Goal: Task Accomplishment & Management: Manage account settings

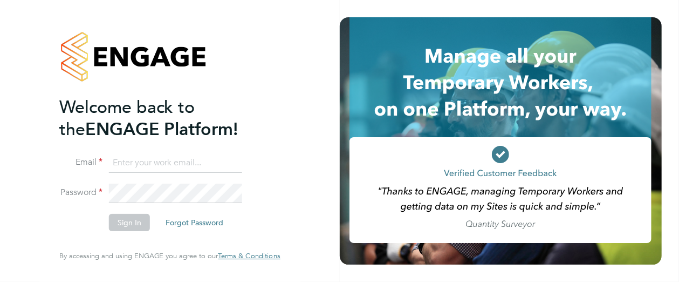
type input "Leanne.Rayner@setsquarerecruitment.com"
click at [125, 223] on button "Sign In" at bounding box center [129, 222] width 41 height 17
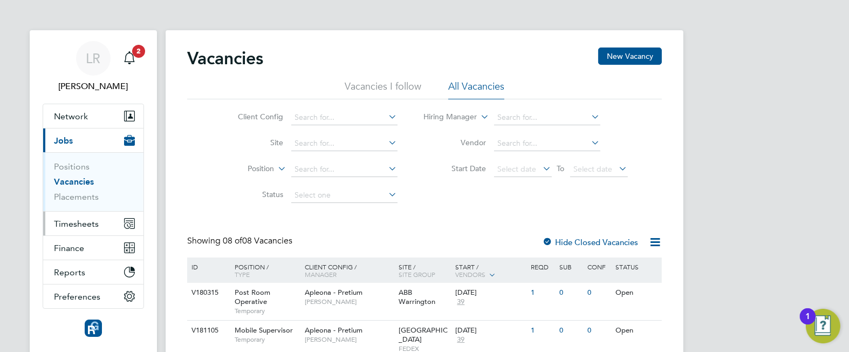
click at [73, 222] on span "Timesheets" at bounding box center [76, 224] width 45 height 10
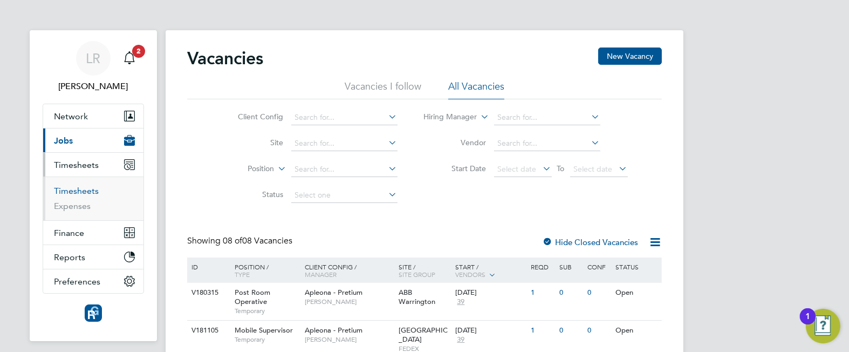
click at [73, 189] on link "Timesheets" at bounding box center [76, 191] width 45 height 10
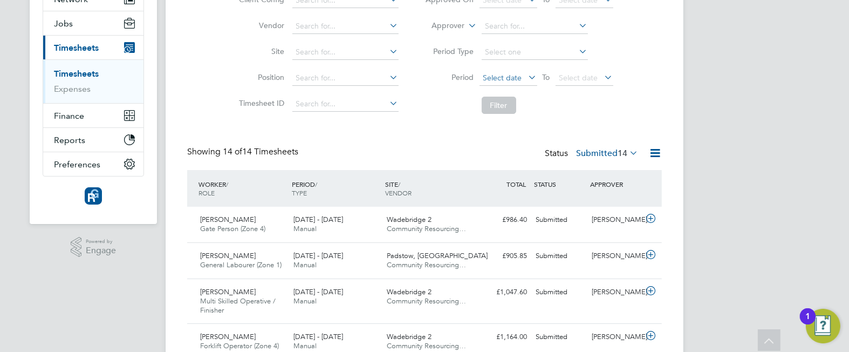
click at [498, 73] on span "Select date" at bounding box center [502, 78] width 39 height 10
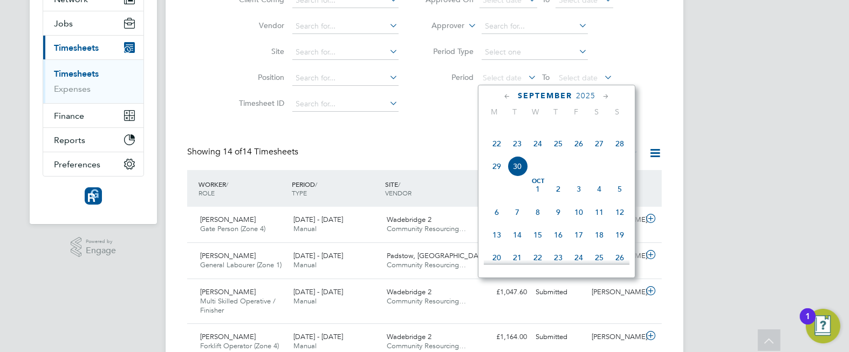
click at [494, 154] on span "22" at bounding box center [497, 143] width 21 height 21
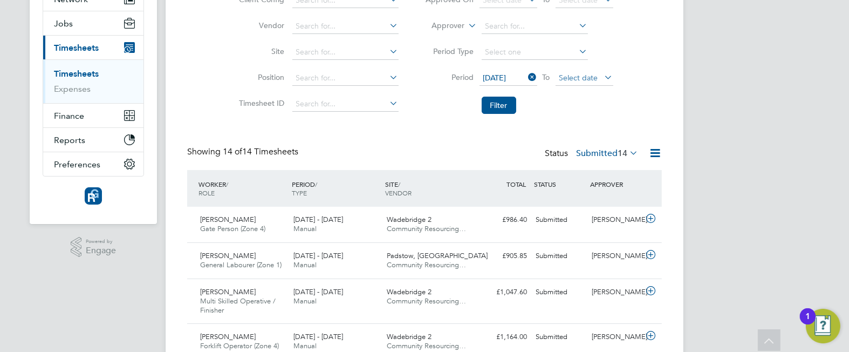
click at [594, 81] on span "Select date" at bounding box center [579, 78] width 39 height 10
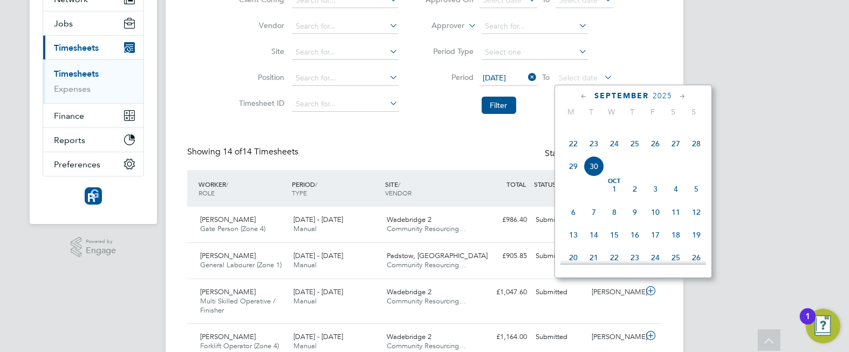
click at [692, 154] on span "28" at bounding box center [696, 143] width 21 height 21
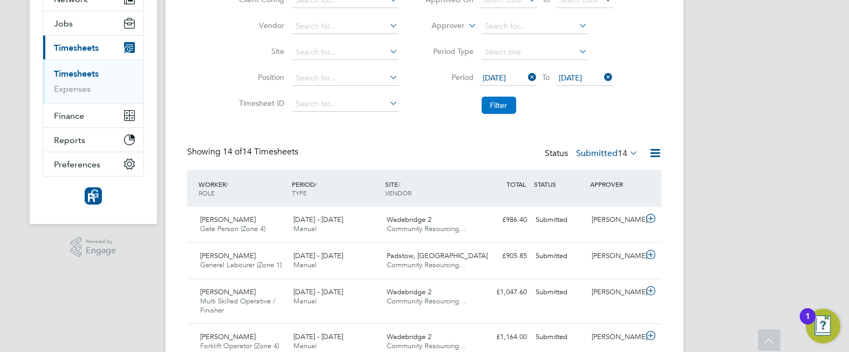
click at [491, 107] on button "Filter" at bounding box center [499, 105] width 35 height 17
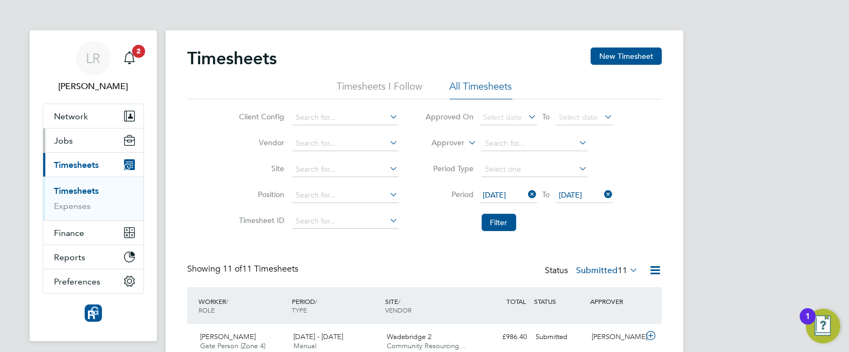
click at [65, 146] on button "Jobs" at bounding box center [93, 140] width 100 height 24
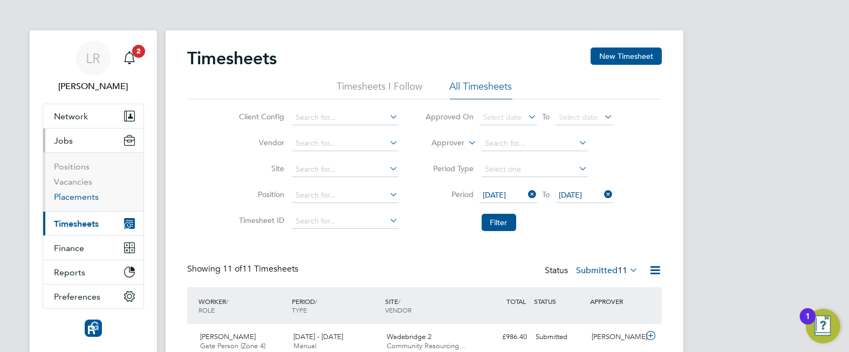
click at [67, 195] on link "Placements" at bounding box center [76, 197] width 45 height 10
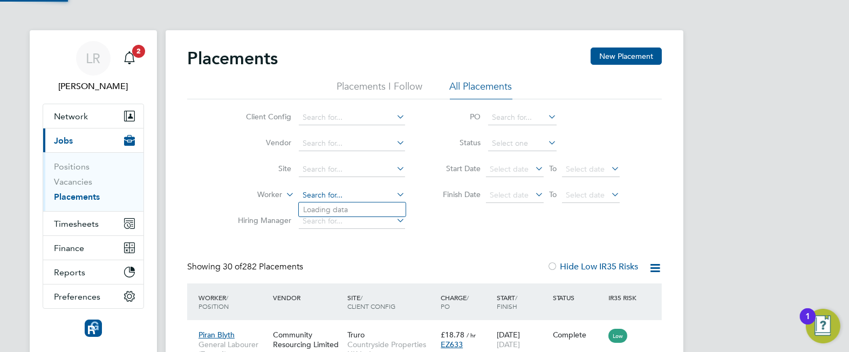
click at [330, 199] on input at bounding box center [352, 195] width 106 height 15
type input "gare"
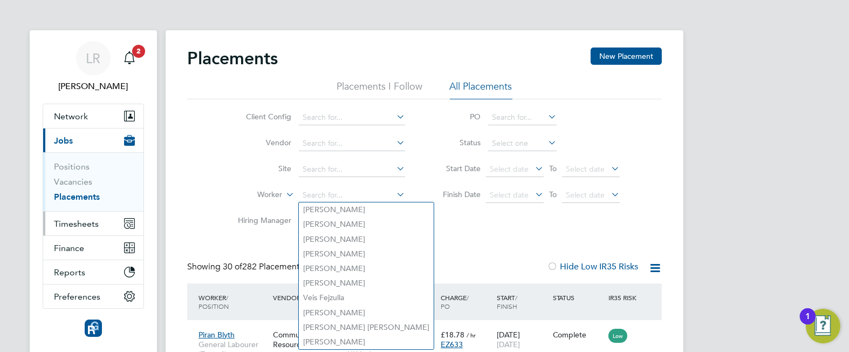
click at [85, 225] on span "Timesheets" at bounding box center [76, 224] width 45 height 10
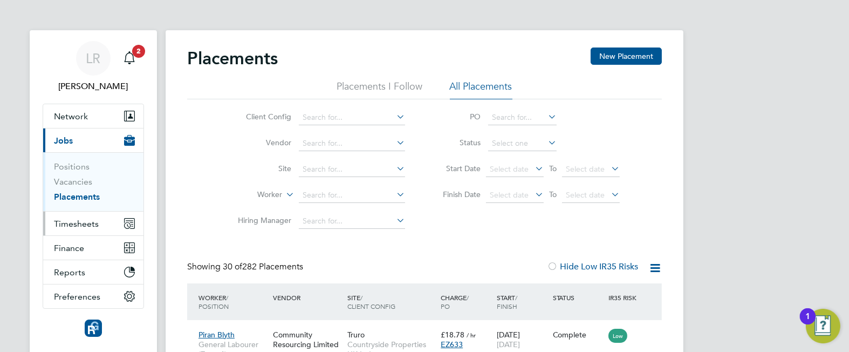
click at [90, 224] on span "Timesheets" at bounding box center [76, 224] width 45 height 10
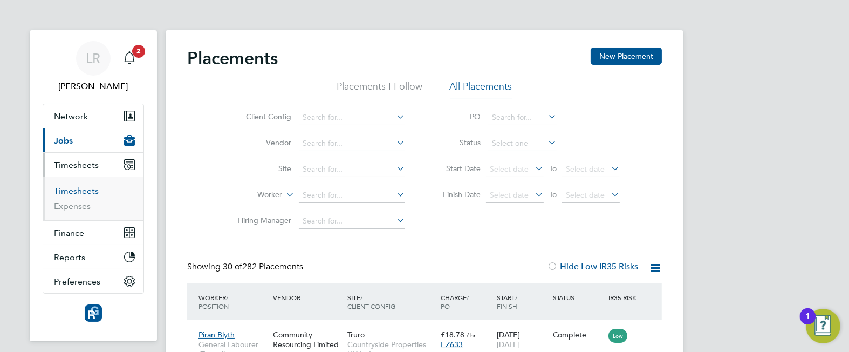
click at [83, 189] on link "Timesheets" at bounding box center [76, 191] width 45 height 10
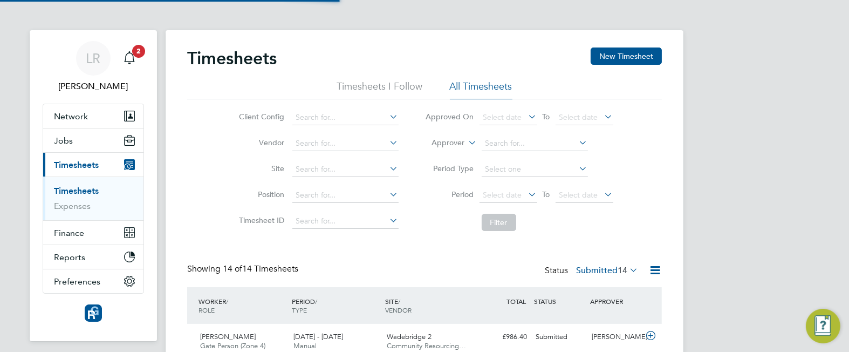
scroll to position [36, 93]
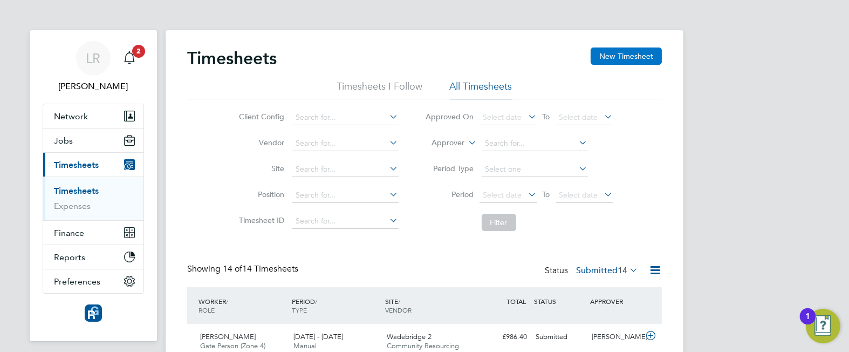
click at [607, 57] on button "New Timesheet" at bounding box center [626, 55] width 71 height 17
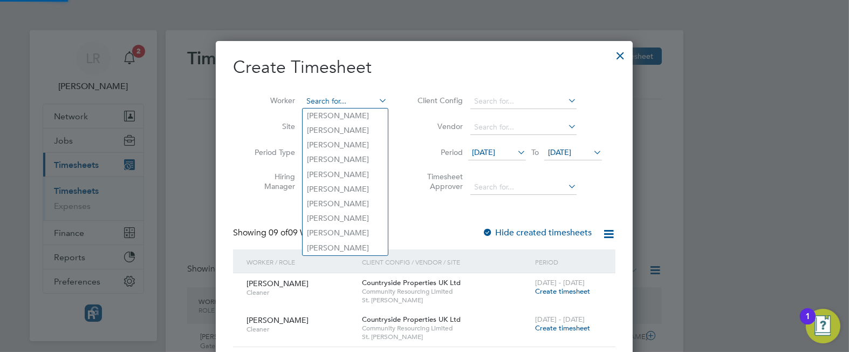
click at [326, 96] on input at bounding box center [345, 101] width 85 height 15
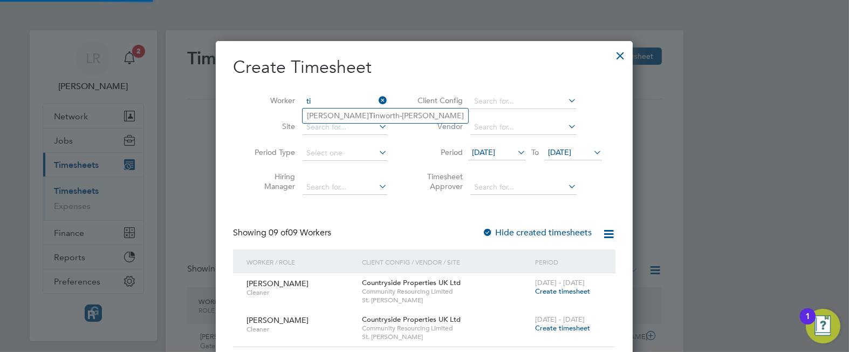
type input "t"
click at [322, 116] on b "Jerem" at bounding box center [318, 115] width 22 height 9
type input "Jeremy Endean"
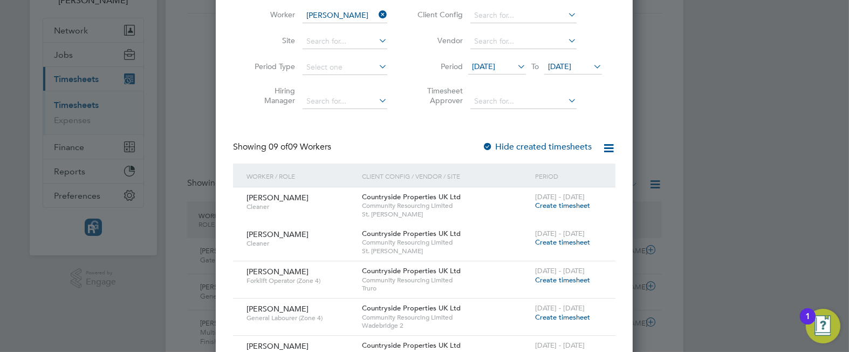
click at [544, 144] on label "Hide created timesheets" at bounding box center [537, 146] width 110 height 11
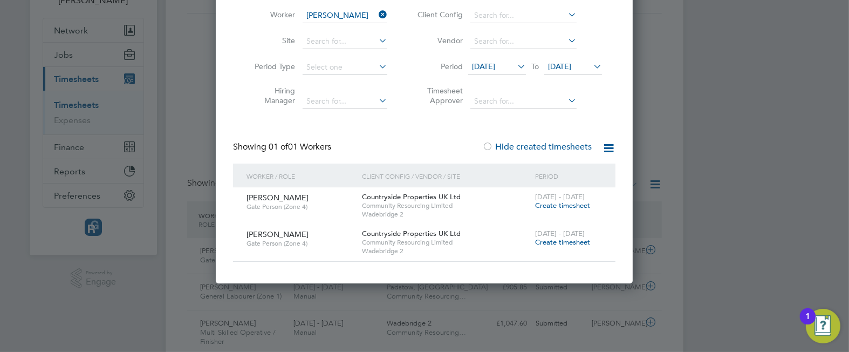
click at [561, 242] on span "Create timesheet" at bounding box center [562, 241] width 55 height 9
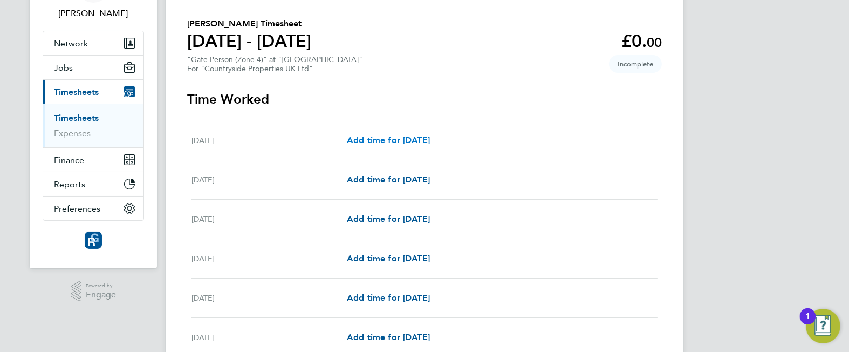
click at [385, 139] on span "Add time for Mon 22 Sep" at bounding box center [388, 140] width 83 height 10
select select "30"
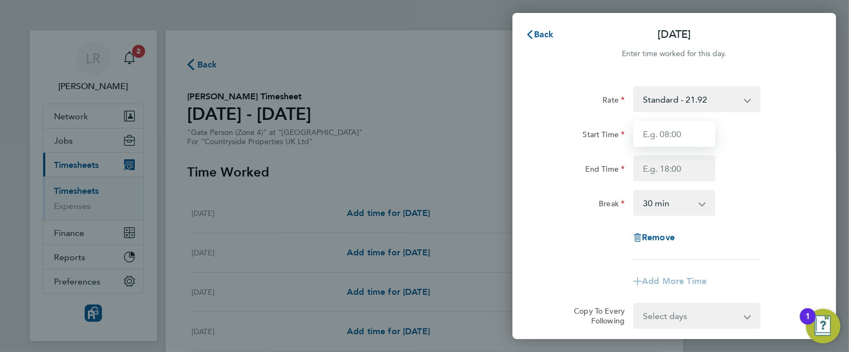
click at [646, 137] on input "Start Time" at bounding box center [674, 134] width 82 height 26
type input "07:30"
type input "17:00"
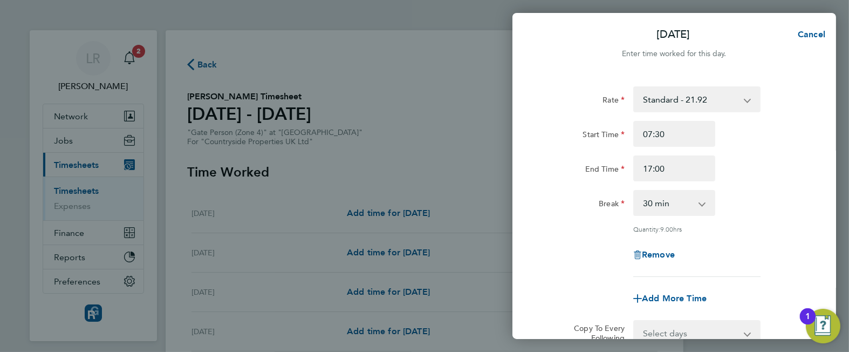
click at [540, 192] on div "Break" at bounding box center [583, 203] width 91 height 26
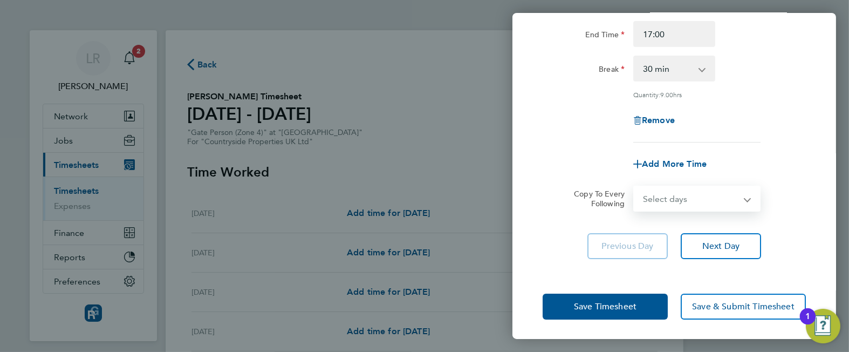
click at [677, 195] on select "Select days Day Weekday (Mon-Fri) Weekend (Sat-Sun) Tuesday Wednesday Thursday …" at bounding box center [691, 199] width 113 height 24
select select "WEEKDAY"
click at [635, 187] on select "Select days Day Weekday (Mon-Fri) Weekend (Sat-Sun) Tuesday Wednesday Thursday …" at bounding box center [691, 199] width 113 height 24
select select "2025-09-28"
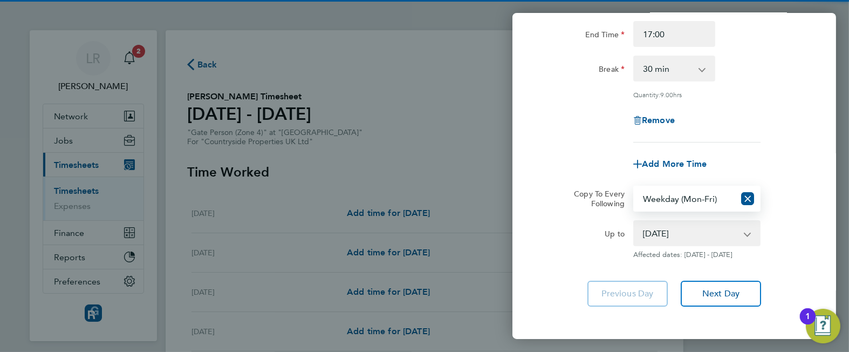
click at [567, 164] on div "Add More Time" at bounding box center [674, 164] width 272 height 26
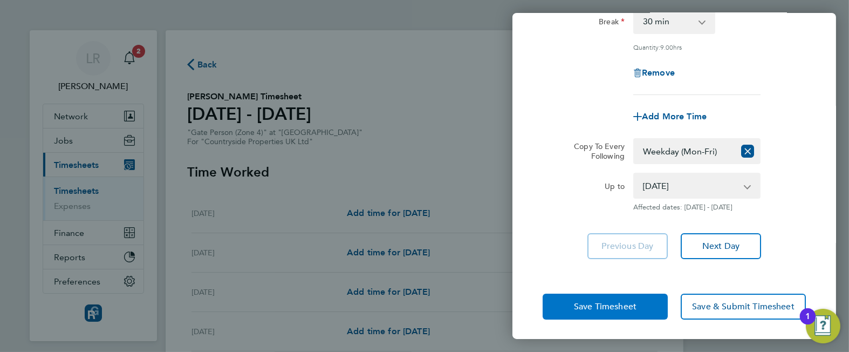
click at [566, 306] on button "Save Timesheet" at bounding box center [605, 307] width 125 height 26
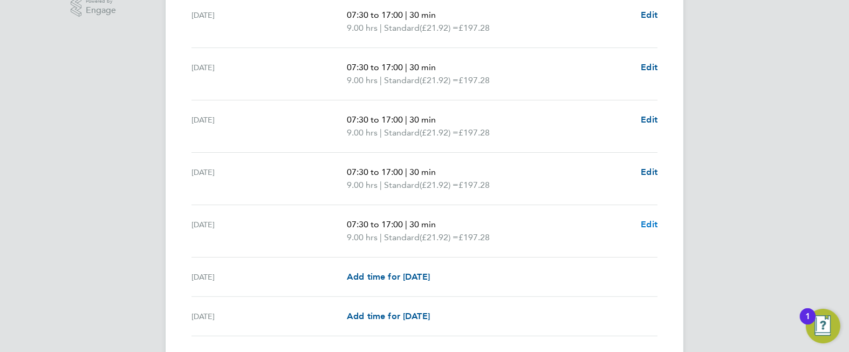
click at [651, 224] on span "Edit" at bounding box center [649, 224] width 17 height 10
select select "30"
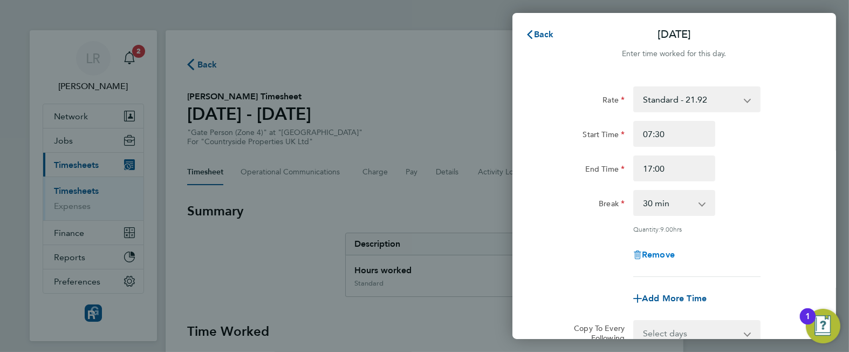
click at [650, 250] on span "Remove" at bounding box center [658, 254] width 33 height 10
select select "null"
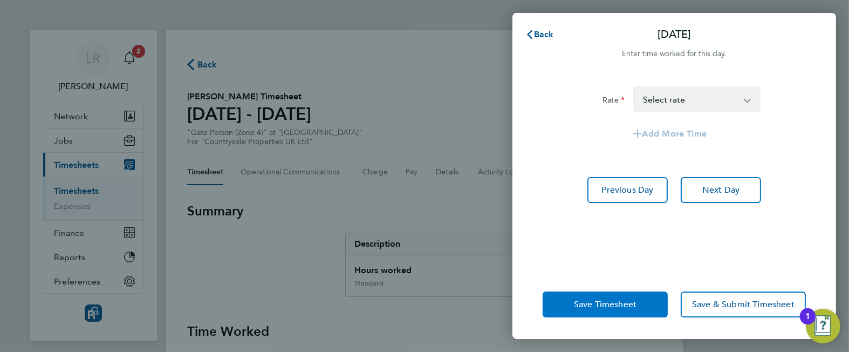
click at [606, 300] on span "Save Timesheet" at bounding box center [605, 304] width 63 height 11
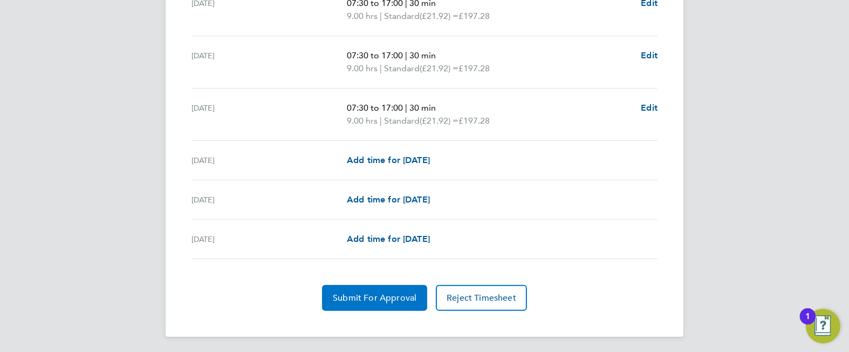
click at [396, 295] on span "Submit For Approval" at bounding box center [375, 297] width 84 height 11
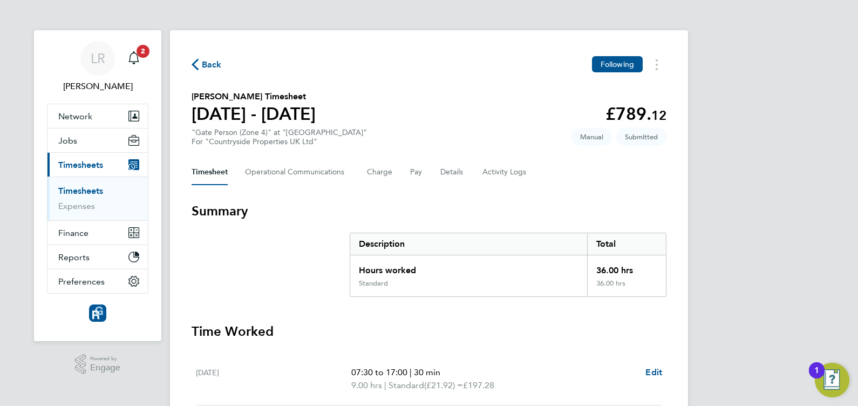
click at [201, 61] on span "Back" at bounding box center [207, 64] width 30 height 10
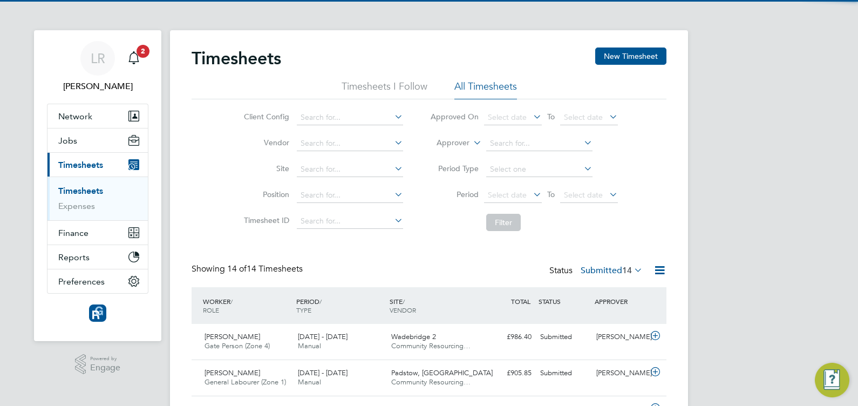
scroll to position [36, 93]
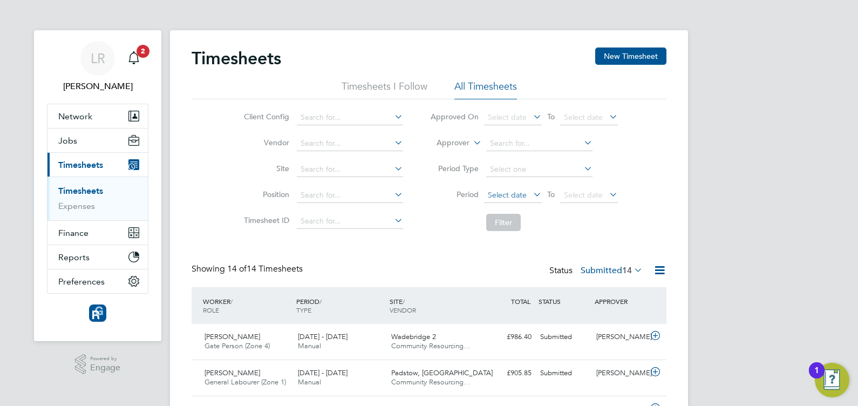
click at [519, 197] on span "Select date" at bounding box center [507, 195] width 39 height 10
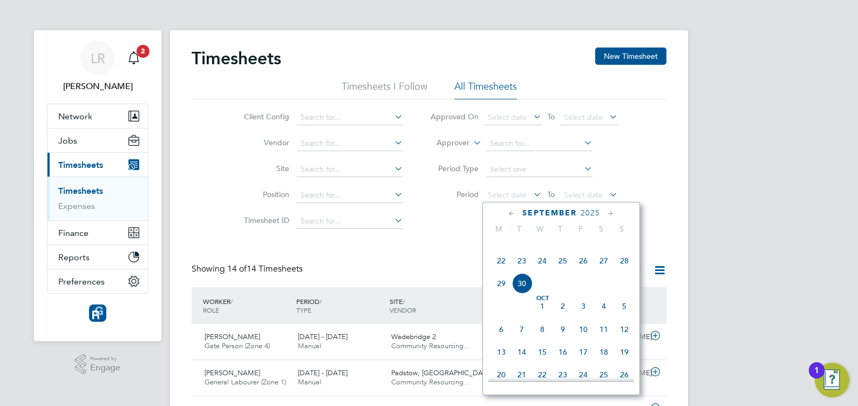
click at [501, 271] on span "22" at bounding box center [501, 260] width 21 height 21
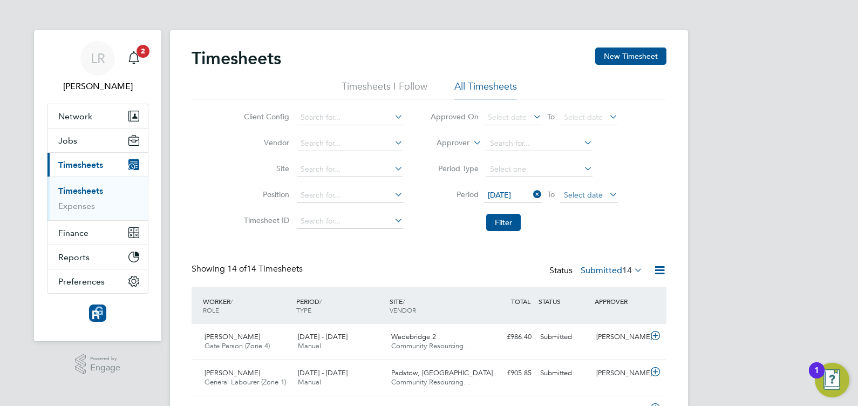
click at [583, 195] on span "Select date" at bounding box center [583, 195] width 39 height 10
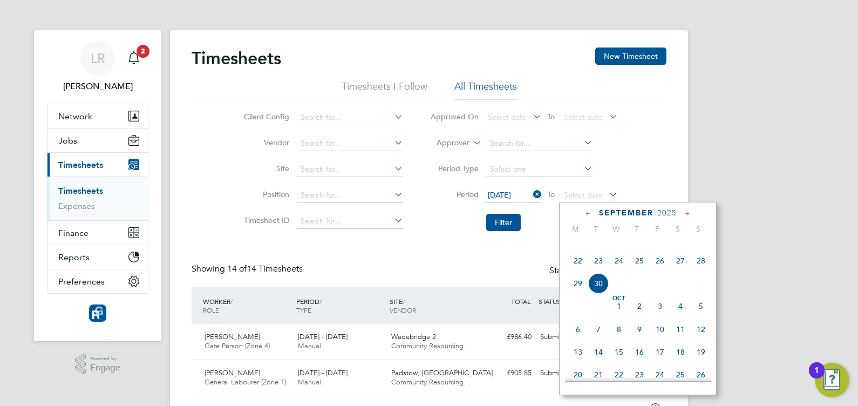
click at [696, 271] on span "28" at bounding box center [701, 260] width 21 height 21
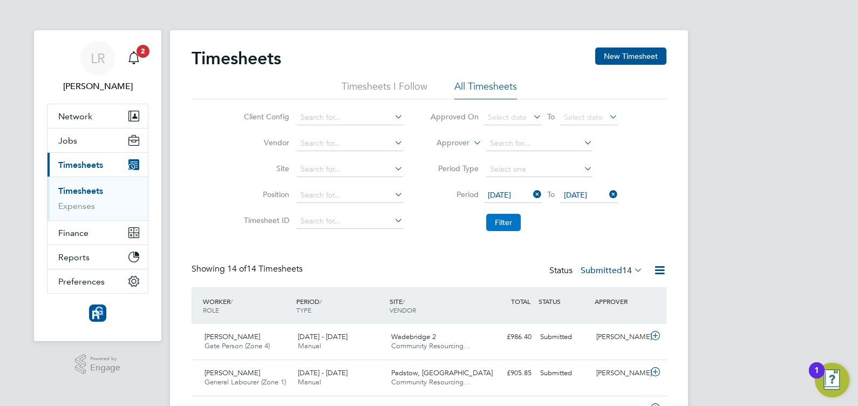
click at [507, 224] on button "Filter" at bounding box center [503, 222] width 35 height 17
click at [620, 57] on button "New Timesheet" at bounding box center [630, 55] width 71 height 17
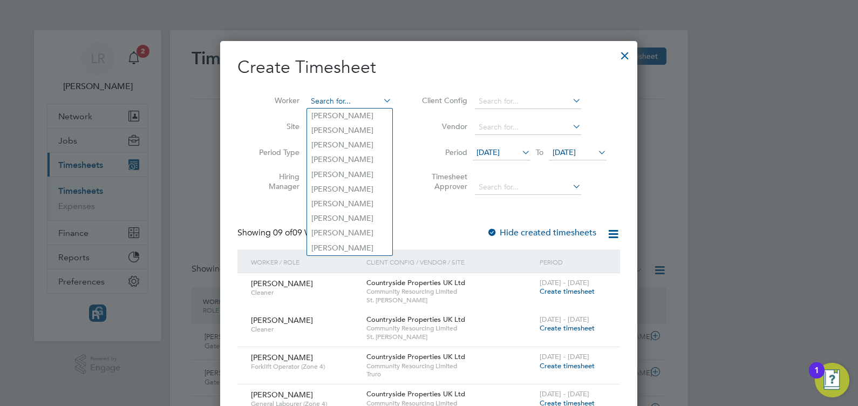
click at [346, 102] on input at bounding box center [349, 101] width 85 height 15
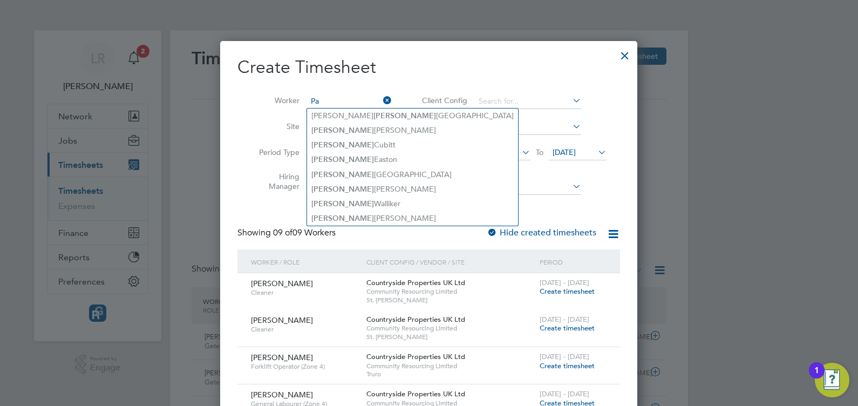
type input "P"
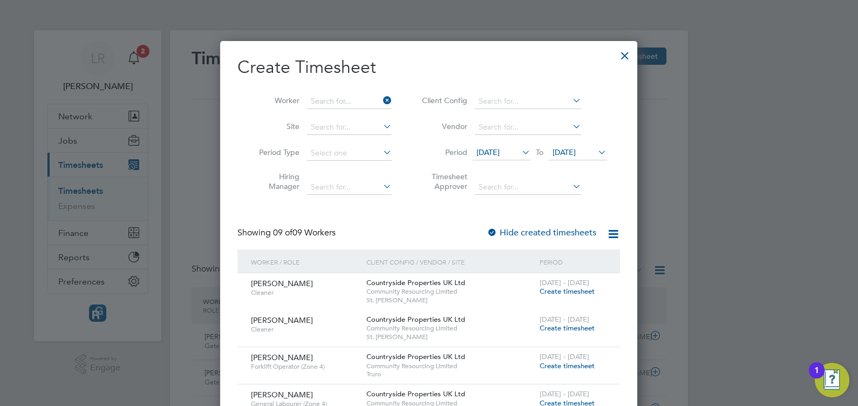
click at [626, 52] on div at bounding box center [624, 52] width 19 height 19
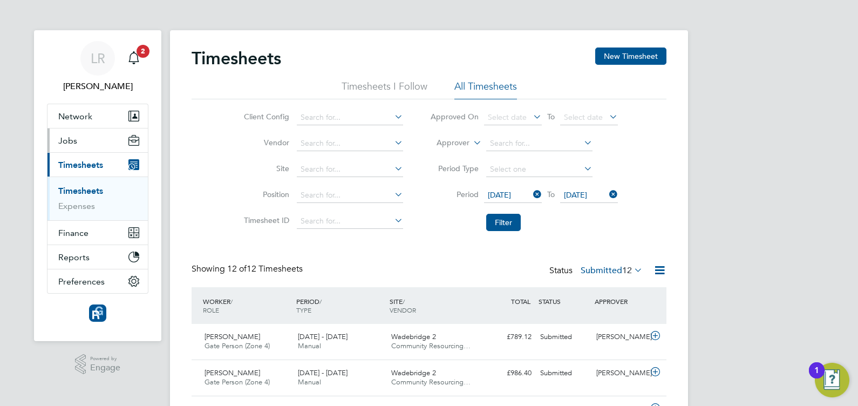
click at [70, 142] on span "Jobs" at bounding box center [67, 140] width 19 height 10
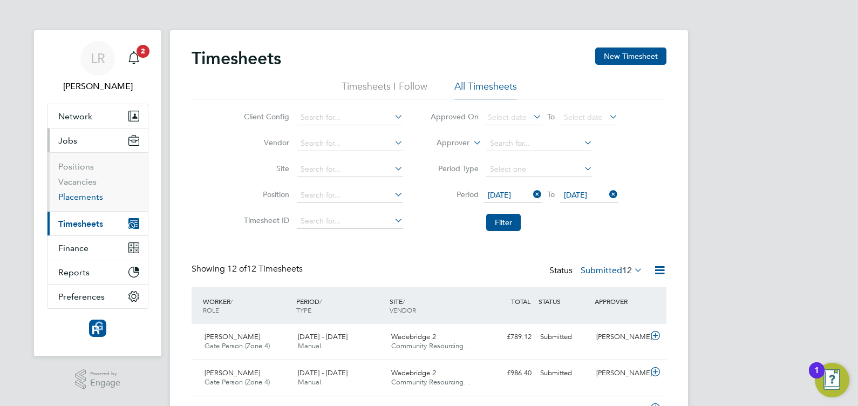
click at [76, 194] on link "Placements" at bounding box center [80, 197] width 45 height 10
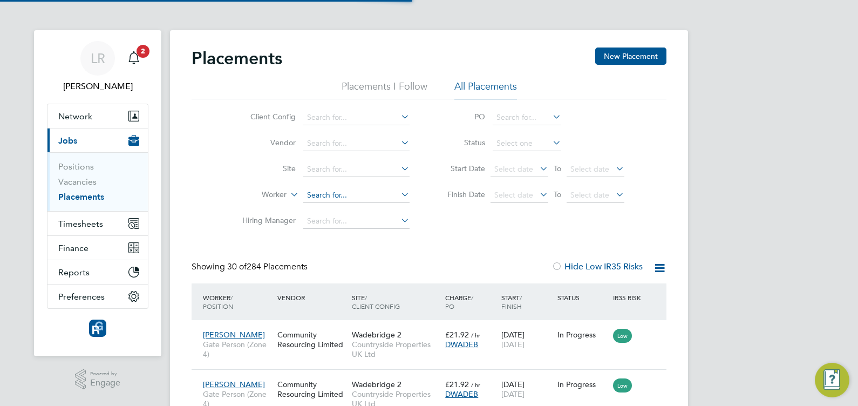
click at [342, 189] on input at bounding box center [356, 195] width 106 height 15
click at [346, 208] on li "Jerem y Endean" at bounding box center [356, 209] width 107 height 15
type input "Jeremy Endean"
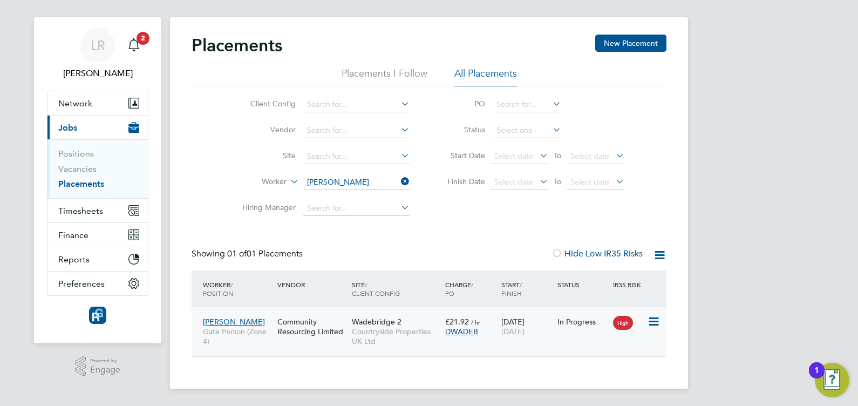
click at [408, 332] on span "Countryside Properties UK Ltd" at bounding box center [396, 335] width 88 height 19
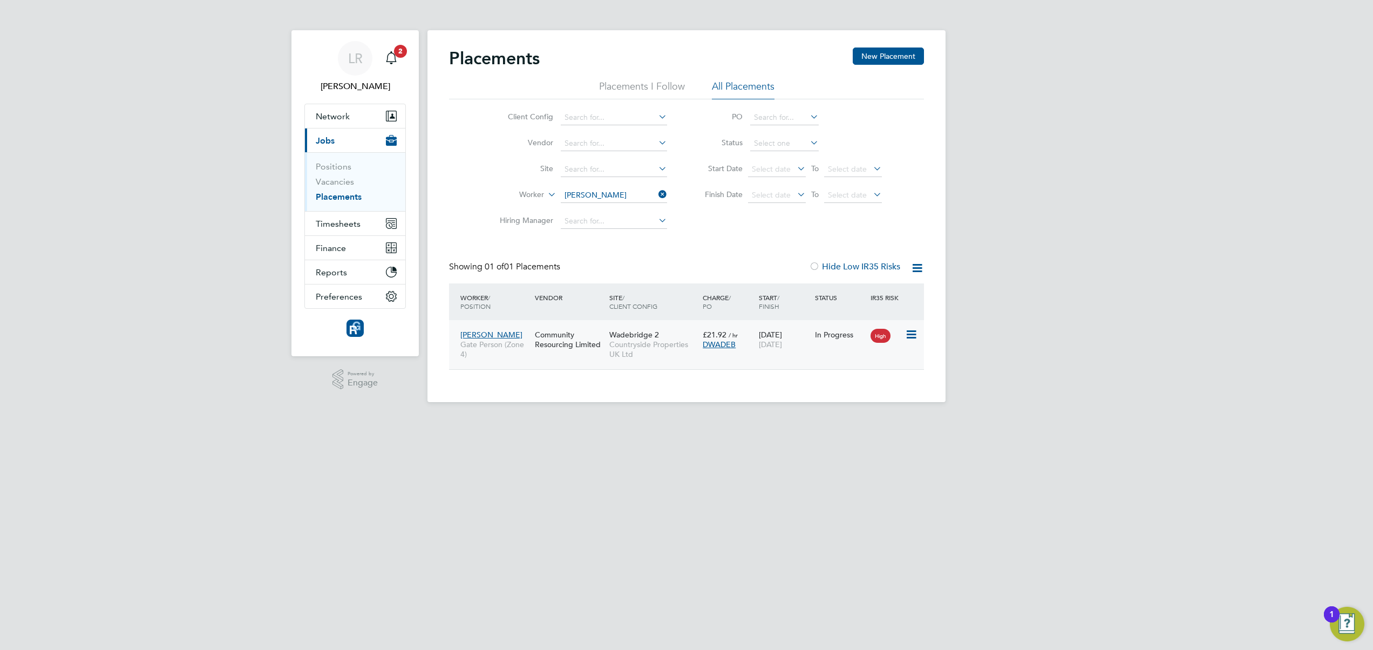
scroll to position [11, 51]
click at [656, 191] on icon at bounding box center [656, 194] width 0 height 15
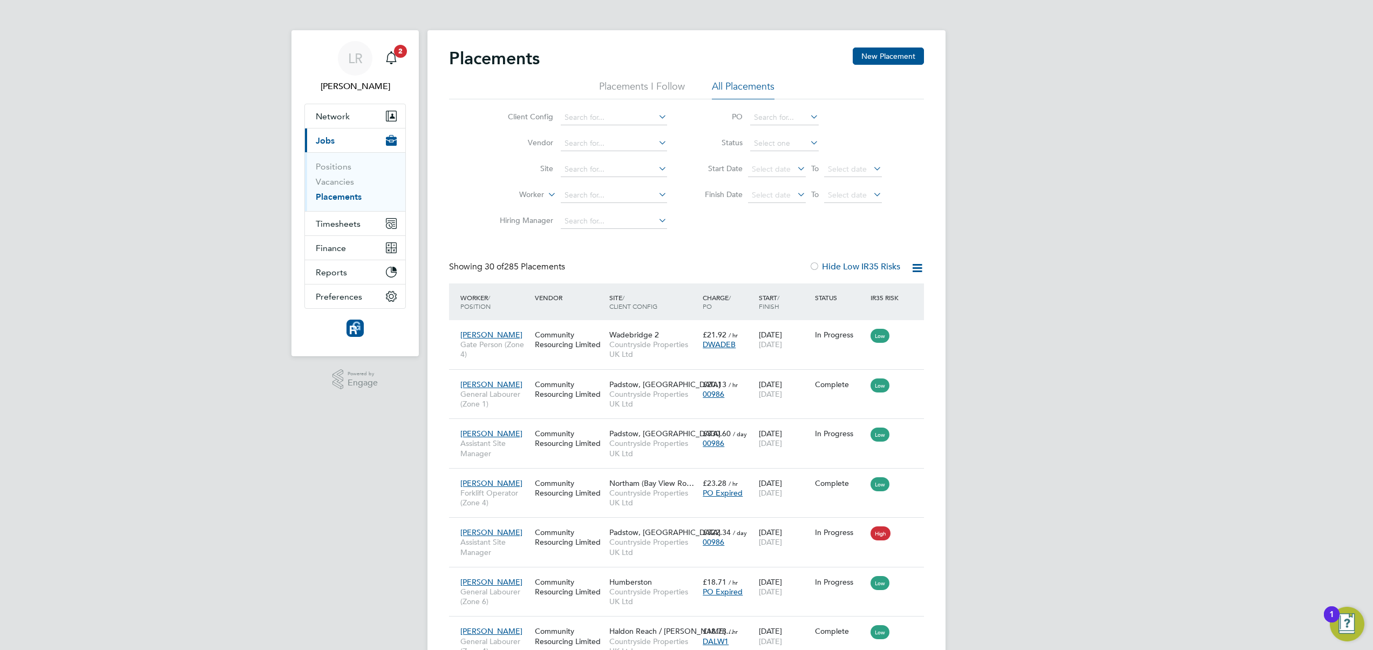
scroll to position [40, 94]
click at [601, 195] on input at bounding box center [614, 195] width 106 height 15
click at [596, 210] on li "Paul C arter" at bounding box center [630, 210] width 141 height 15
type input "Paul Carter"
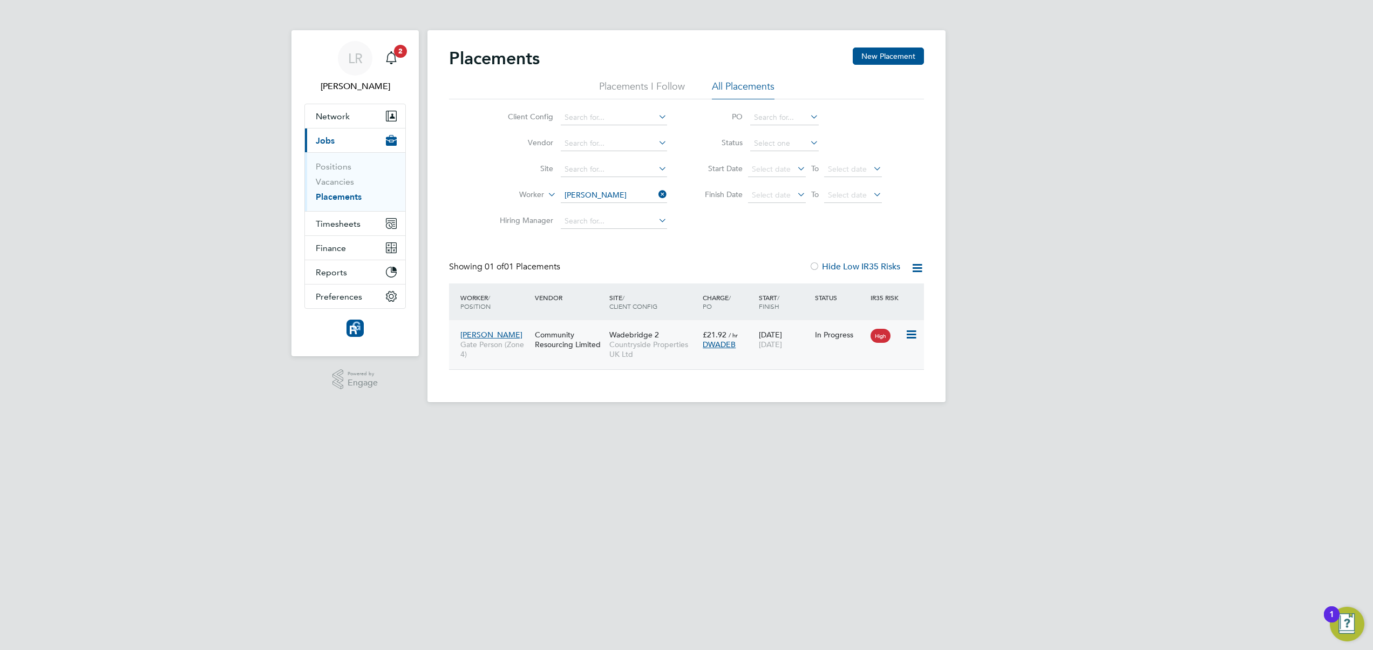
click at [648, 351] on span "Countryside Properties UK Ltd" at bounding box center [653, 348] width 88 height 19
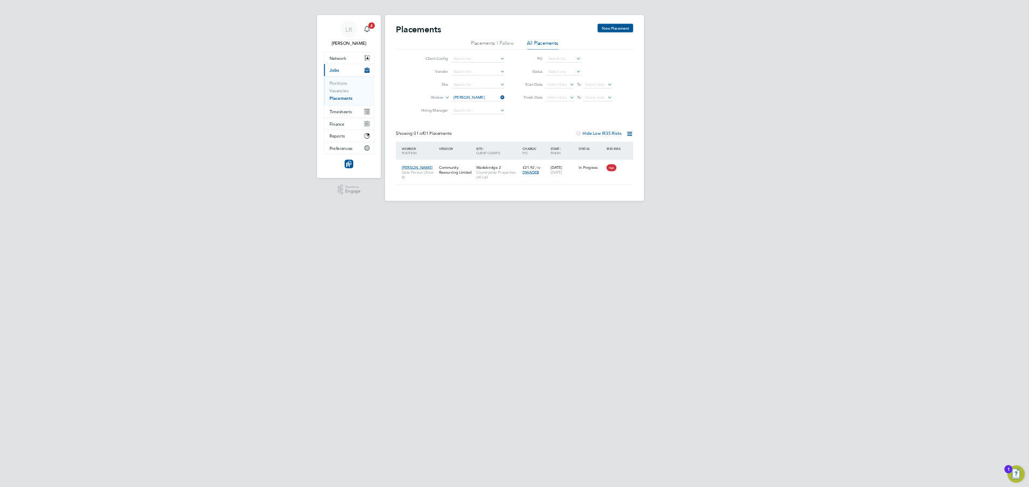
scroll to position [10, 51]
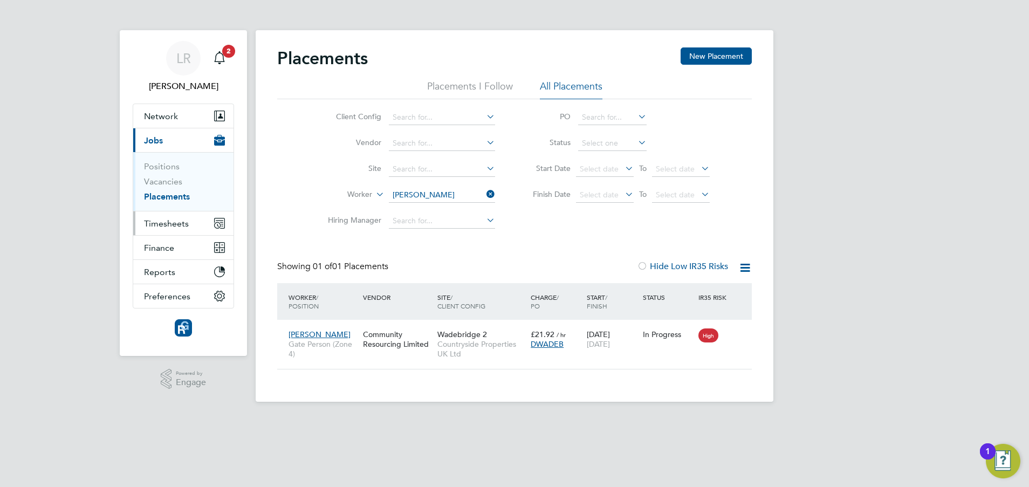
click at [181, 219] on span "Timesheets" at bounding box center [166, 224] width 45 height 10
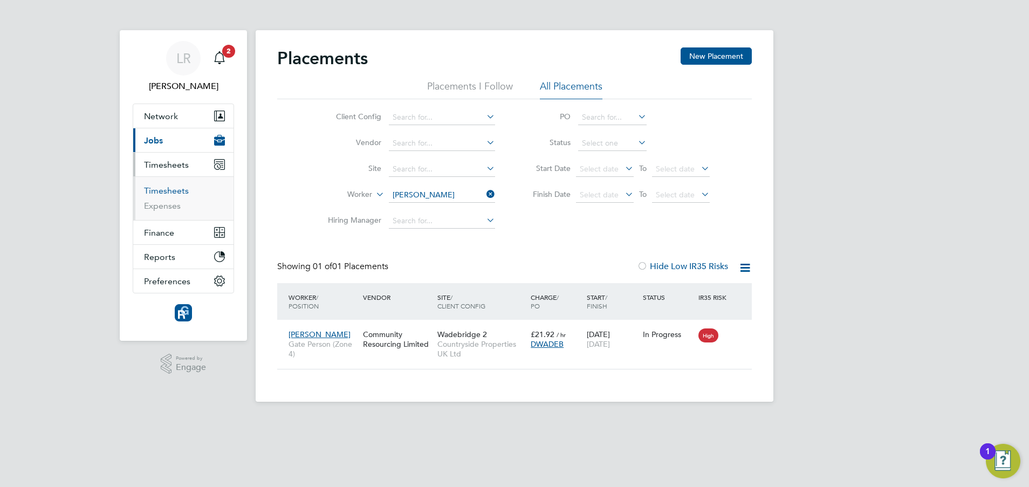
click at [172, 189] on link "Timesheets" at bounding box center [166, 191] width 45 height 10
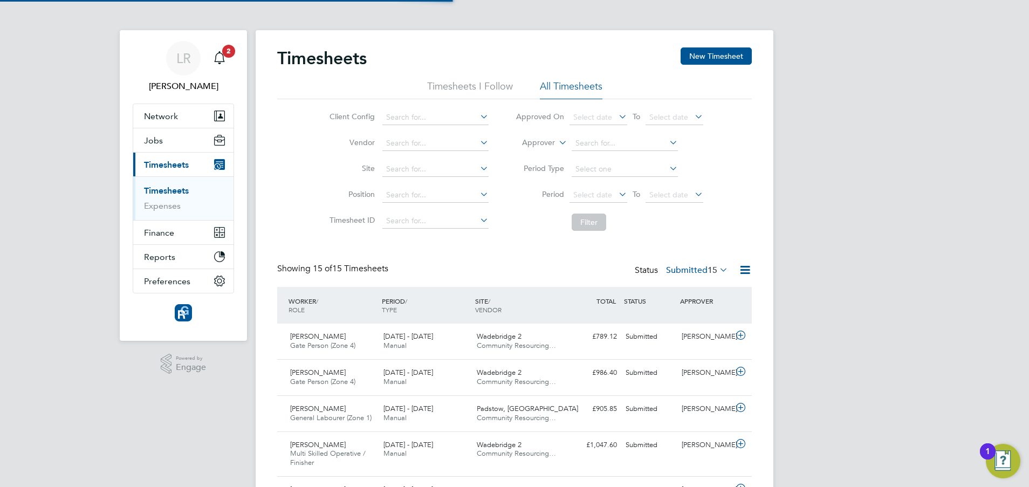
scroll to position [28, 94]
click at [691, 58] on button "New Timesheet" at bounding box center [716, 55] width 71 height 17
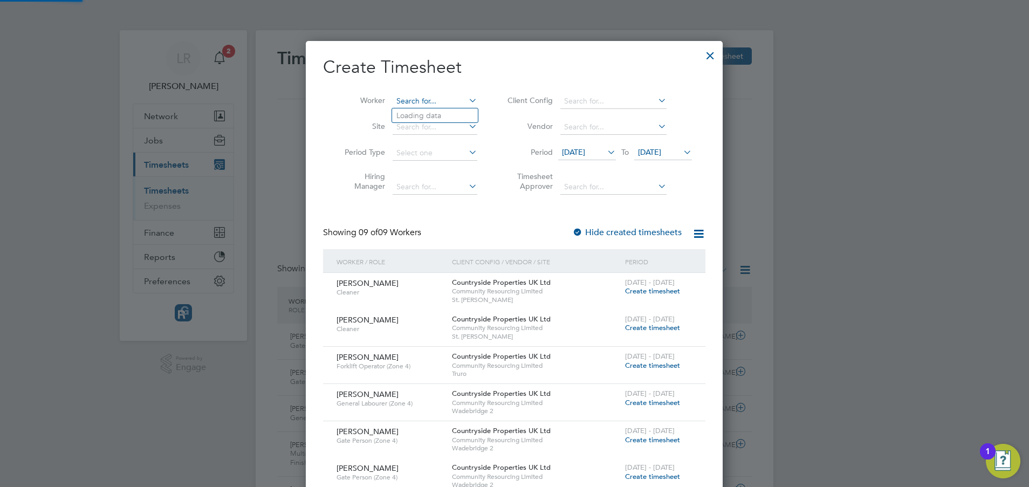
click at [410, 99] on input at bounding box center [435, 101] width 85 height 15
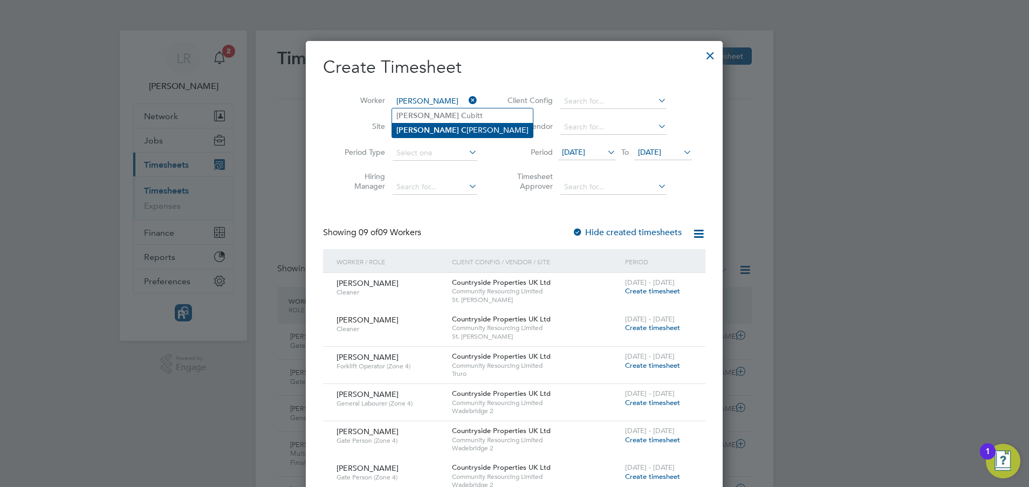
click at [461, 132] on b "C" at bounding box center [463, 130] width 5 height 9
type input "Paul Carter"
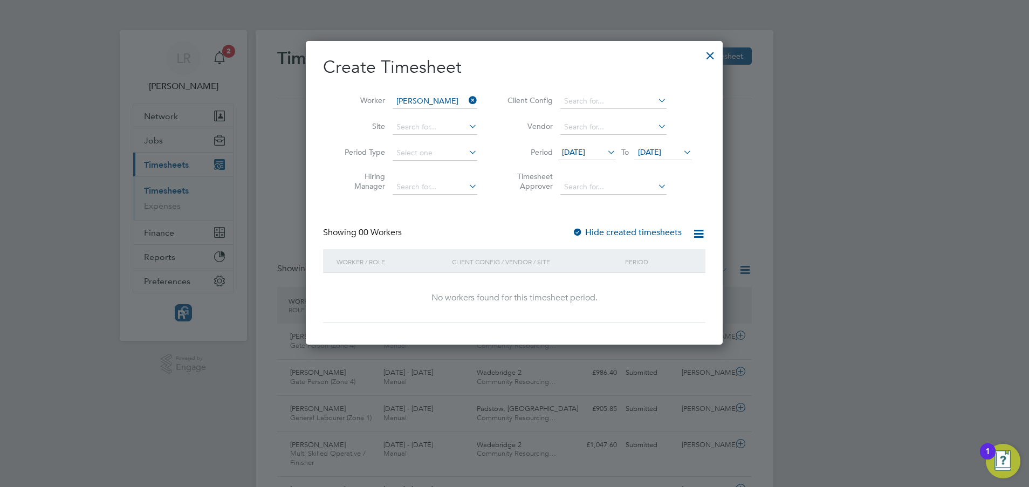
click at [644, 231] on label "Hide created timesheets" at bounding box center [627, 232] width 110 height 11
click at [626, 233] on label "Hide created timesheets" at bounding box center [627, 232] width 110 height 11
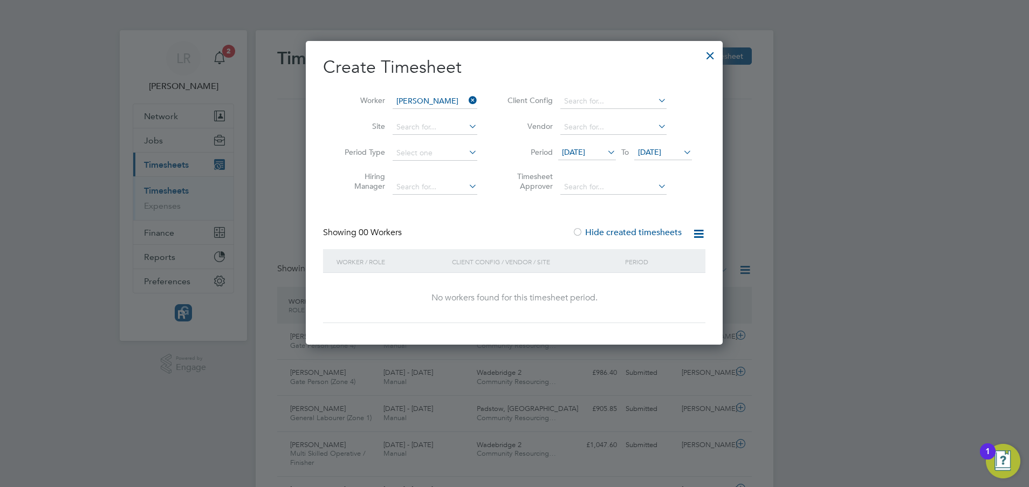
click at [661, 149] on span "23 Sep 2025" at bounding box center [649, 152] width 23 height 10
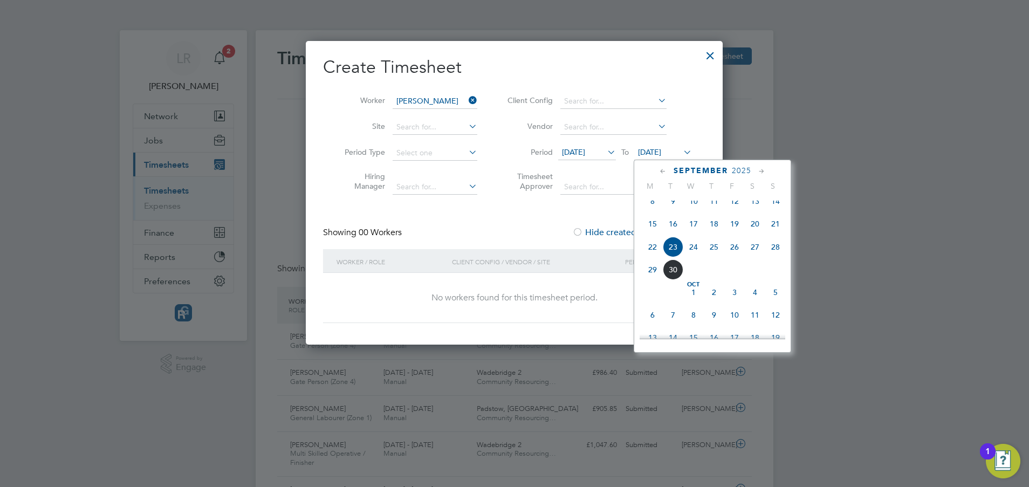
click at [652, 276] on span "29" at bounding box center [653, 270] width 21 height 21
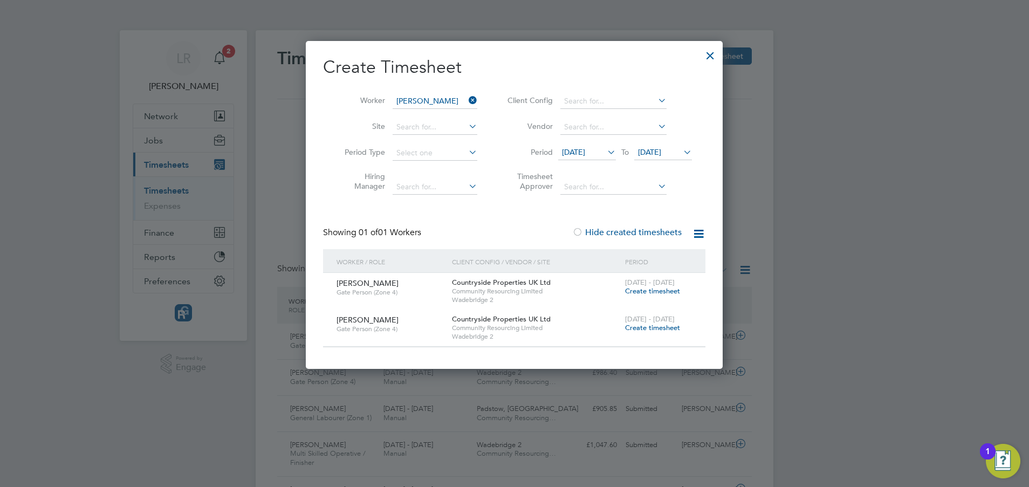
click at [638, 290] on span "Create timesheet" at bounding box center [652, 291] width 55 height 9
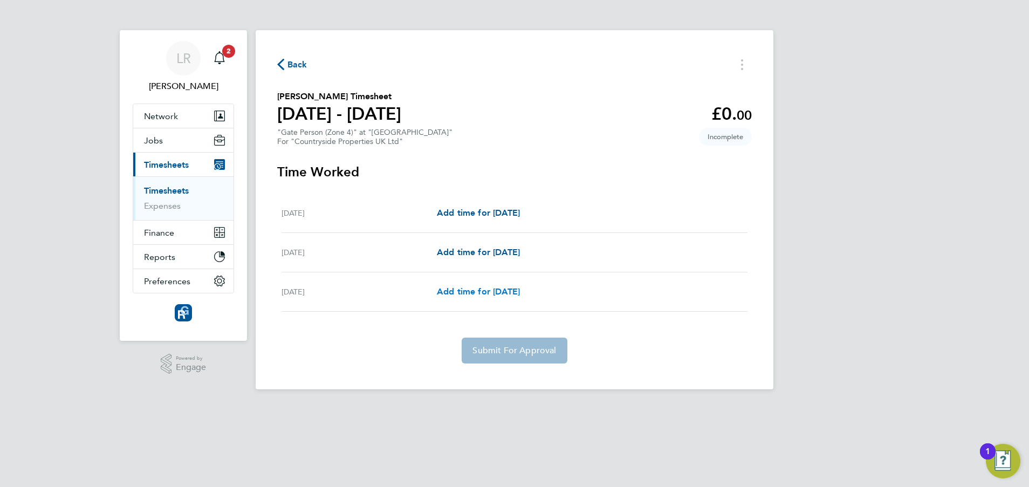
click at [481, 288] on span "Add time for Sun 28 Sep" at bounding box center [478, 292] width 83 height 10
select select "30"
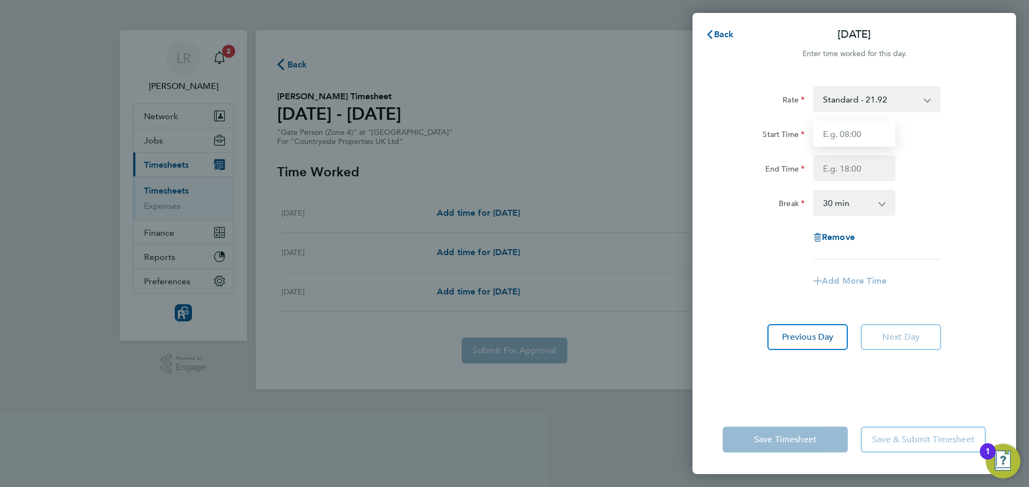
click at [840, 141] on input "Start Time" at bounding box center [855, 134] width 82 height 26
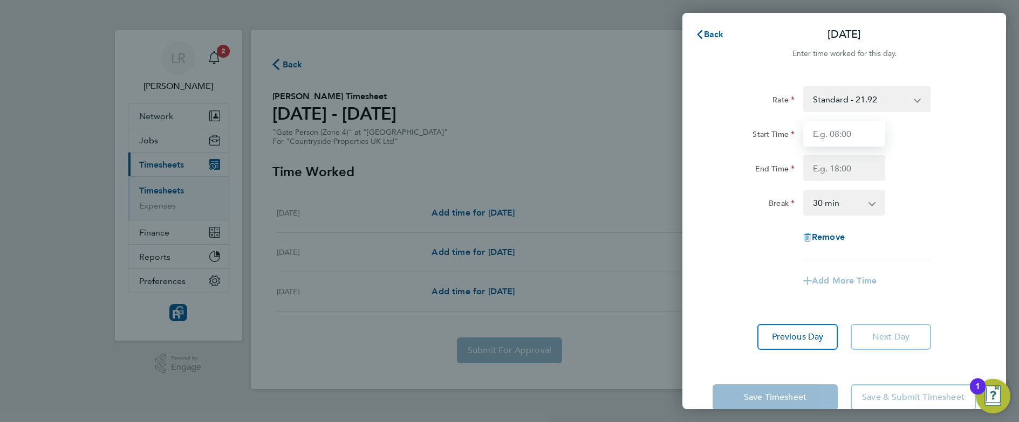
click at [849, 136] on input "Start Time" at bounding box center [844, 134] width 82 height 26
type input "07:30"
type input "17:00"
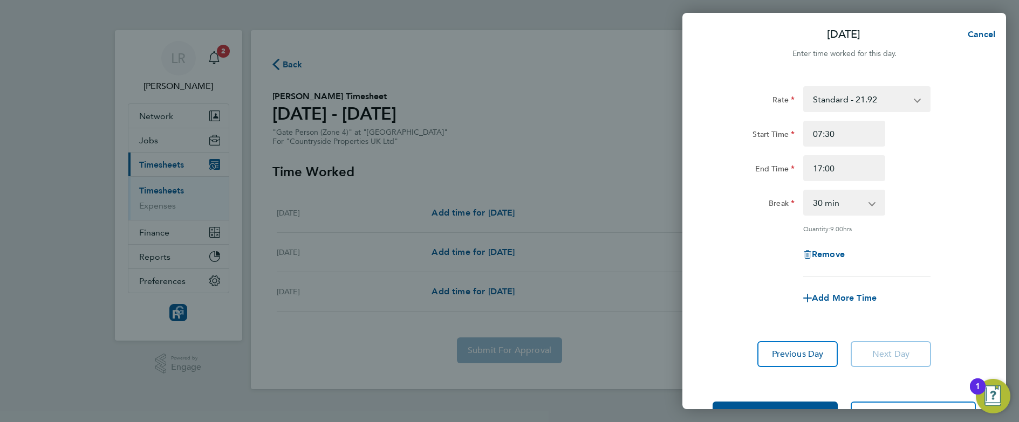
click at [738, 238] on div "Rate Standard - 21.92 Start Time 07:30 End Time 17:00 Break 0 min 15 min 30 min…" at bounding box center [844, 181] width 263 height 190
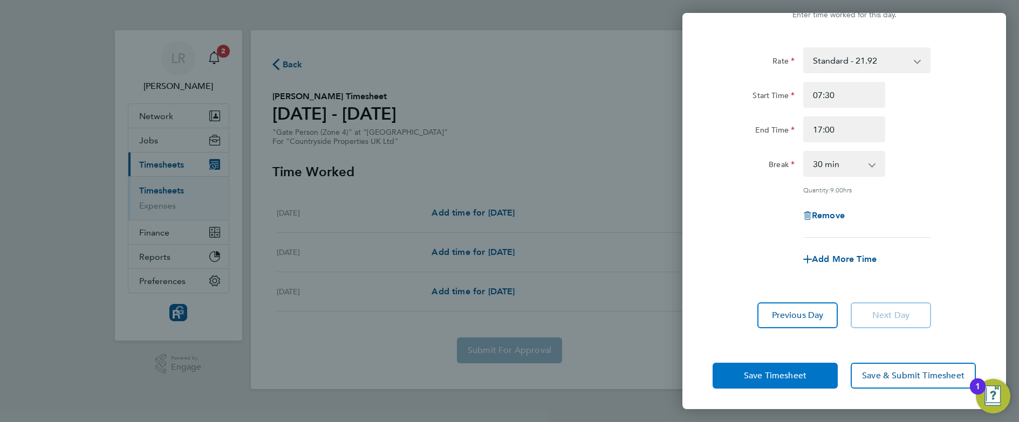
click at [732, 351] on button "Save Timesheet" at bounding box center [775, 376] width 125 height 26
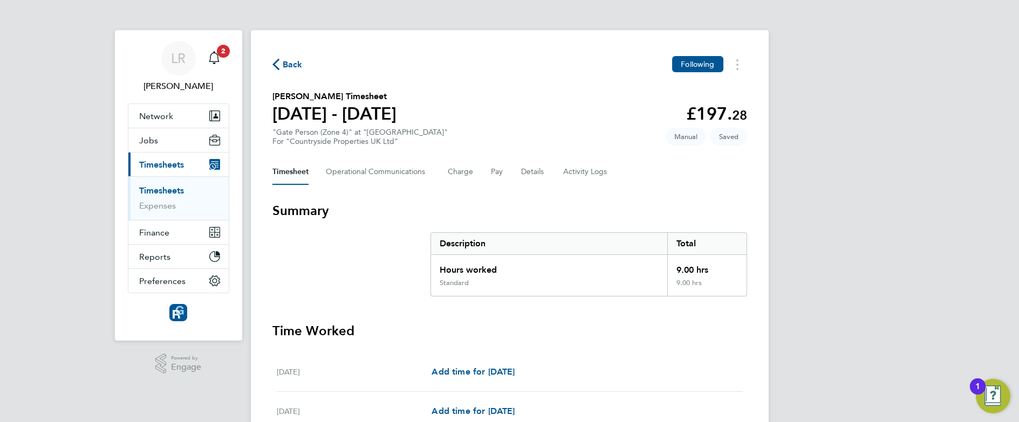
scroll to position [156, 0]
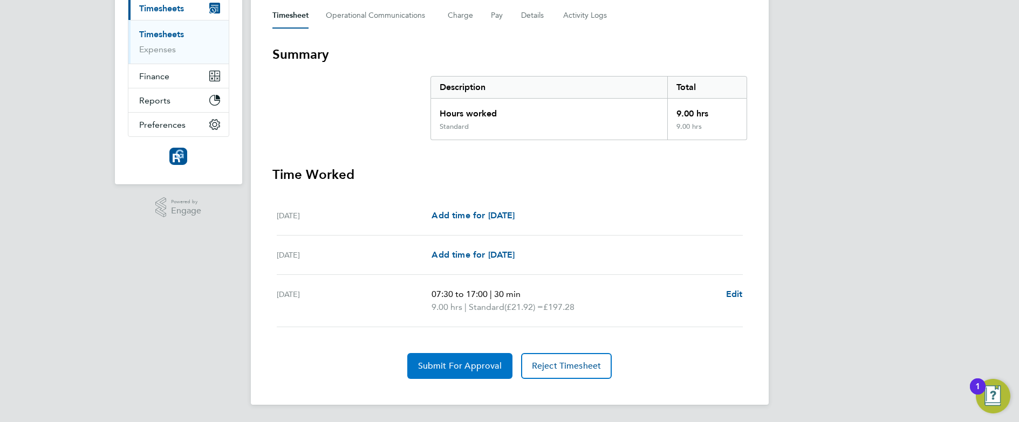
click at [451, 351] on span "Submit For Approval" at bounding box center [460, 366] width 84 height 11
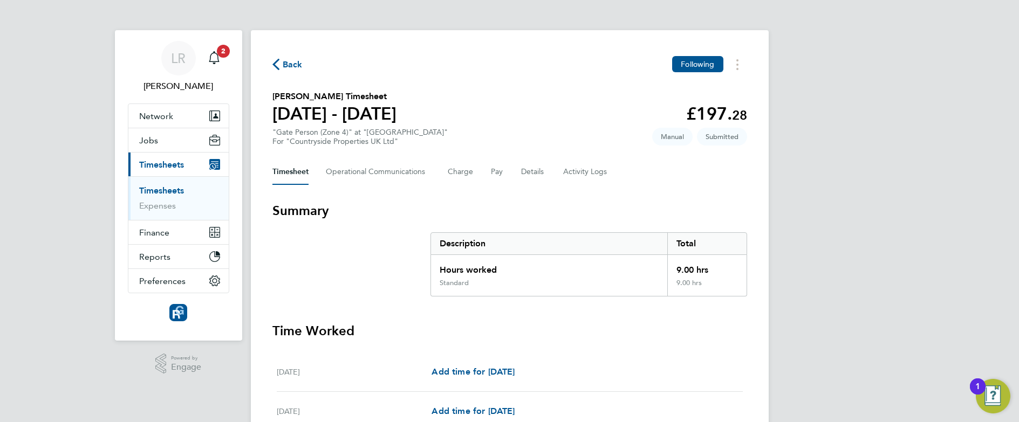
scroll to position [1, 0]
click at [285, 62] on span "Back" at bounding box center [293, 64] width 20 height 13
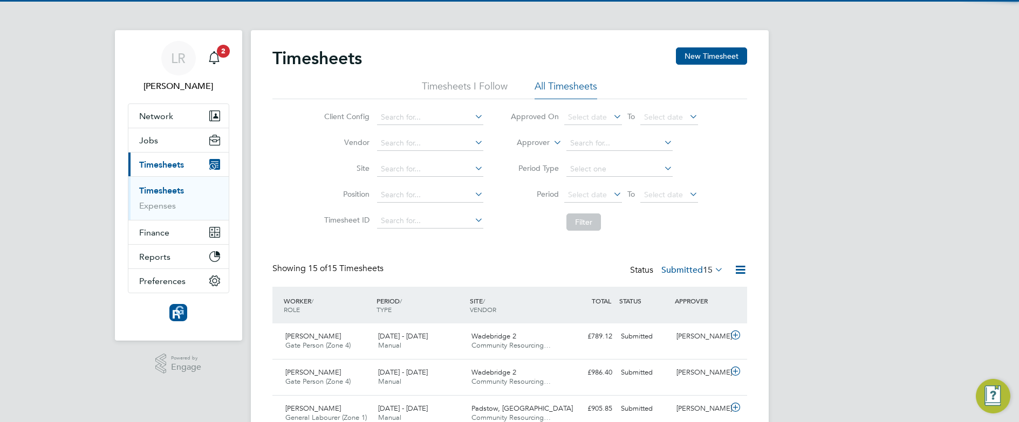
scroll to position [5, 5]
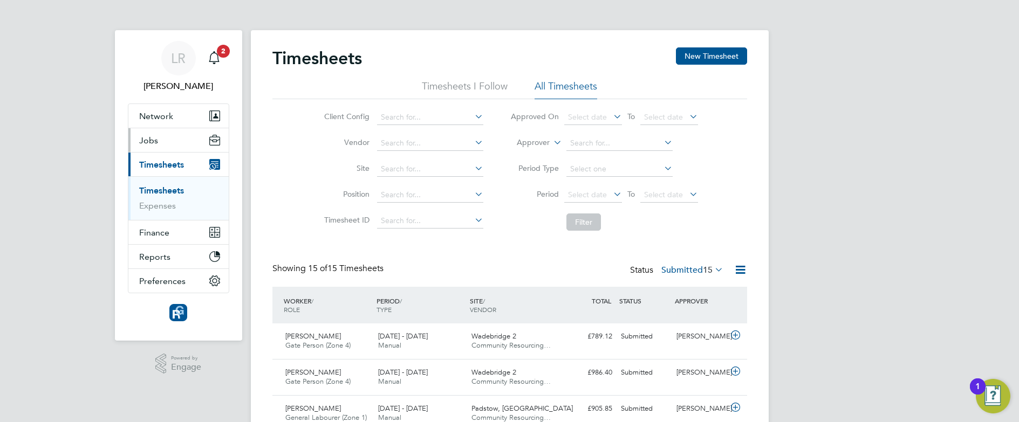
click at [146, 146] on button "Jobs" at bounding box center [178, 140] width 100 height 24
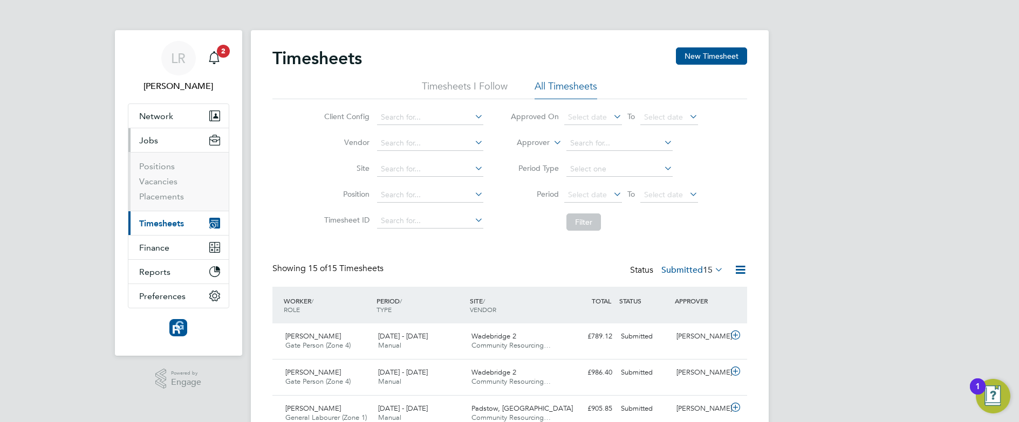
click at [156, 223] on span "Timesheets" at bounding box center [161, 224] width 45 height 10
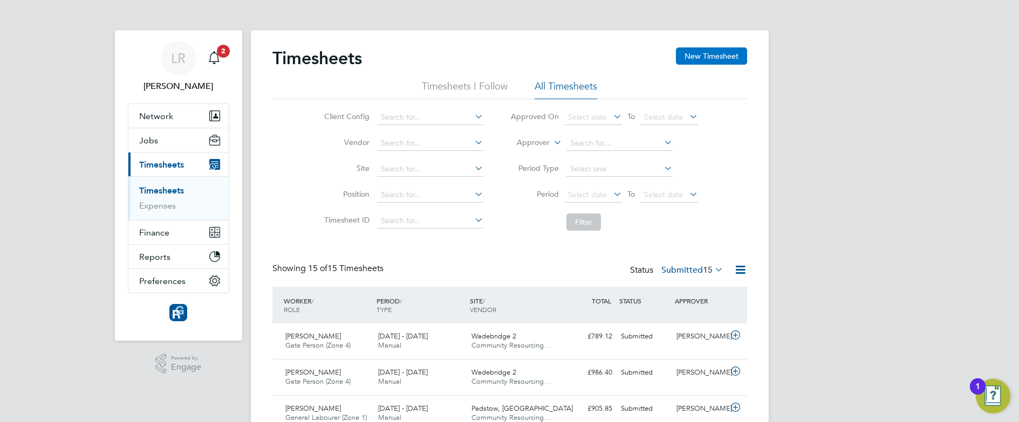
click at [700, 55] on button "New Timesheet" at bounding box center [711, 55] width 71 height 17
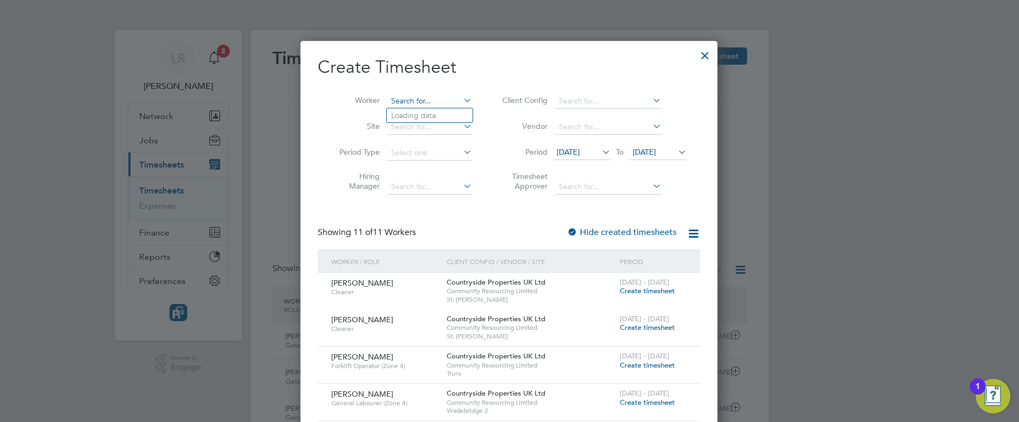
click at [426, 96] on input at bounding box center [429, 101] width 85 height 15
click at [418, 113] on li "Ter ence Slyfield" at bounding box center [430, 115] width 86 height 15
type input "Terence Slyfield"
click at [624, 233] on label "Hide created timesheets" at bounding box center [622, 232] width 110 height 11
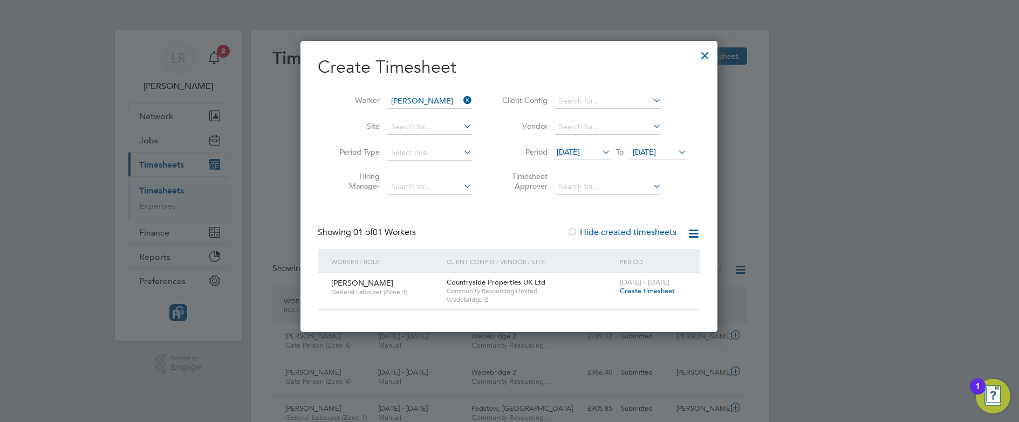
click at [644, 292] on span "Create timesheet" at bounding box center [647, 291] width 55 height 9
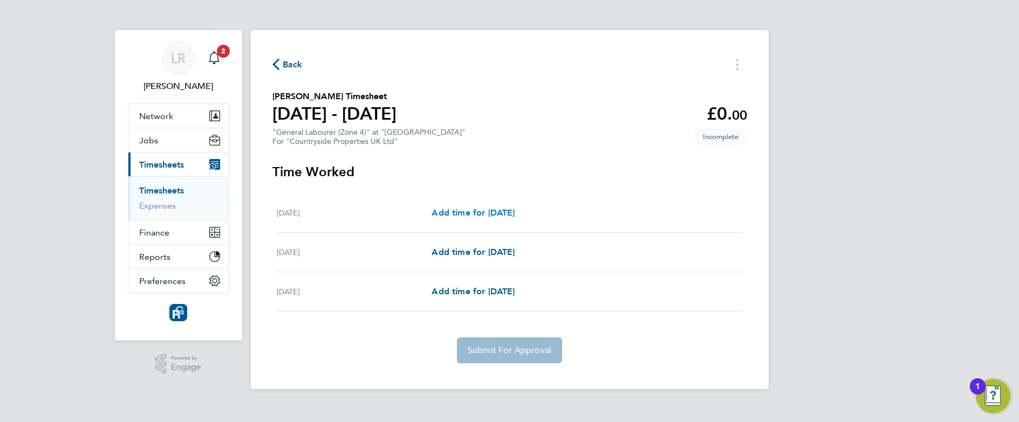
click at [501, 212] on span "Add time for Mon 22 Sep" at bounding box center [473, 213] width 83 height 10
select select "30"
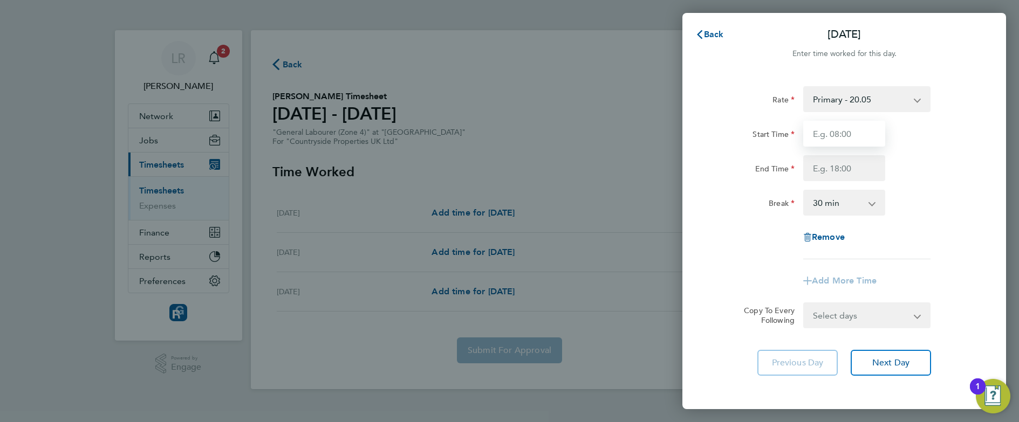
click at [845, 132] on input "Start Time" at bounding box center [844, 134] width 82 height 26
type input "07:30"
type input "17:00"
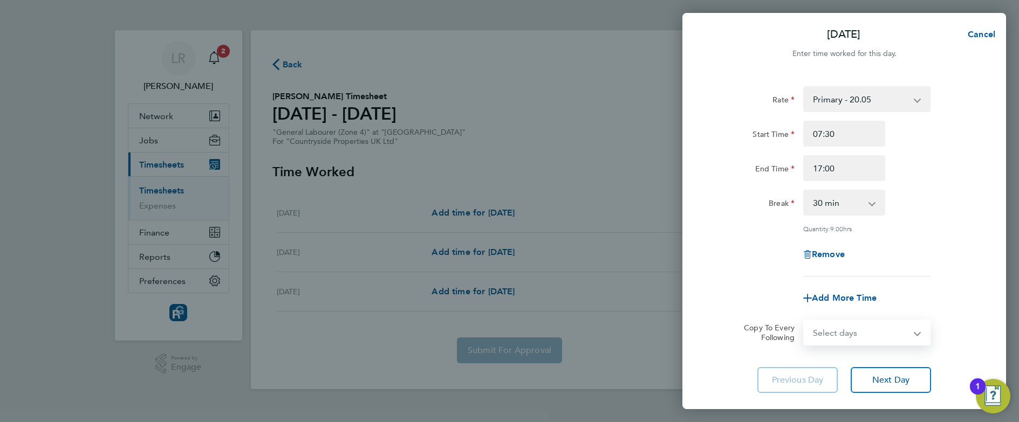
click at [835, 328] on select "Select days Day Tuesday Wednesday" at bounding box center [860, 333] width 113 height 24
select select "TUE"
click at [804, 321] on select "Select days Day Tuesday Wednesday" at bounding box center [860, 333] width 113 height 24
select select "2025-09-24"
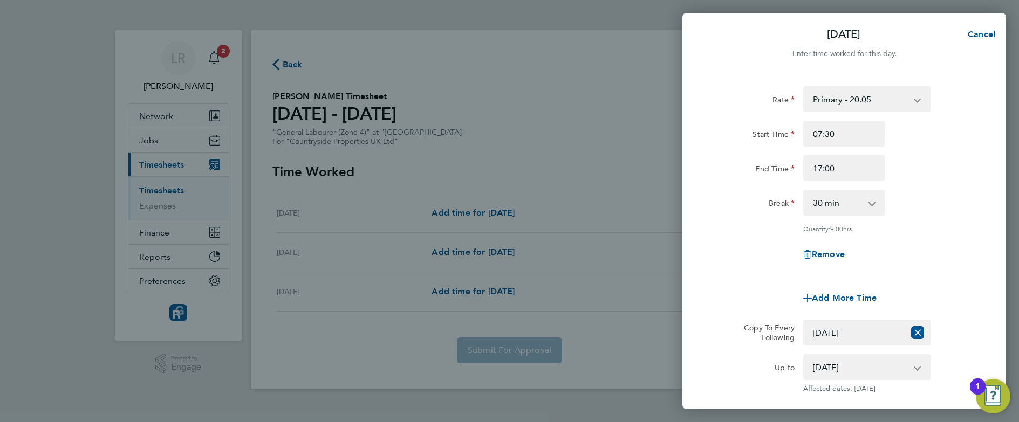
click at [711, 287] on div "Add More Time" at bounding box center [844, 298] width 272 height 26
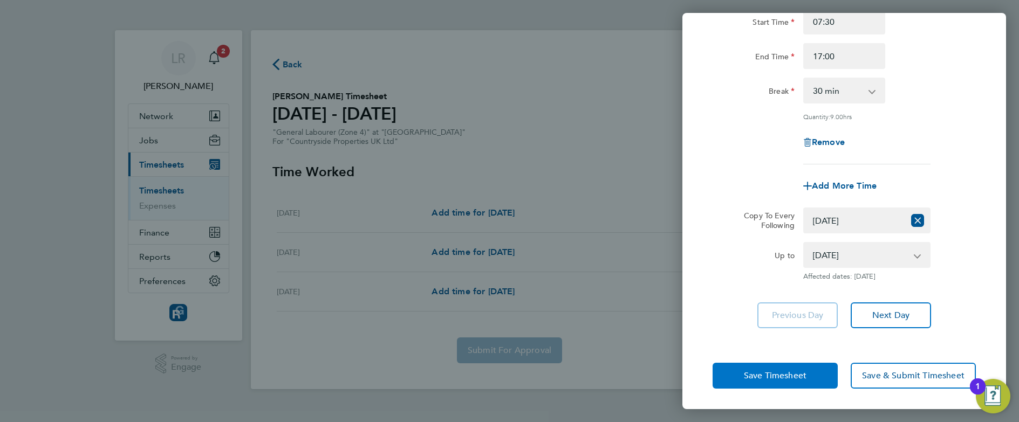
click at [751, 351] on span "Save Timesheet" at bounding box center [775, 376] width 63 height 11
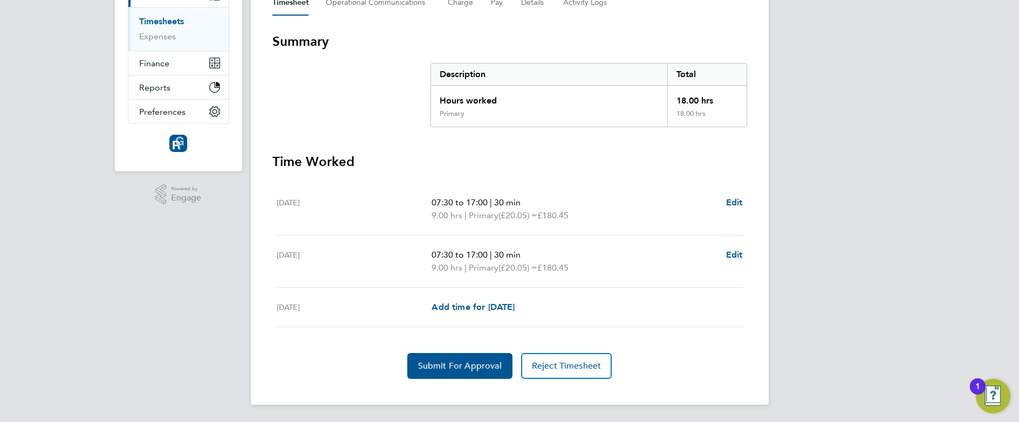
click at [849, 107] on div "LR Leanne Rayner Notifications 2 Applications: Network Team Members Businesses …" at bounding box center [509, 127] width 1019 height 592
click at [734, 256] on span "Edit" at bounding box center [734, 255] width 17 height 10
select select "30"
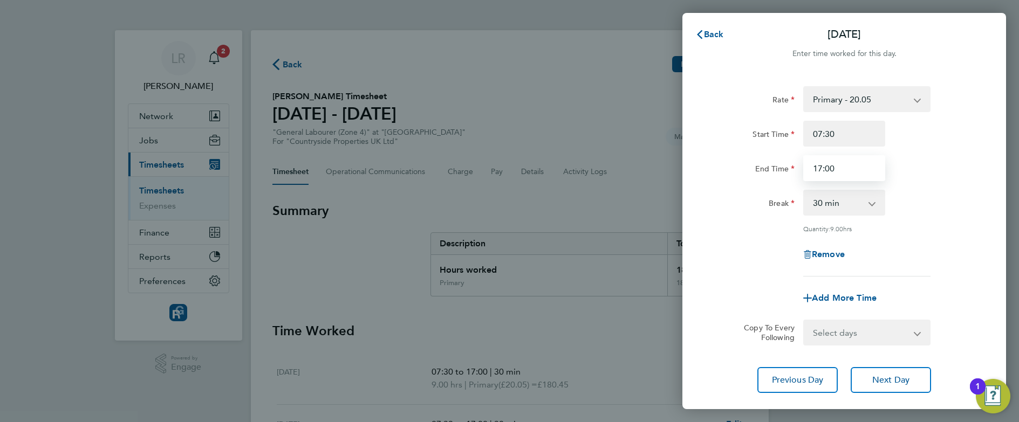
click at [824, 168] on input "17:00" at bounding box center [844, 168] width 82 height 26
type input "13:00"
click at [755, 256] on div "Remove" at bounding box center [844, 255] width 272 height 26
click at [822, 203] on select "0 min 15 min 30 min 45 min 60 min 75 min 90 min" at bounding box center [837, 203] width 67 height 24
select select "0"
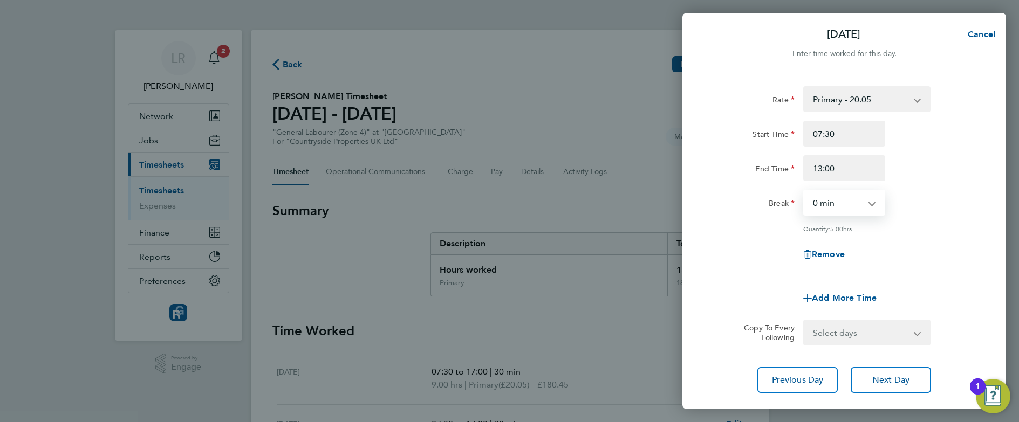
click at [804, 191] on select "0 min 15 min 30 min 45 min 60 min 75 min 90 min" at bounding box center [837, 203] width 67 height 24
click at [752, 248] on div "Remove" at bounding box center [844, 255] width 272 height 26
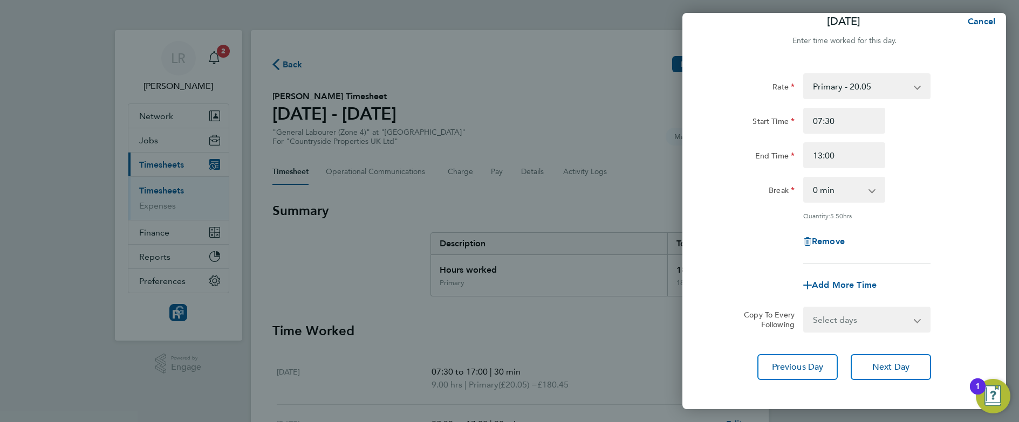
scroll to position [65, 0]
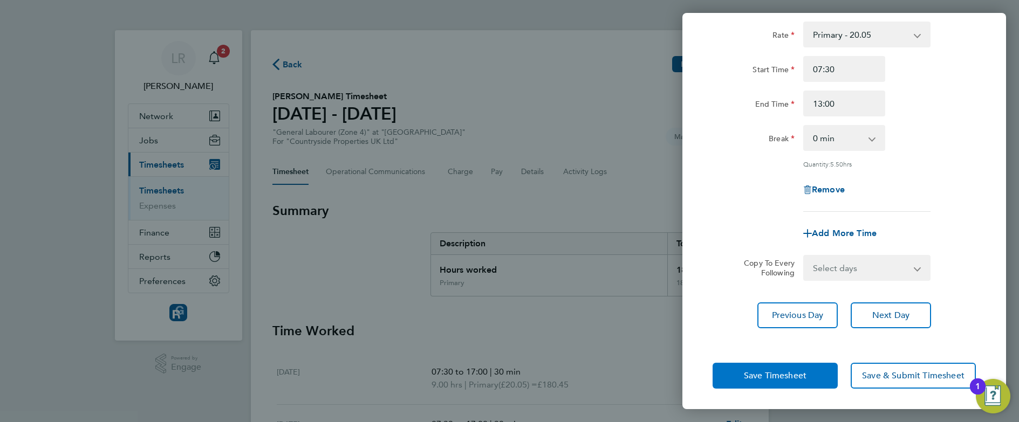
click at [752, 351] on span "Save Timesheet" at bounding box center [775, 376] width 63 height 11
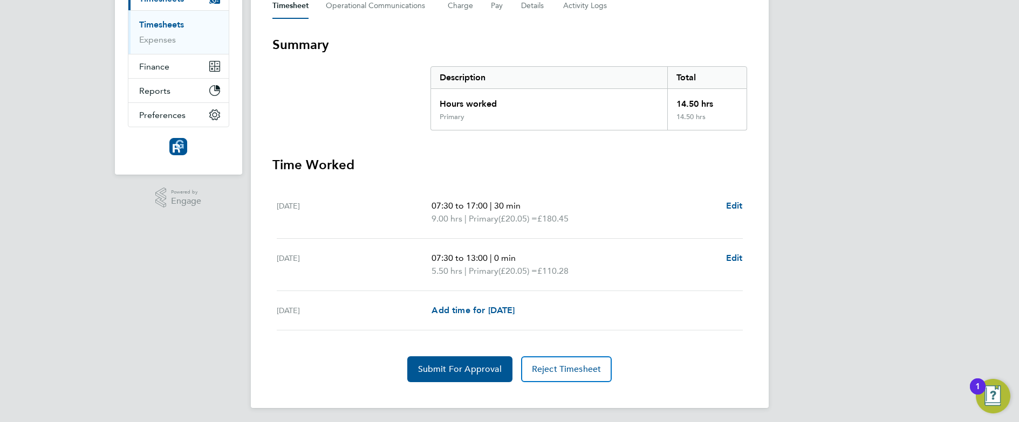
scroll to position [169, 0]
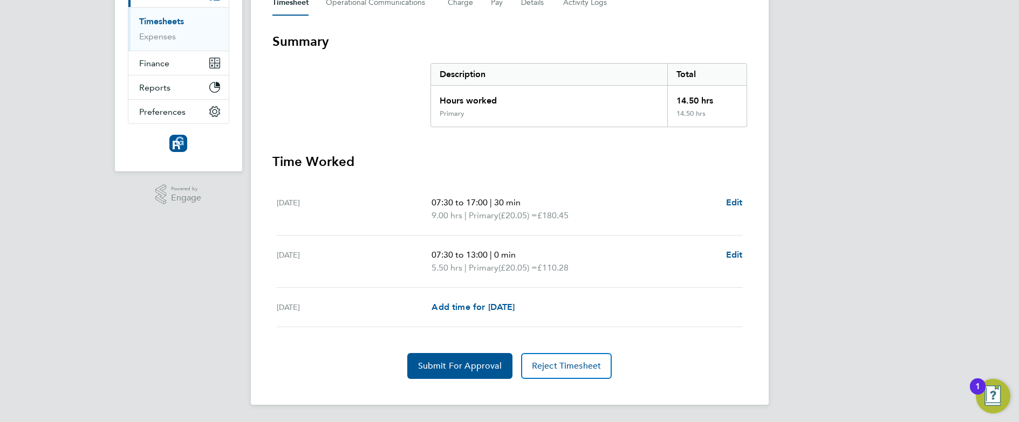
click at [849, 163] on div "LR Leanne Rayner Notifications 2 Applications: Network Team Members Businesses …" at bounding box center [509, 127] width 1019 height 592
click at [447, 351] on span "Submit For Approval" at bounding box center [460, 366] width 84 height 11
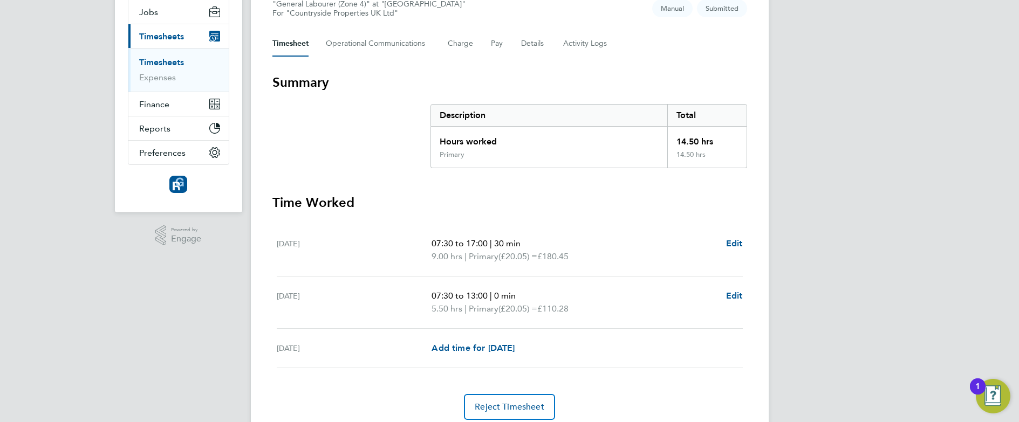
scroll to position [0, 0]
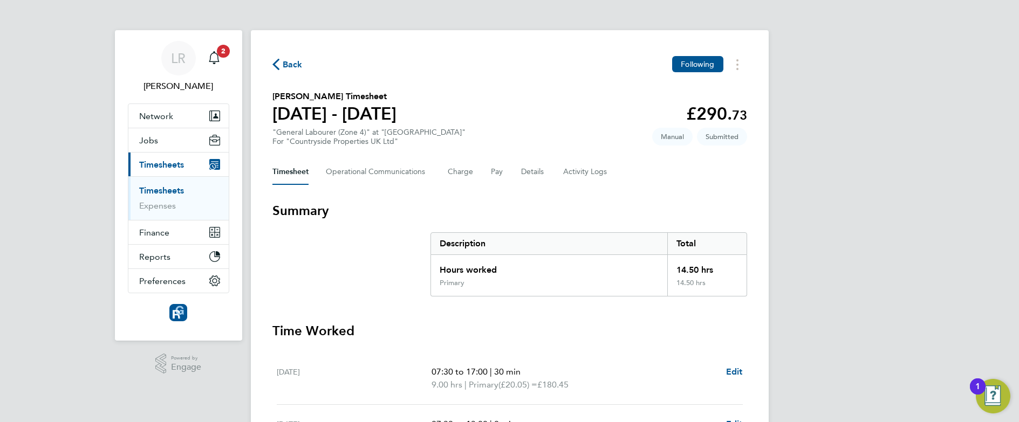
click at [284, 64] on span "Back" at bounding box center [293, 64] width 20 height 13
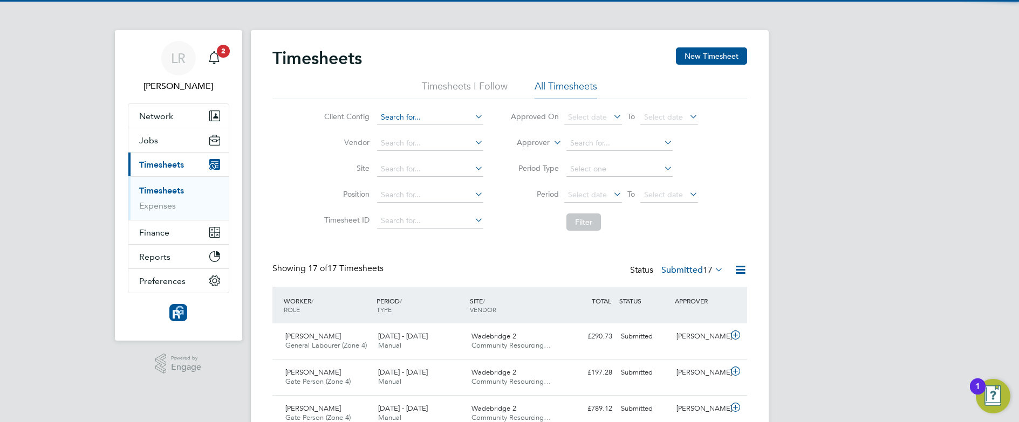
scroll to position [28, 94]
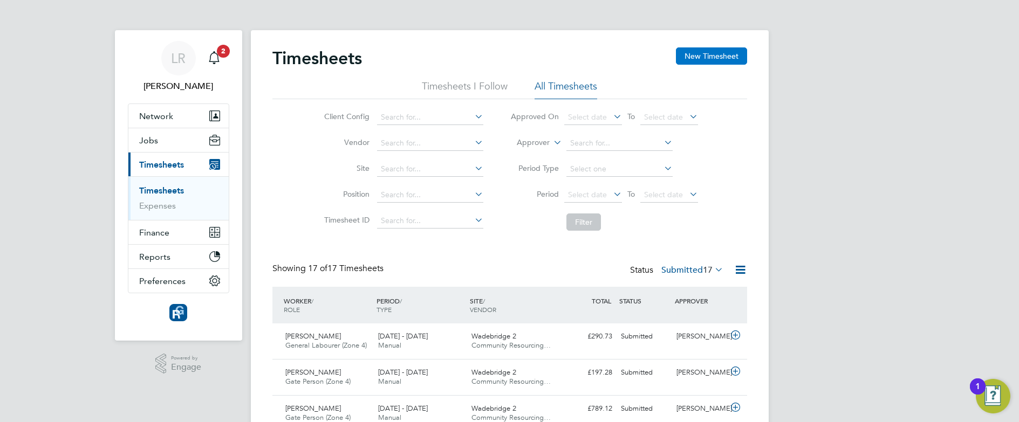
click at [697, 51] on button "New Timesheet" at bounding box center [711, 55] width 71 height 17
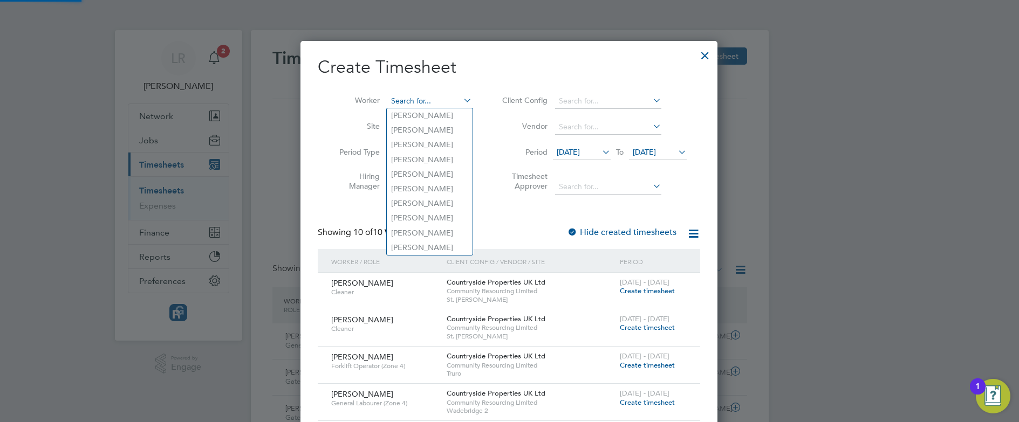
click at [392, 97] on input at bounding box center [429, 101] width 85 height 15
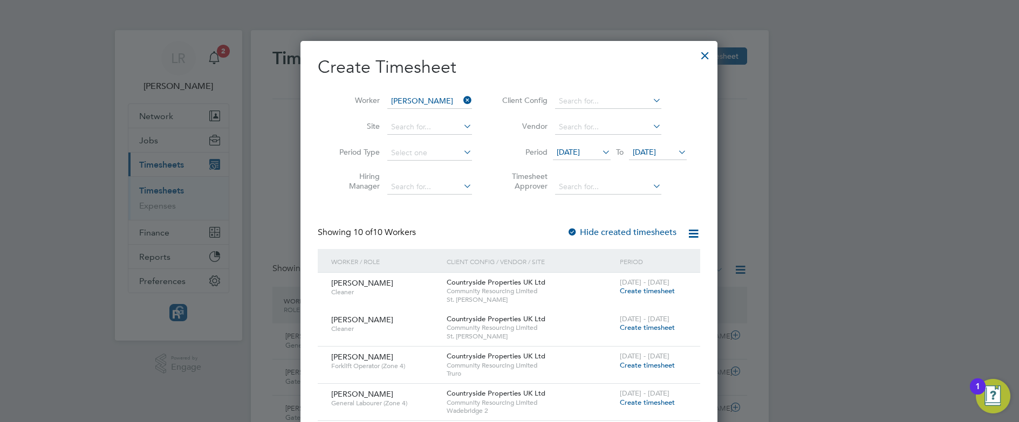
click at [414, 140] on b "Gareth" at bounding box center [422, 144] width 63 height 9
type input "Gareth Bennett"
click at [632, 230] on label "Hide created timesheets" at bounding box center [622, 232] width 110 height 11
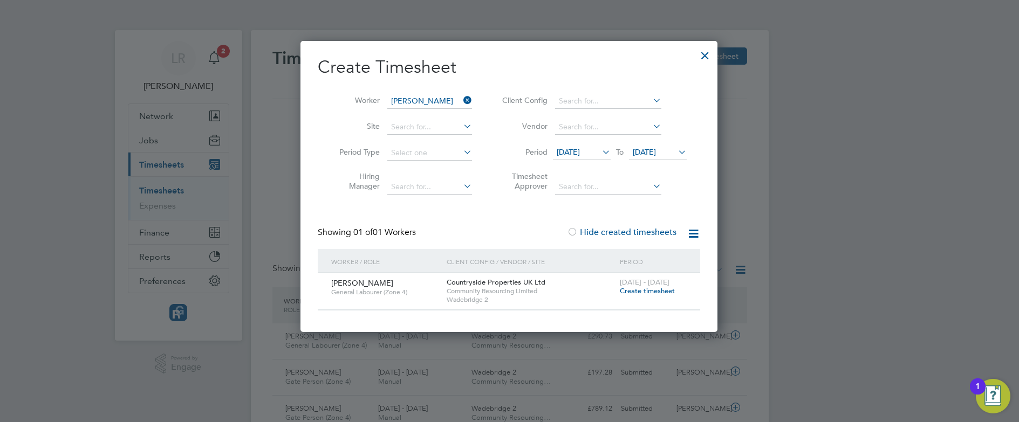
click at [643, 290] on span "Create timesheet" at bounding box center [647, 291] width 55 height 9
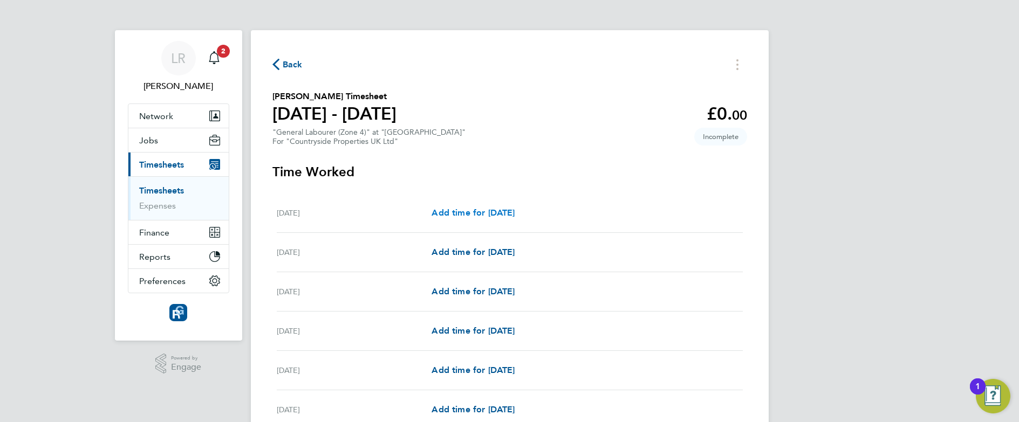
click at [491, 213] on span "Add time for Tue 23 Sep" at bounding box center [473, 213] width 83 height 10
select select "30"
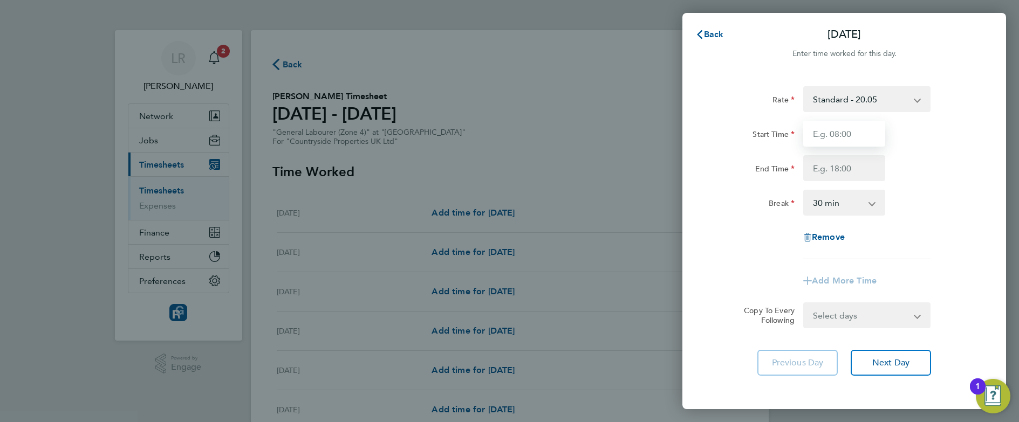
click at [815, 137] on input "Start Time" at bounding box center [844, 134] width 82 height 26
type input "07:30"
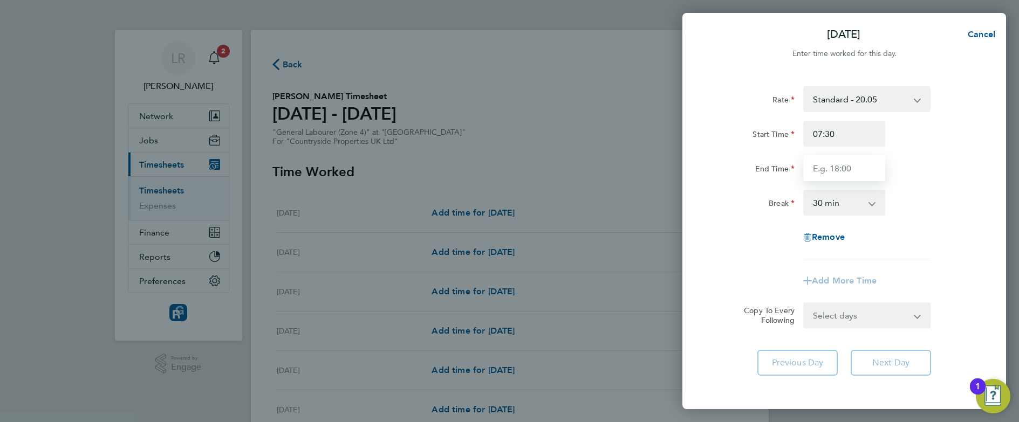
click at [849, 165] on input "End Time" at bounding box center [844, 168] width 82 height 26
type input "17:00"
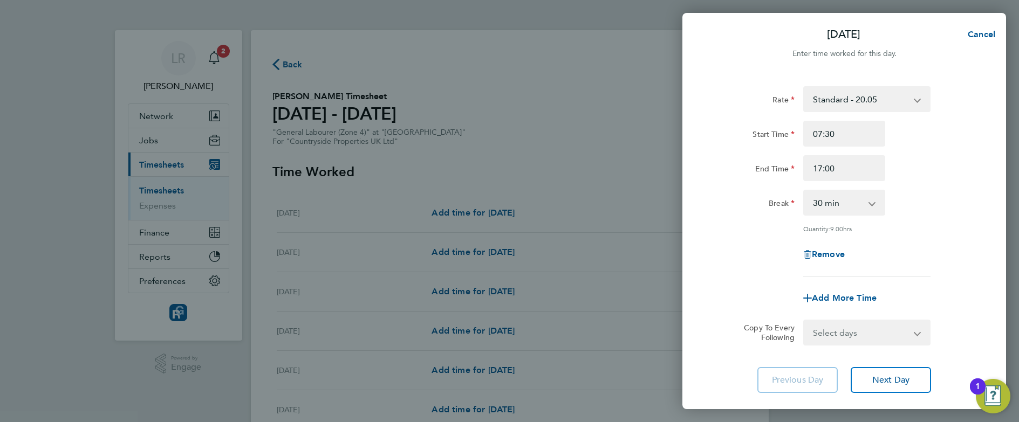
click at [727, 248] on div "Remove" at bounding box center [844, 255] width 272 height 26
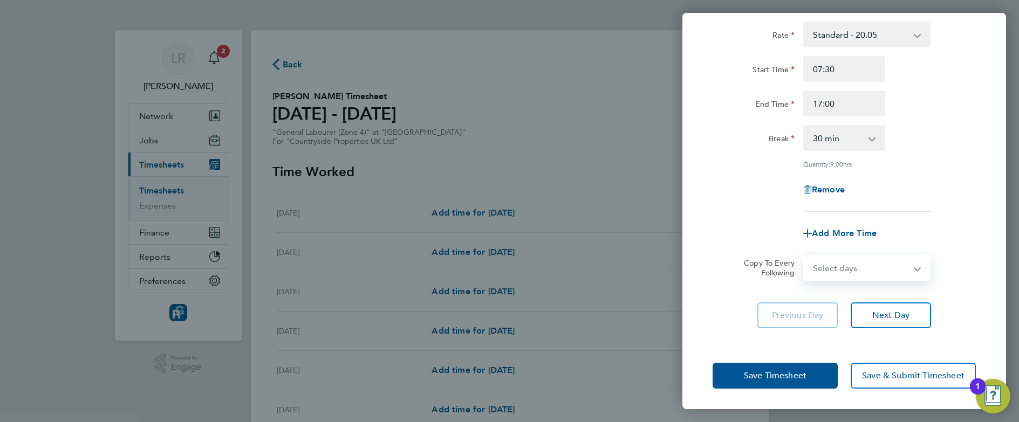
click at [832, 260] on select "Select days Day Weekday (Mon-Fri) Weekend (Sat-Sun) Wednesday Thursday Friday S…" at bounding box center [860, 268] width 113 height 24
select select "WEEKDAY"
click at [804, 256] on select "Select days Day Weekday (Mon-Fri) Weekend (Sat-Sun) Wednesday Thursday Friday S…" at bounding box center [860, 268] width 113 height 24
select select "2025-09-28"
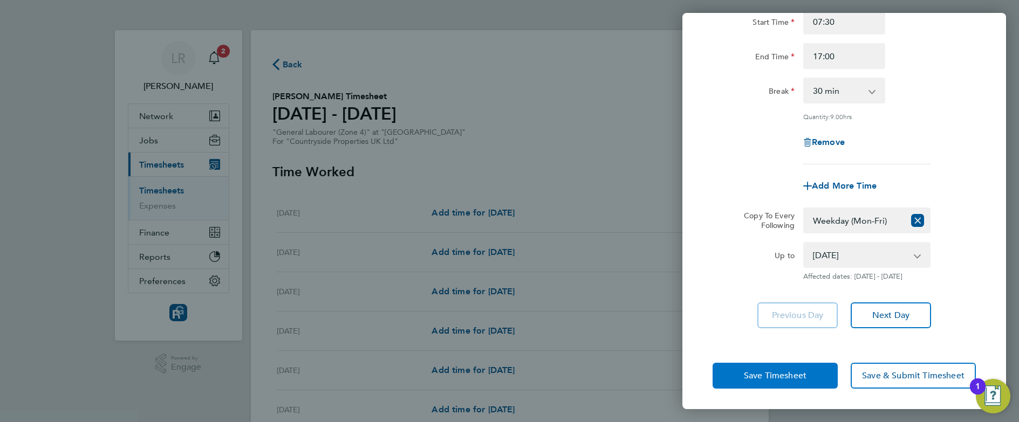
click at [769, 351] on span "Save Timesheet" at bounding box center [775, 376] width 63 height 11
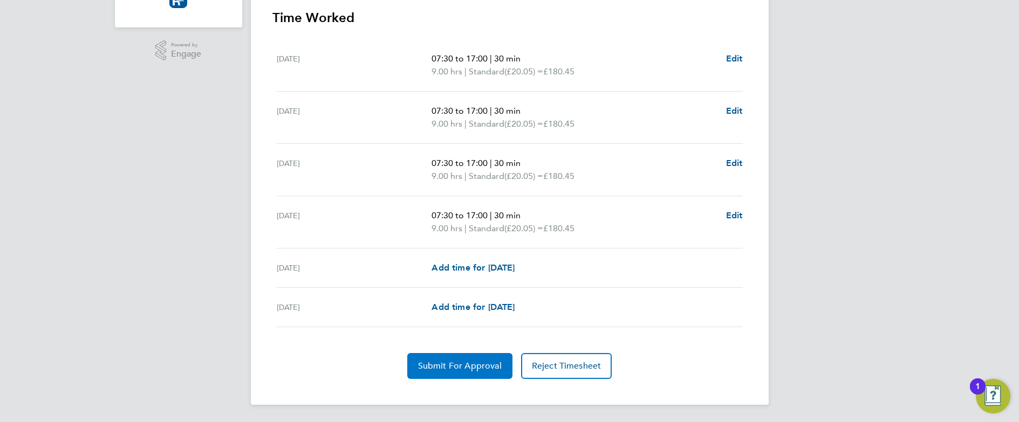
click at [455, 351] on button "Submit For Approval" at bounding box center [459, 366] width 105 height 26
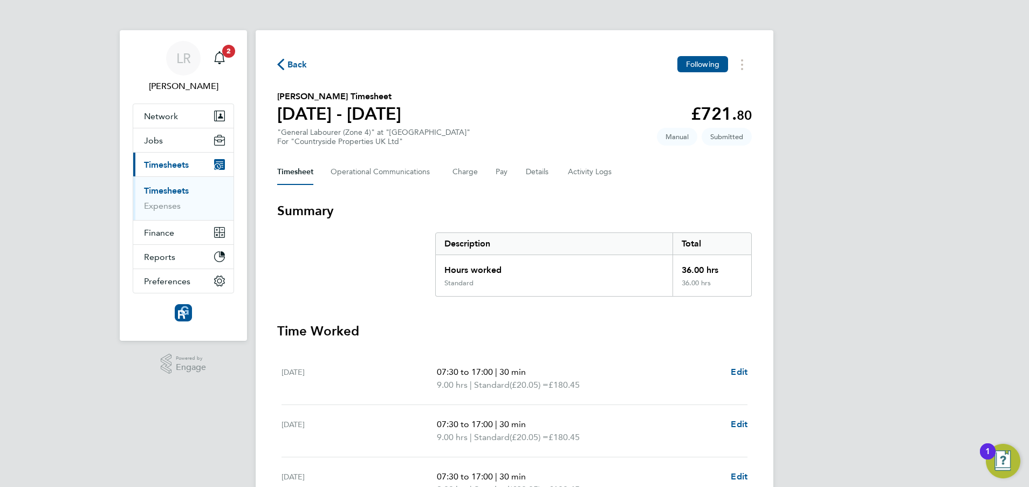
click at [166, 188] on link "Timesheets" at bounding box center [166, 191] width 45 height 10
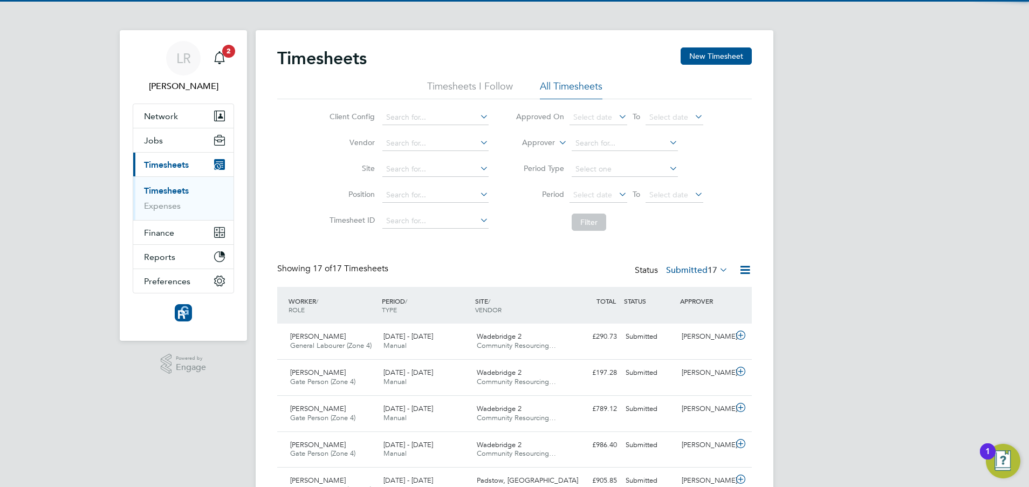
scroll to position [28, 94]
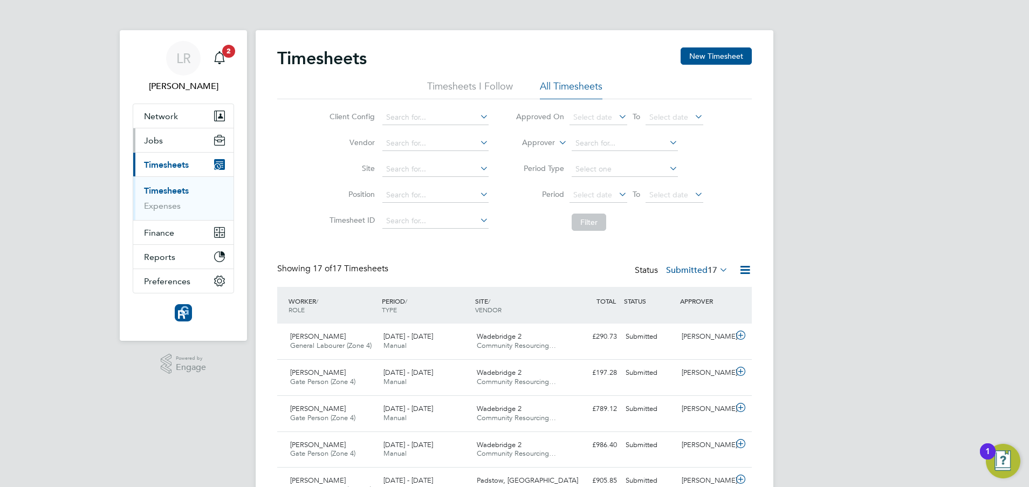
click at [165, 139] on button "Jobs" at bounding box center [183, 140] width 100 height 24
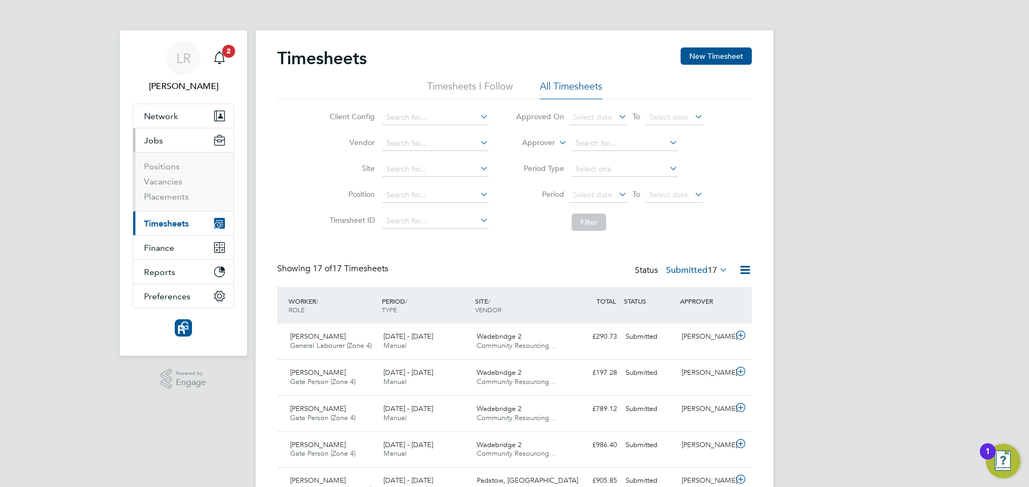
click at [169, 224] on span "Timesheets" at bounding box center [166, 224] width 45 height 10
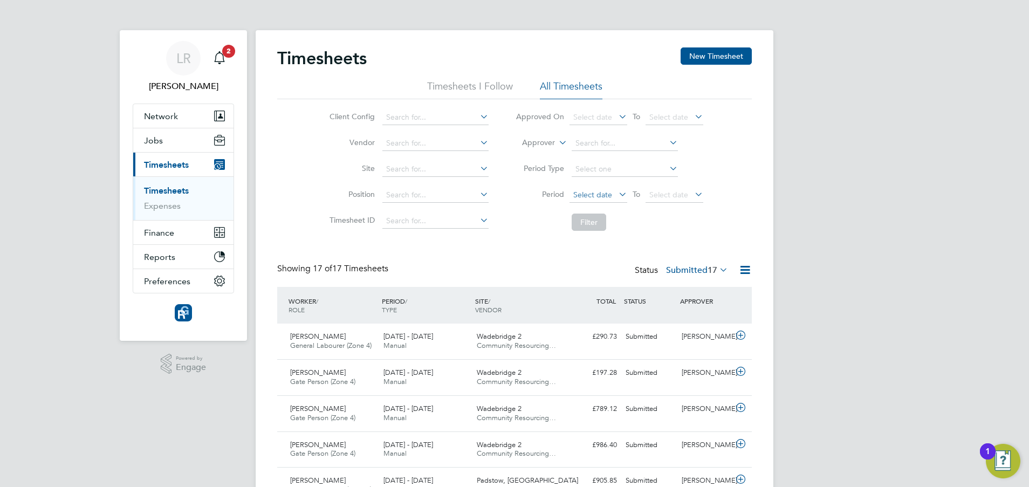
click at [584, 196] on span "Select date" at bounding box center [593, 195] width 39 height 10
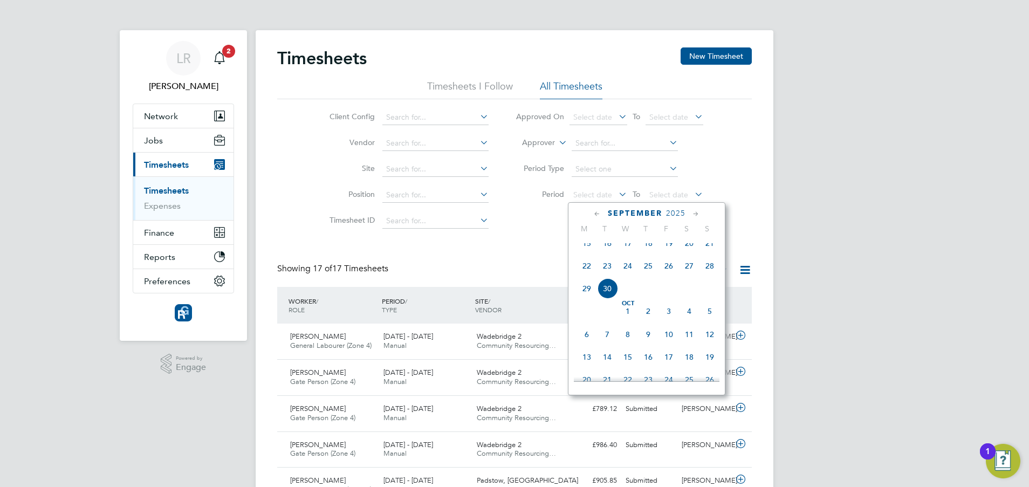
click at [589, 274] on span "22" at bounding box center [587, 266] width 21 height 21
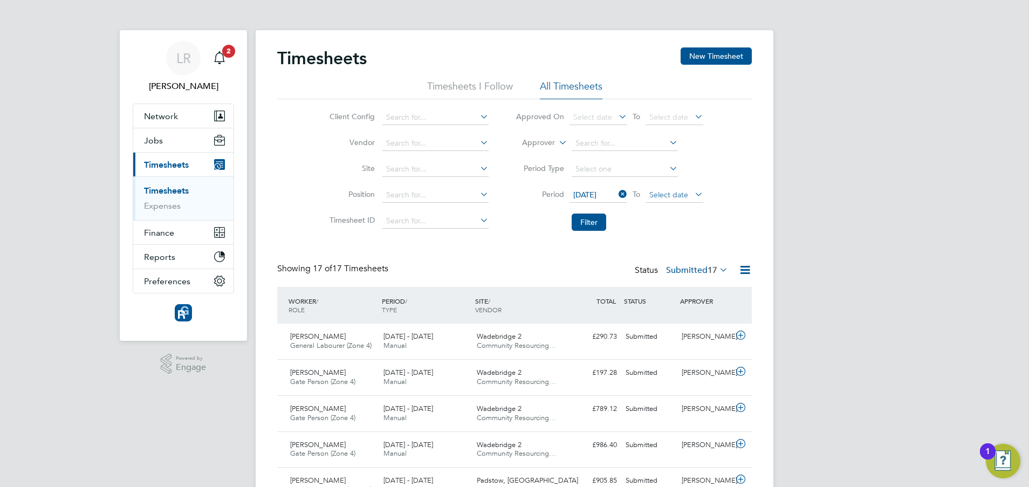
click at [670, 193] on span "Select date" at bounding box center [669, 195] width 39 height 10
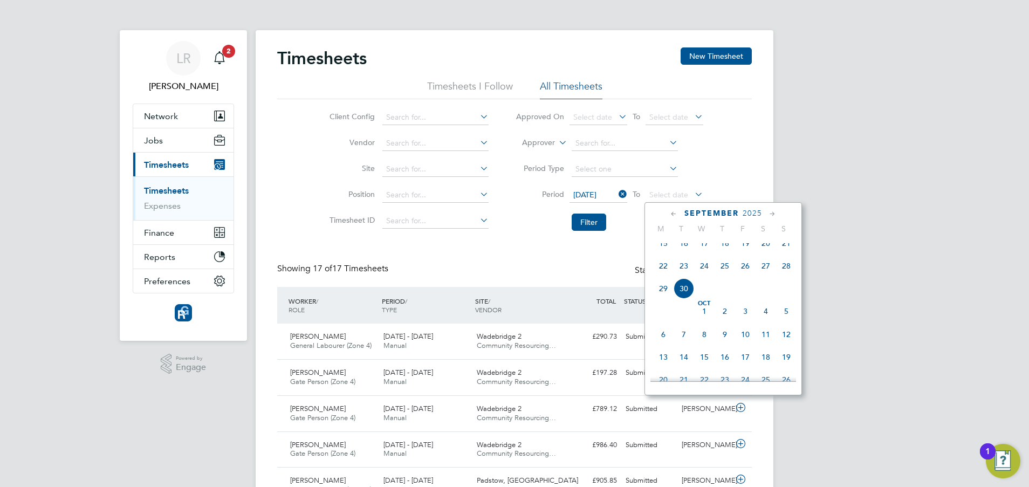
click at [788, 275] on span "28" at bounding box center [786, 266] width 21 height 21
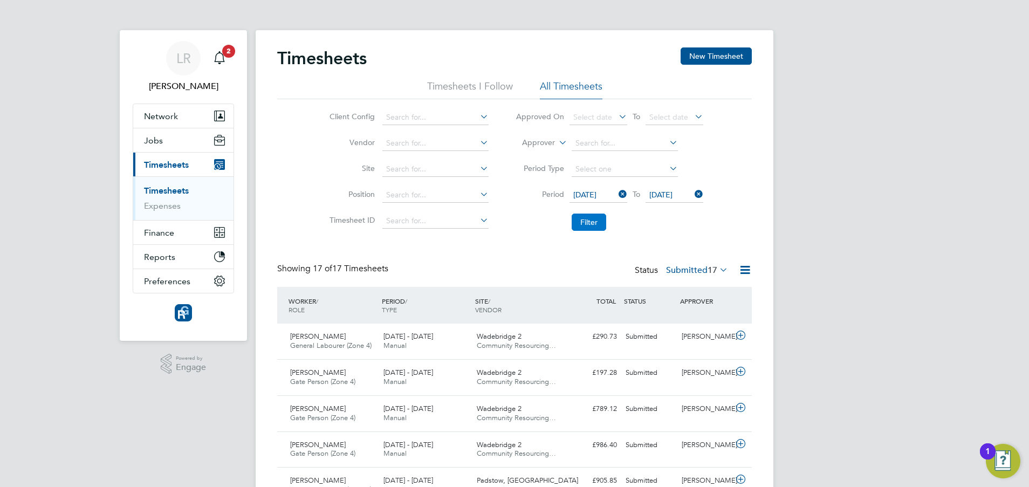
click at [599, 217] on button "Filter" at bounding box center [589, 222] width 35 height 17
click at [170, 135] on button "Jobs" at bounding box center [183, 140] width 100 height 24
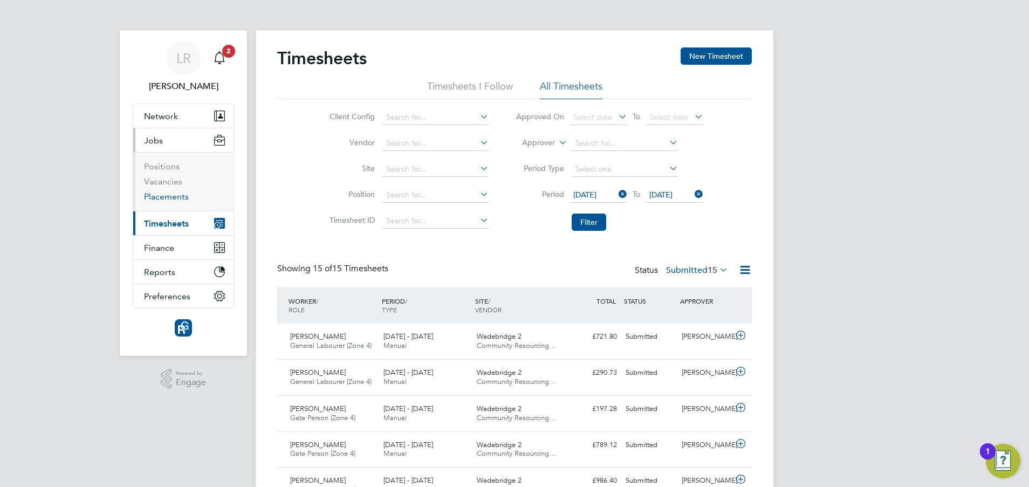
click at [164, 197] on link "Placements" at bounding box center [166, 197] width 45 height 10
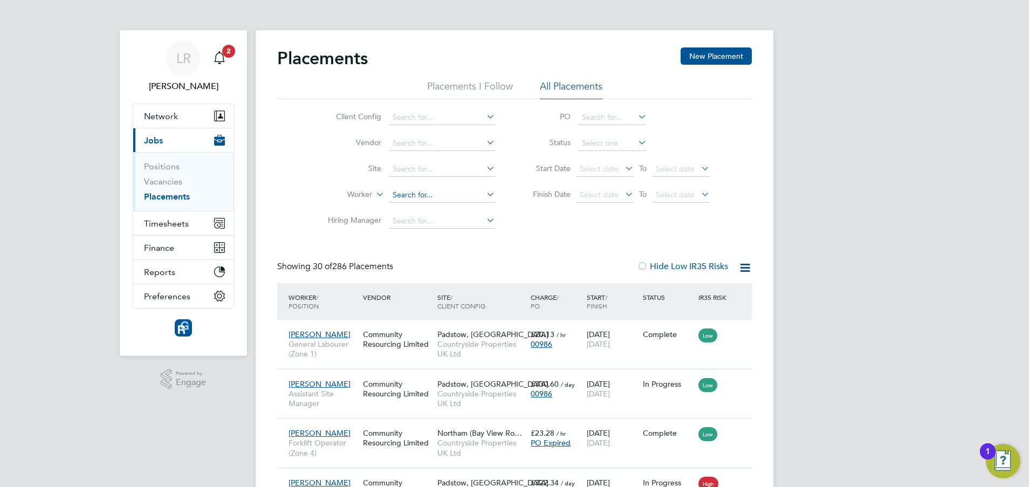
click at [419, 193] on input at bounding box center [442, 195] width 106 height 15
click at [417, 206] on b "Gareth" at bounding box center [424, 210] width 63 height 9
type input "Gareth Bennett"
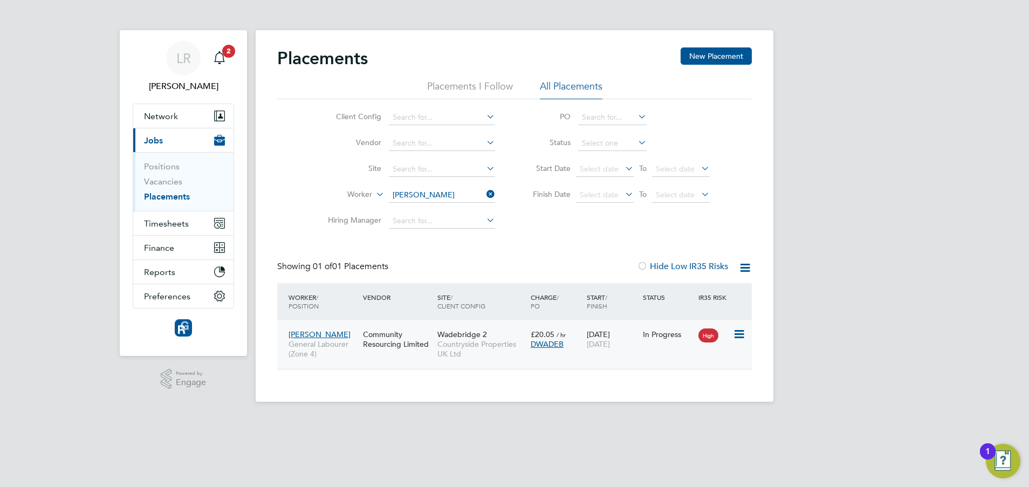
click at [432, 328] on div "Community Resourcing Limited" at bounding box center [397, 339] width 74 height 30
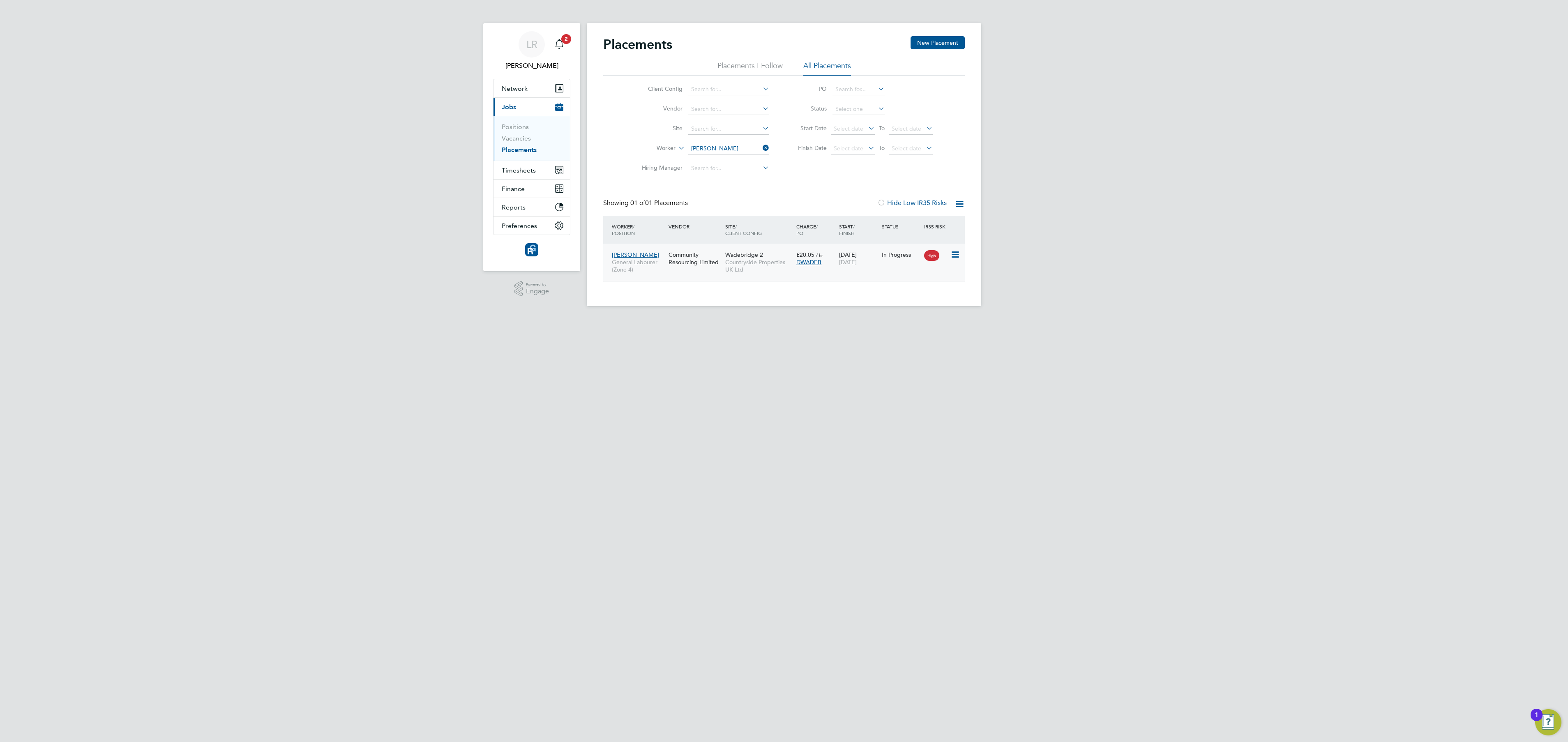
scroll to position [8, 40]
click at [647, 150] on icon at bounding box center [761, 148] width 0 height 11
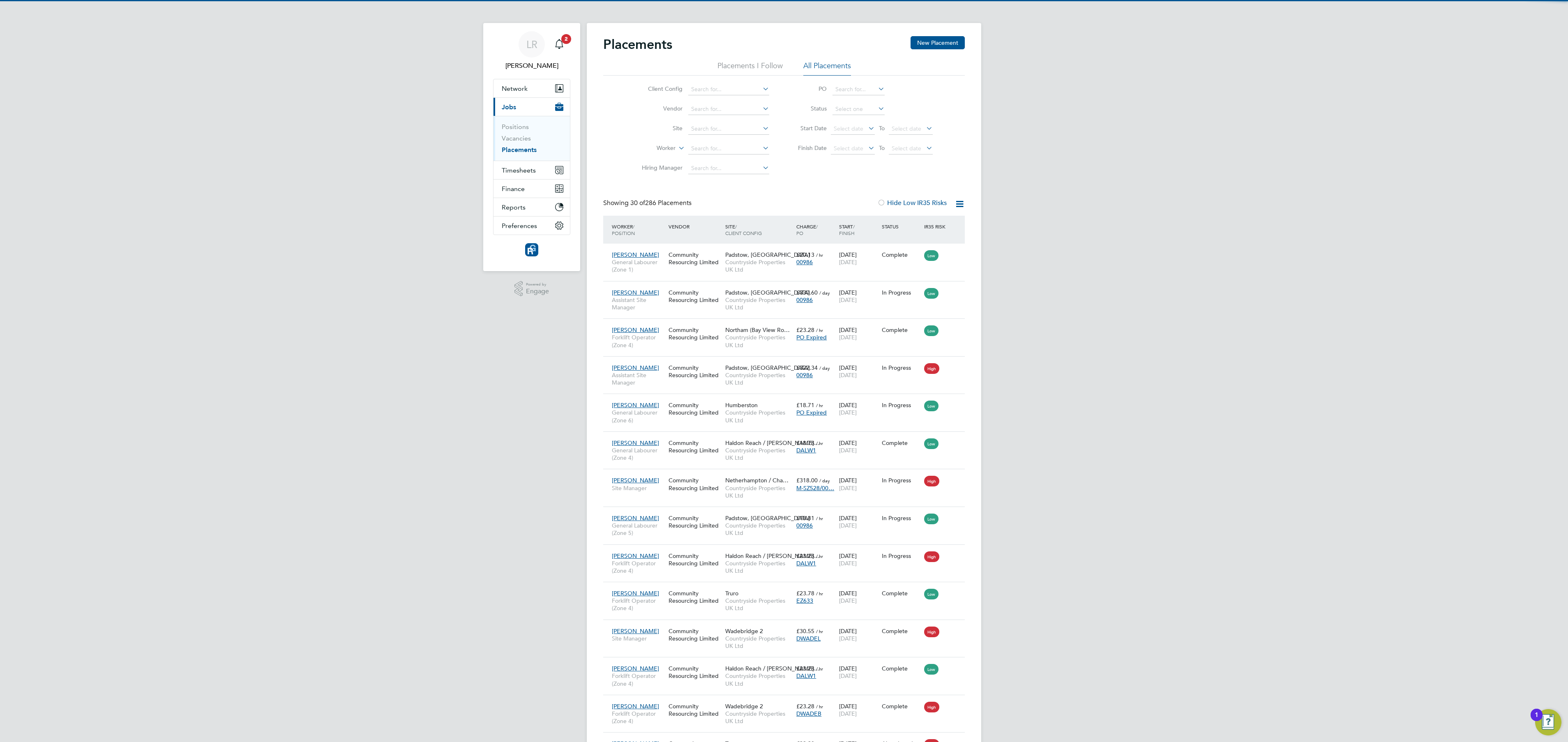
scroll to position [31, 72]
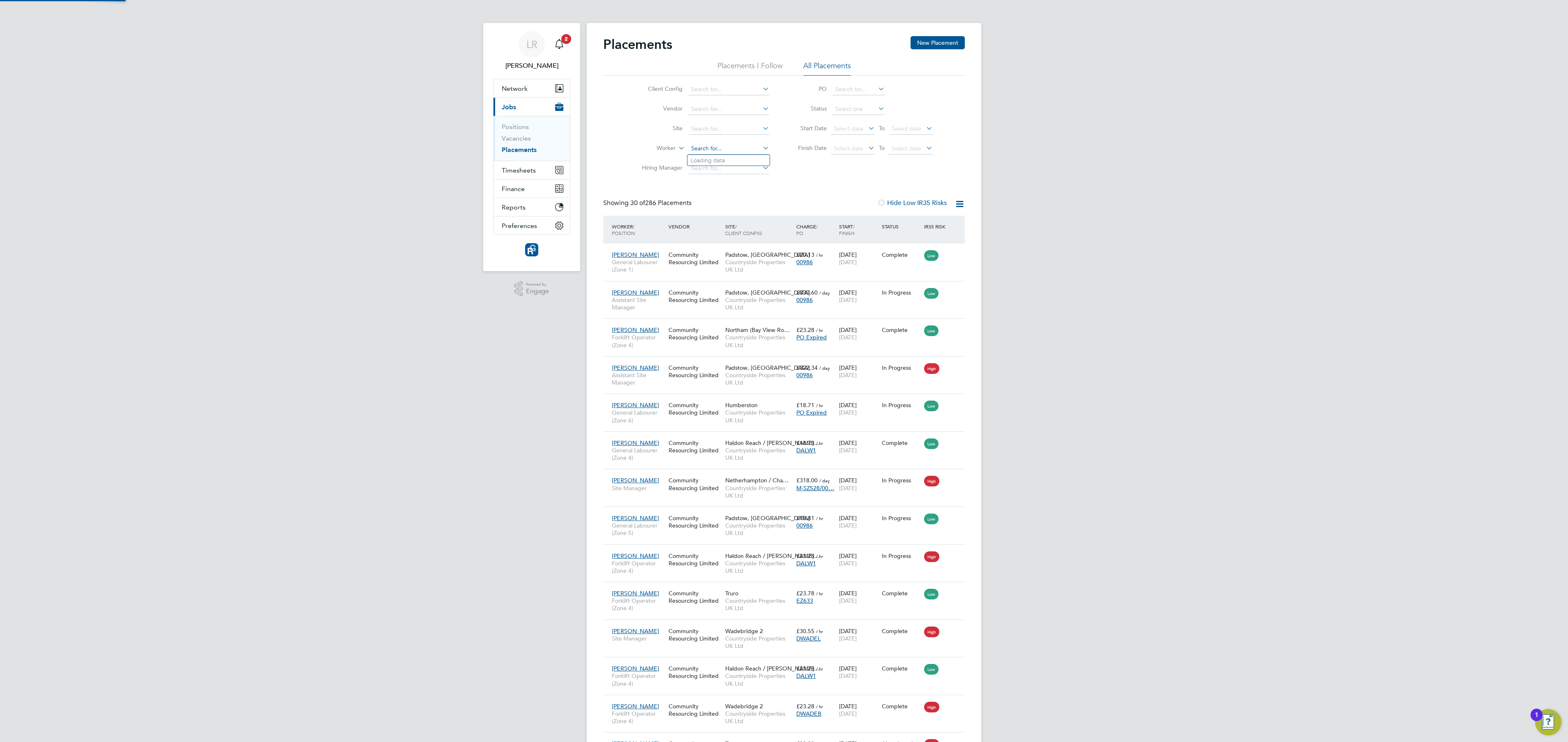
click at [647, 154] on div "Placements New Placement Placements I Follow All Placements Client Config Vendo…" at bounding box center [784, 726] width 394 height 1406
click at [647, 158] on li "Tere nce Slyfield" at bounding box center [729, 160] width 82 height 11
type input "Terence Slyfield"
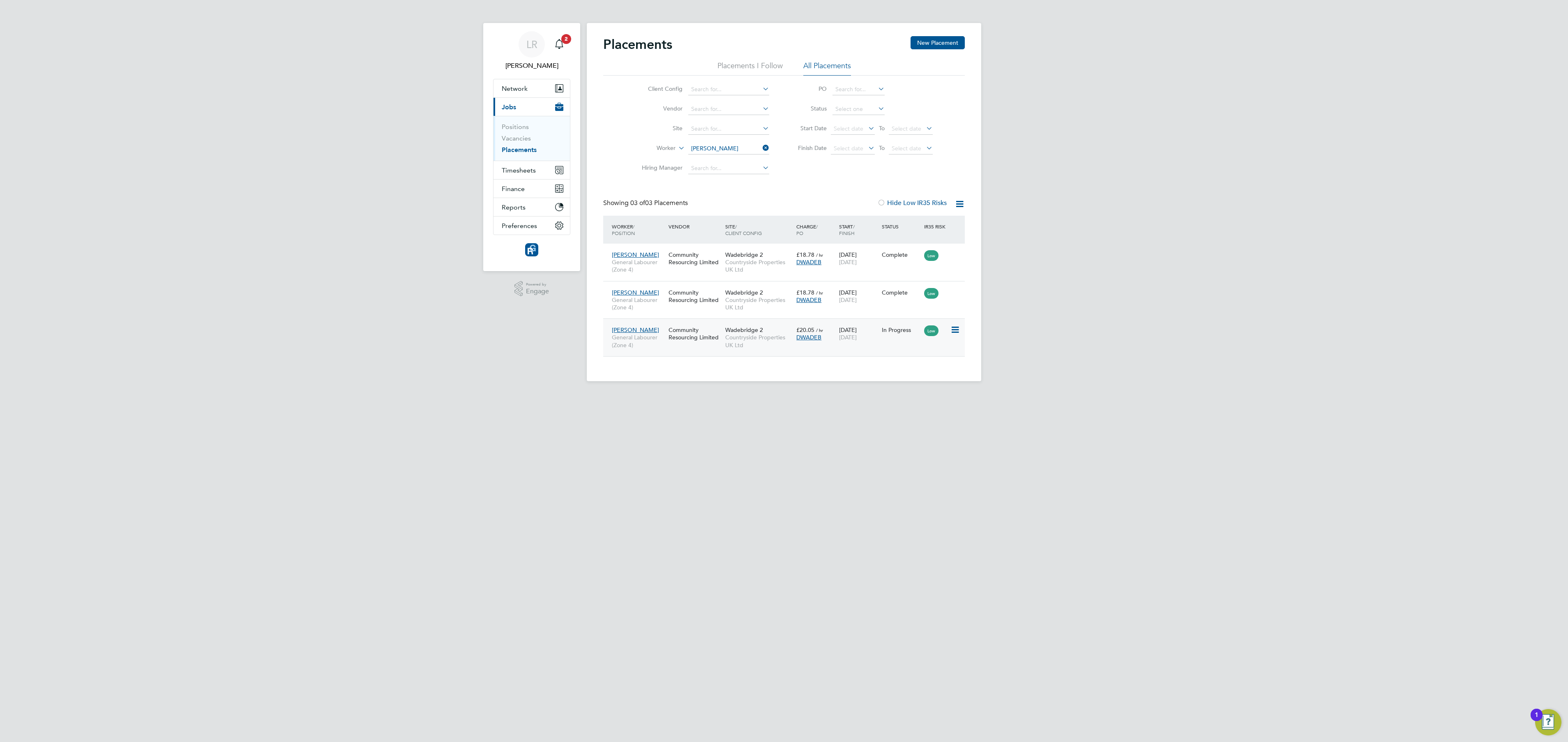
click at [647, 267] on div "Wadebridge 2 Countryside Properties UK Ltd" at bounding box center [758, 337] width 71 height 30
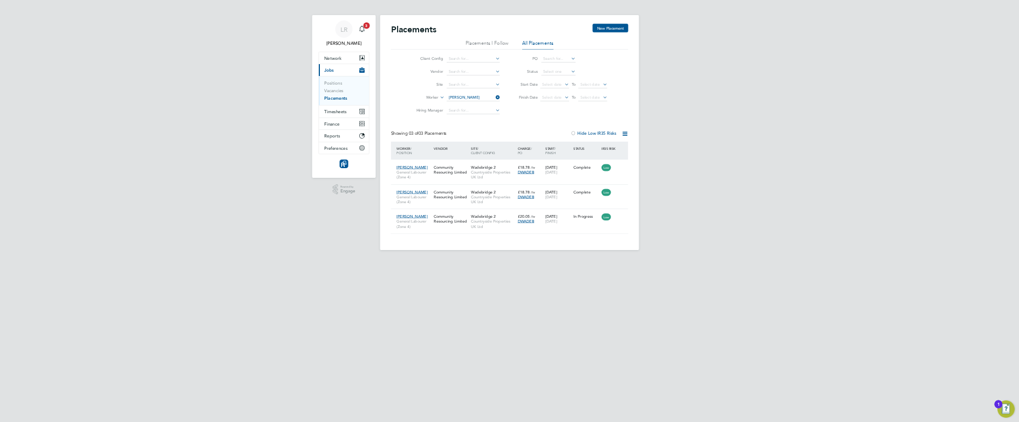
scroll to position [40, 94]
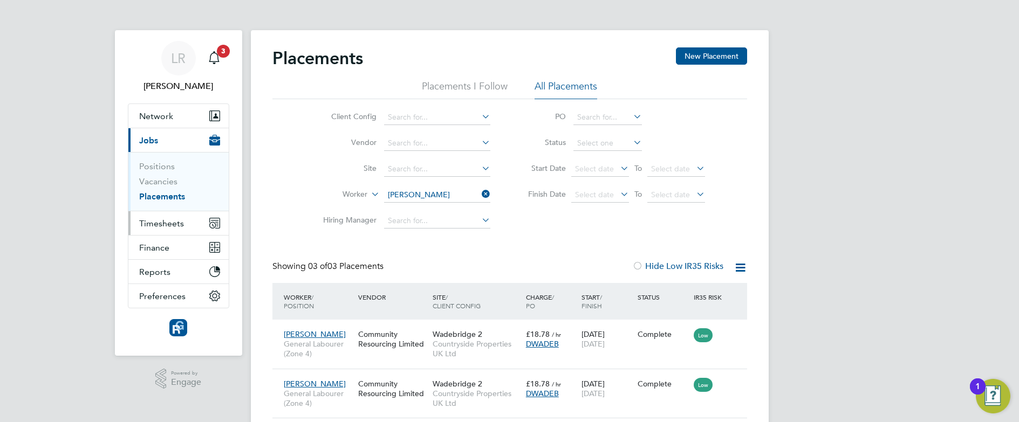
click at [167, 224] on span "Timesheets" at bounding box center [161, 224] width 45 height 10
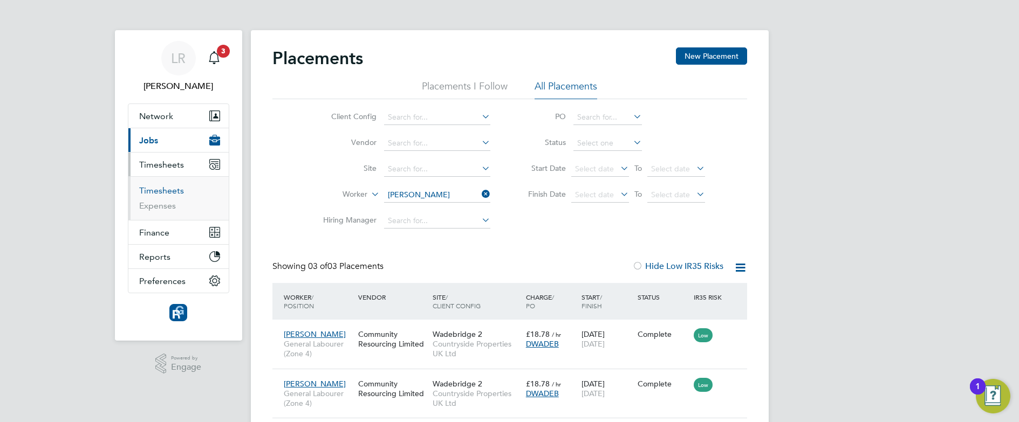
click at [160, 193] on link "Timesheets" at bounding box center [161, 191] width 45 height 10
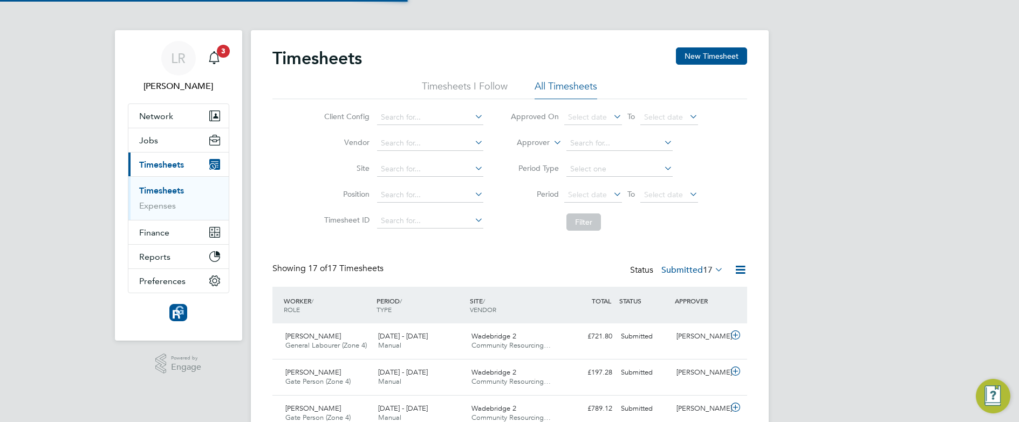
scroll to position [28, 94]
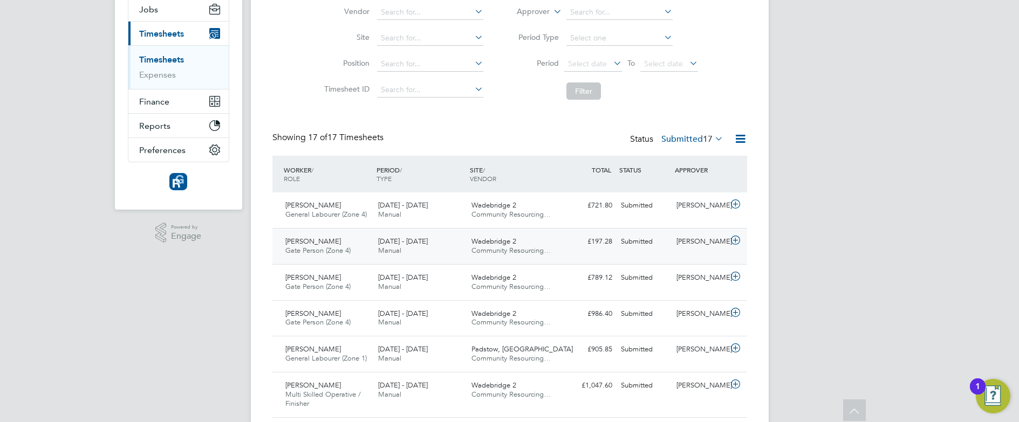
click at [557, 234] on div "Wadebridge 2 Community Resourcing…" at bounding box center [513, 246] width 93 height 27
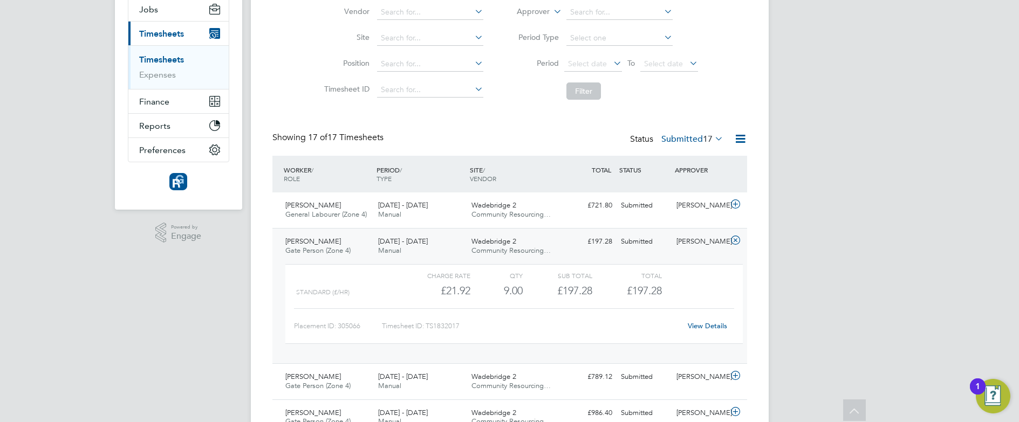
click at [547, 287] on div "£197.28" at bounding box center [558, 291] width 70 height 18
click at [549, 247] on span "Community Resourcing…" at bounding box center [511, 250] width 79 height 9
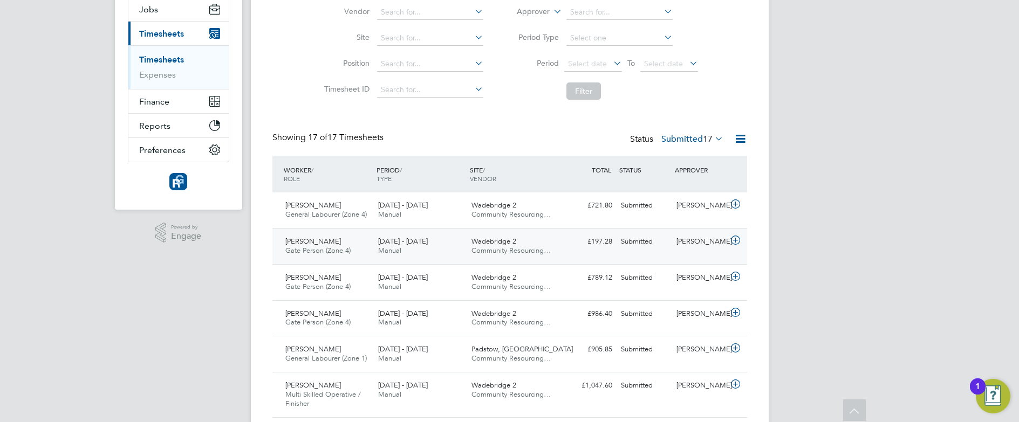
click at [564, 232] on div "Paul Carter Gate Person (Zone 4) 22 - 28 Sep 2025 22 - 28 Sep 2025 Manual Wadeb…" at bounding box center [509, 246] width 475 height 36
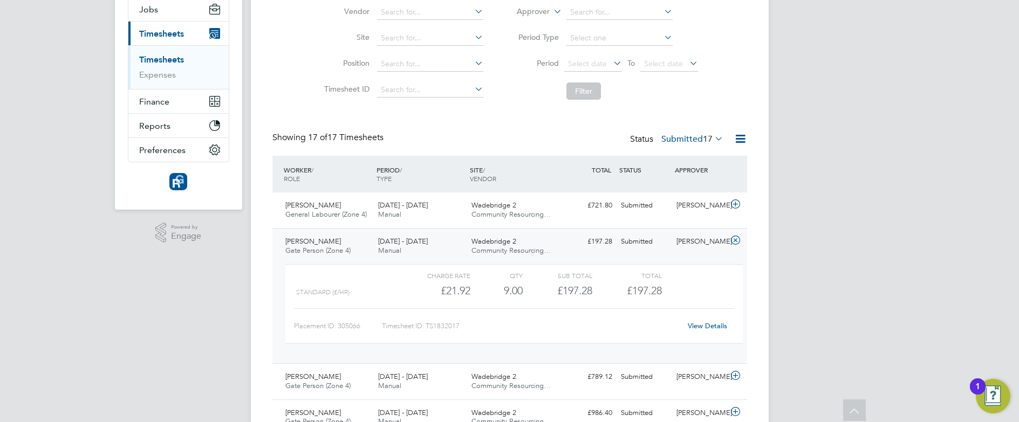
click at [706, 324] on link "View Details" at bounding box center [707, 326] width 39 height 9
click at [447, 247] on div "22 - 28 Sep 2025 Manual" at bounding box center [420, 246] width 93 height 27
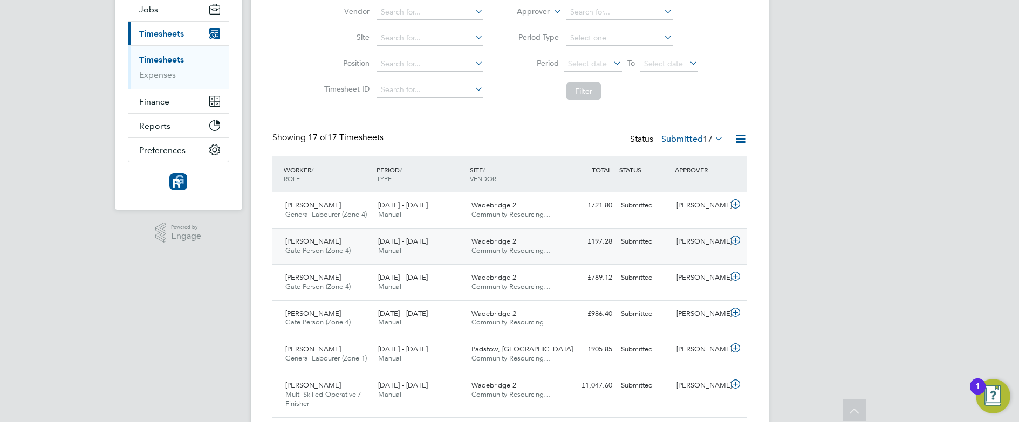
click at [447, 247] on div "22 - 28 Sep 2025 Manual" at bounding box center [420, 246] width 93 height 27
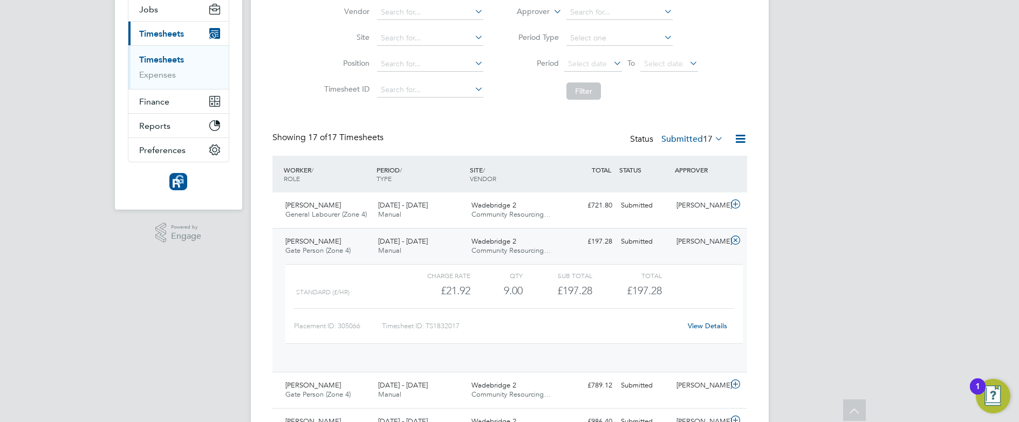
scroll to position [18, 105]
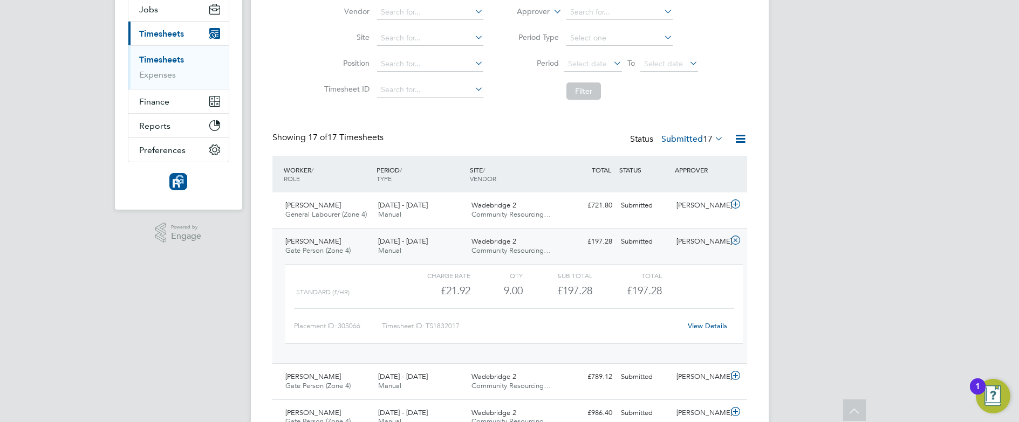
click at [700, 324] on link "View Details" at bounding box center [707, 326] width 39 height 9
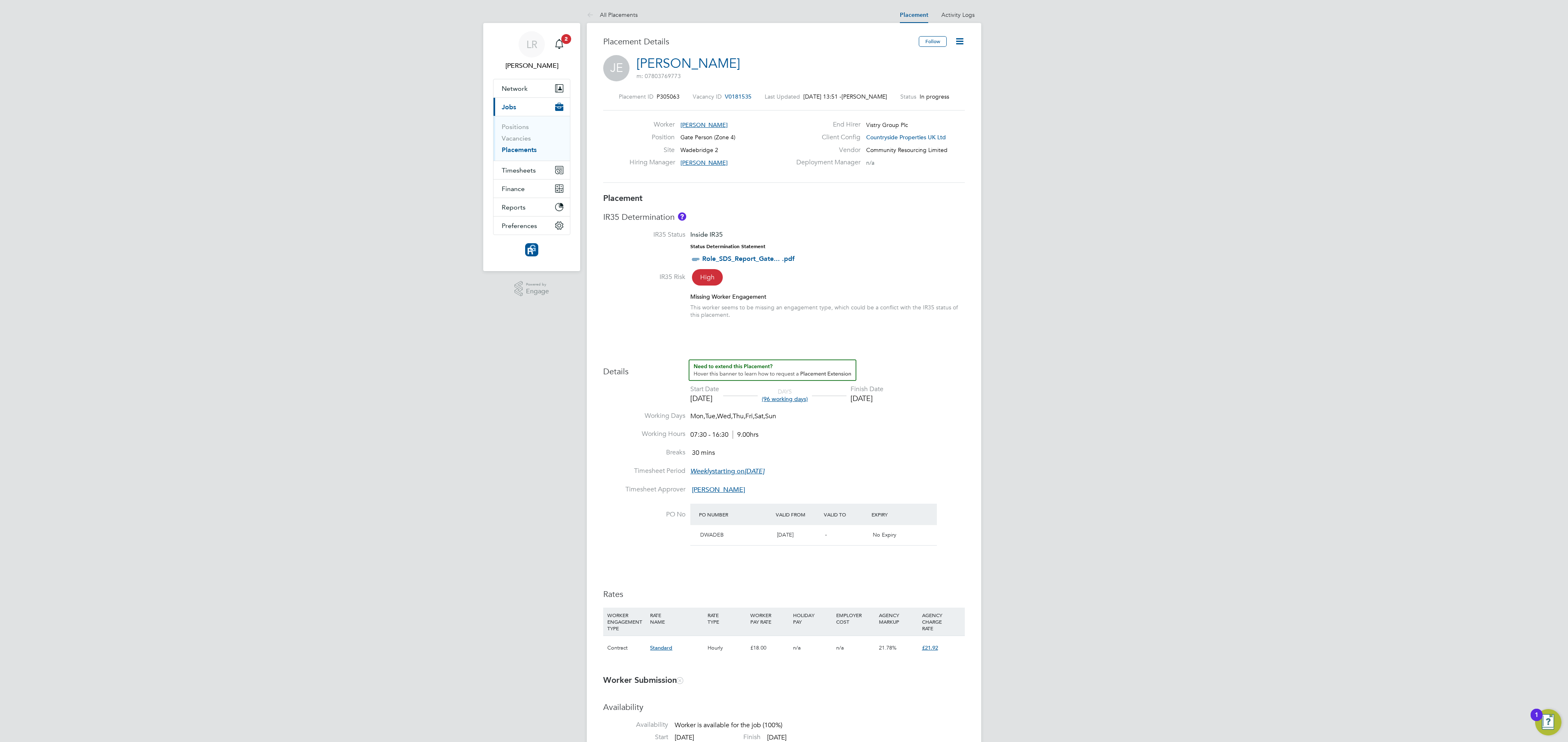
click at [784, 240] on div "LR Leanne Rayner Notifications 2 Applications: Network Team Members Businesses …" at bounding box center [784, 713] width 1568 height 1427
click at [511, 371] on div "LR Leanne Rayner Notifications 2 Applications: Network Team Members Businesses …" at bounding box center [784, 713] width 1568 height 1427
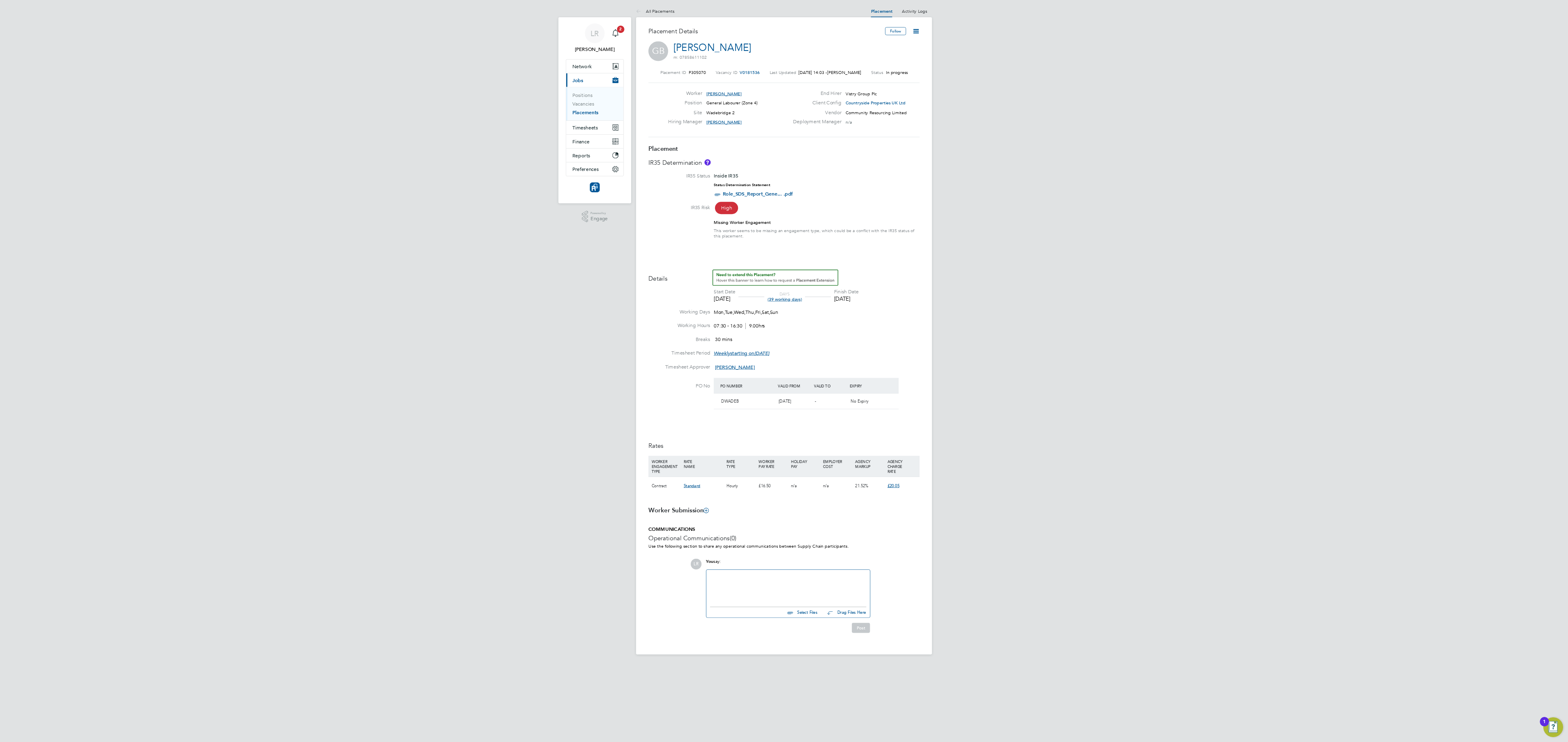
scroll to position [4, 5]
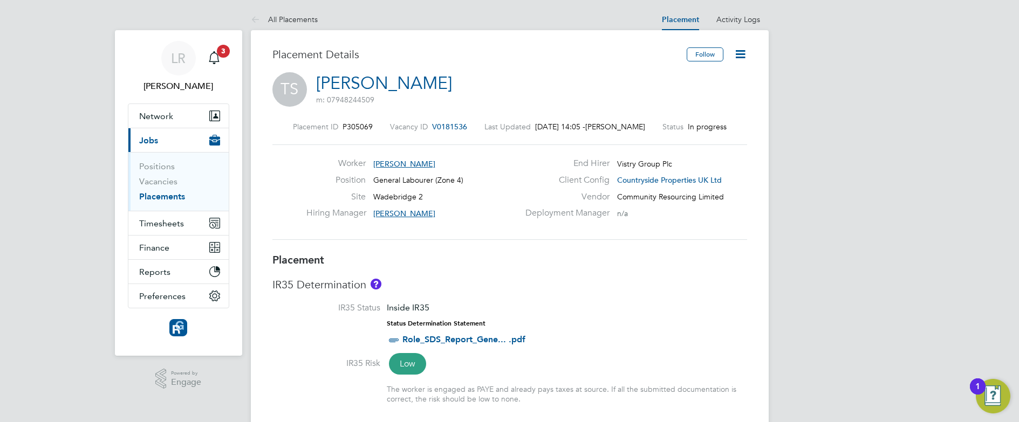
scroll to position [17, 213]
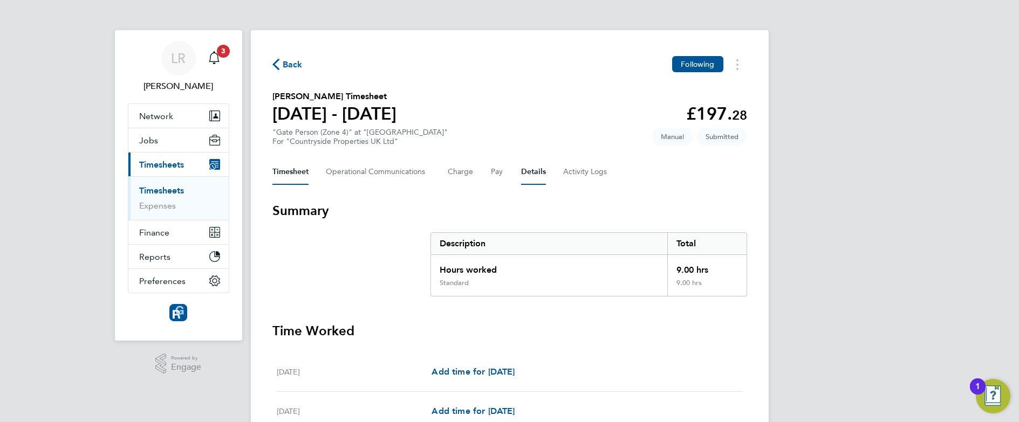
click at [536, 172] on button "Details" at bounding box center [533, 172] width 25 height 26
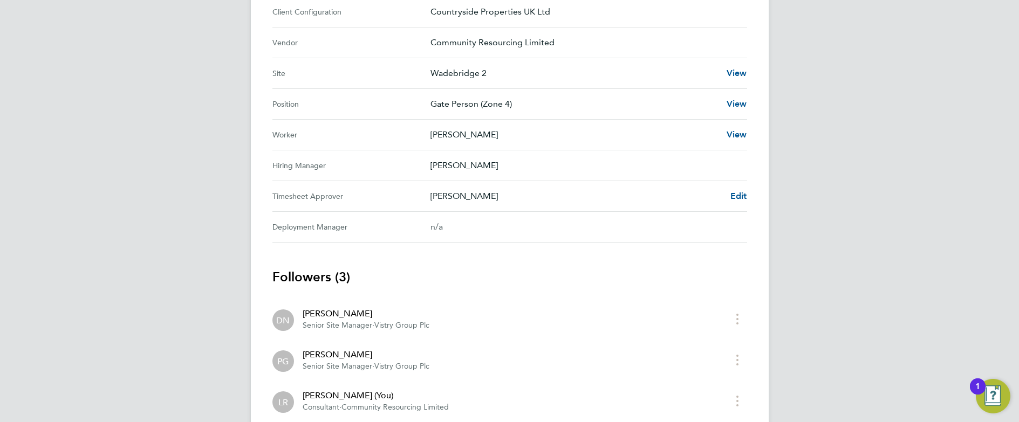
scroll to position [414, 0]
click at [740, 195] on span "Edit" at bounding box center [739, 197] width 17 height 10
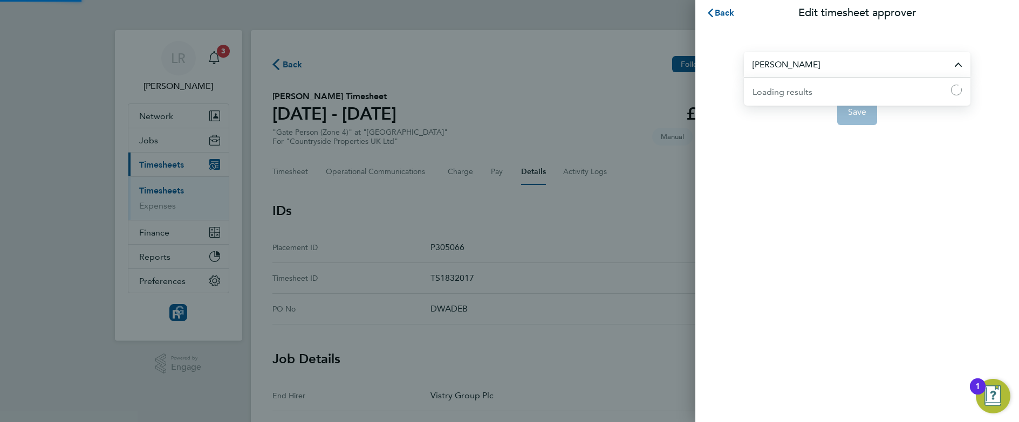
click at [785, 60] on input "[PERSON_NAME]" at bounding box center [857, 64] width 227 height 25
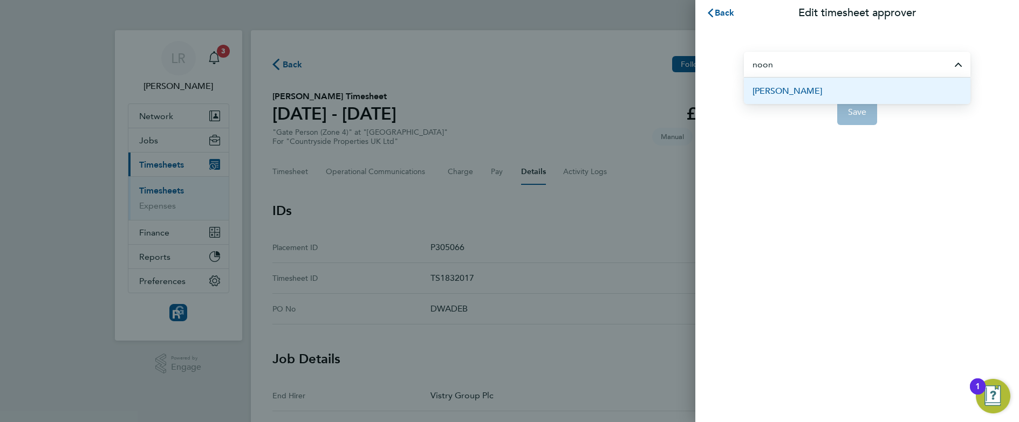
click at [782, 91] on span "[PERSON_NAME]" at bounding box center [788, 91] width 70 height 13
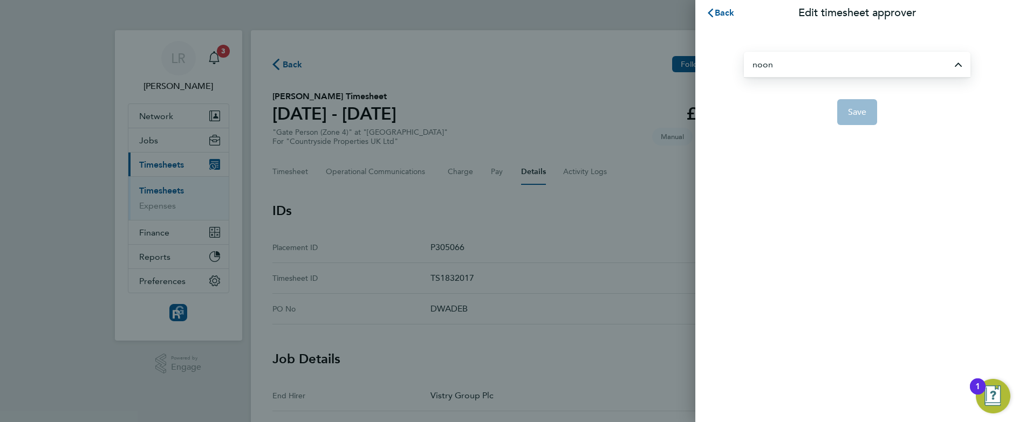
type input "[PERSON_NAME]"
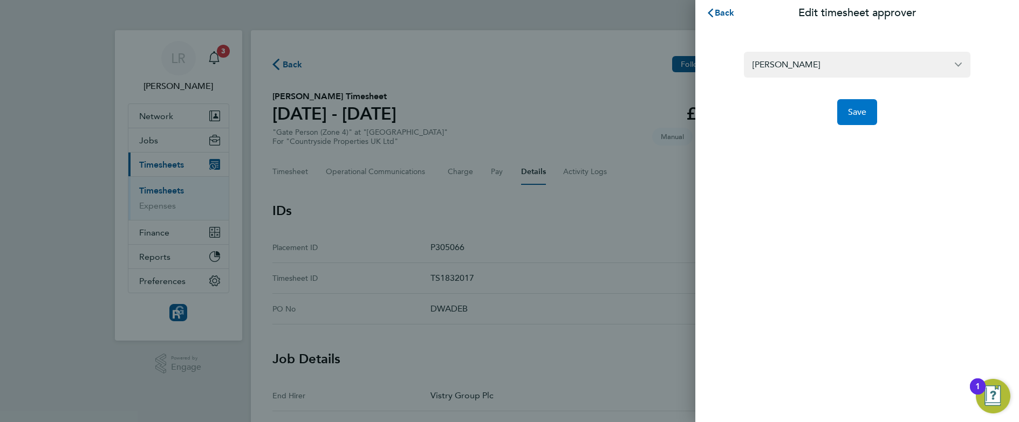
click at [864, 113] on span "Save" at bounding box center [857, 112] width 19 height 11
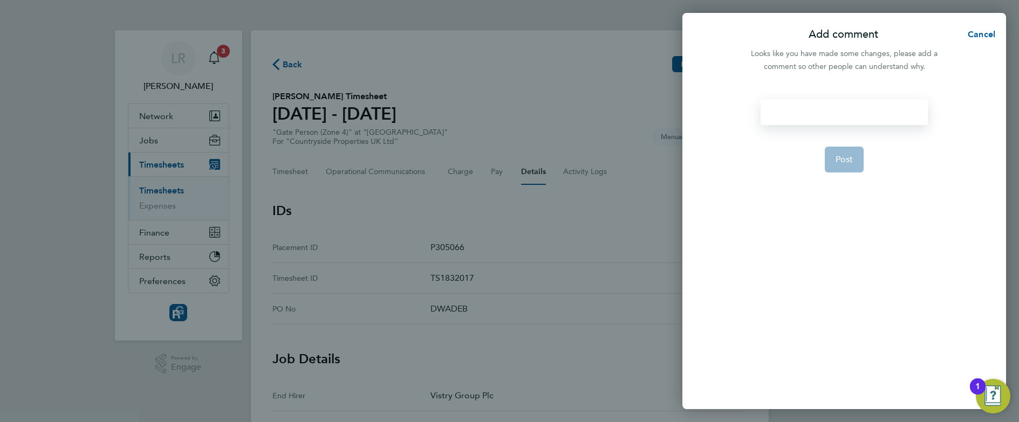
click at [788, 113] on div at bounding box center [844, 112] width 167 height 26
click at [822, 120] on div at bounding box center [844, 112] width 167 height 26
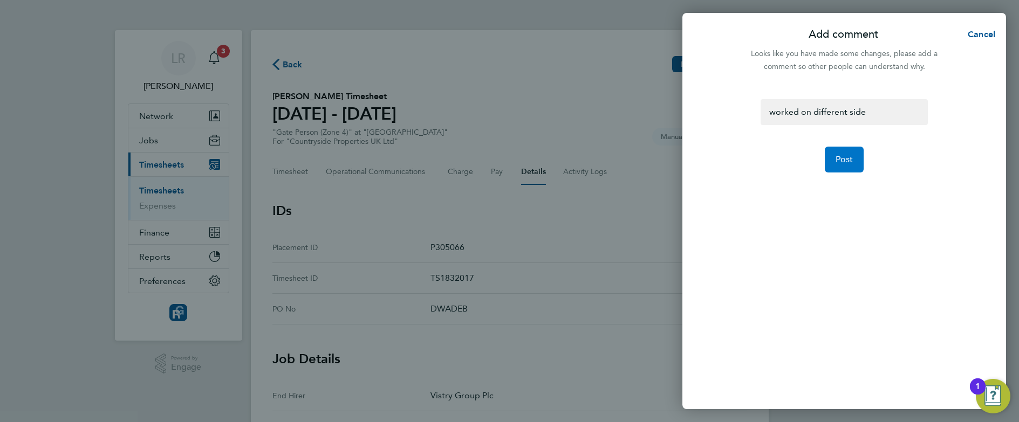
click at [843, 161] on span "Post" at bounding box center [845, 159] width 18 height 11
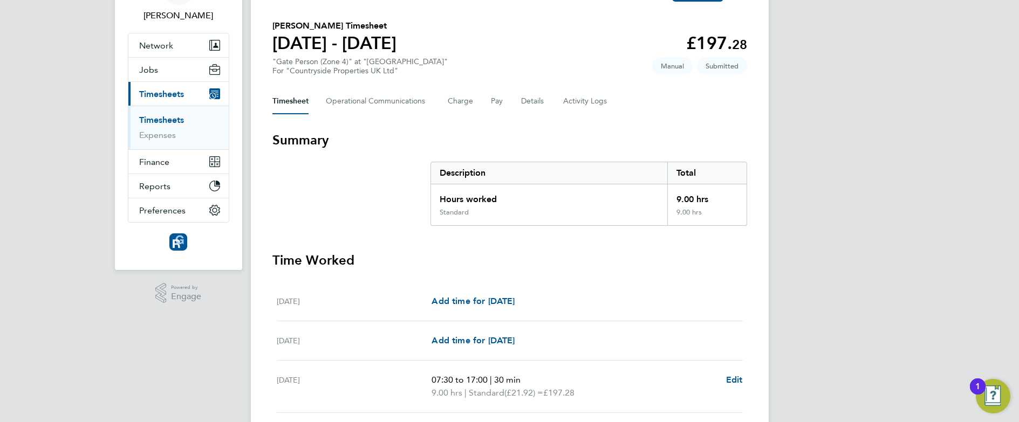
scroll to position [72, 0]
click at [735, 378] on span "Edit" at bounding box center [734, 378] width 17 height 10
select select "30"
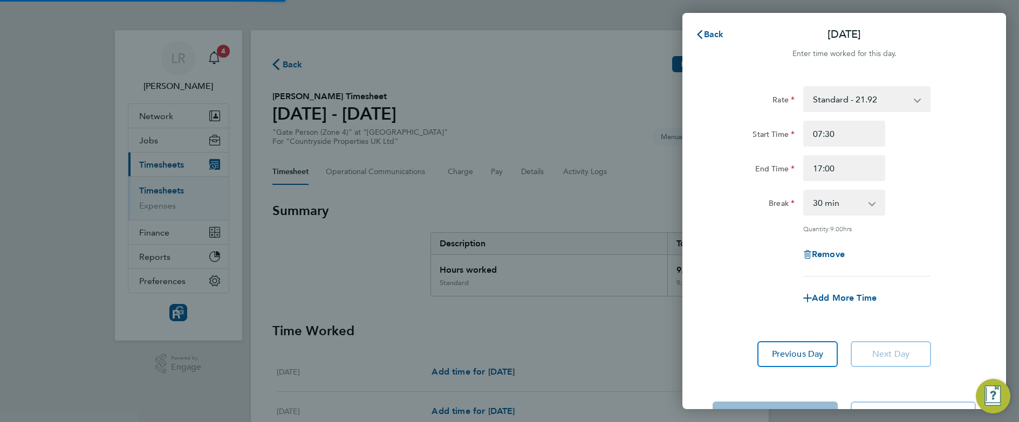
scroll to position [39, 0]
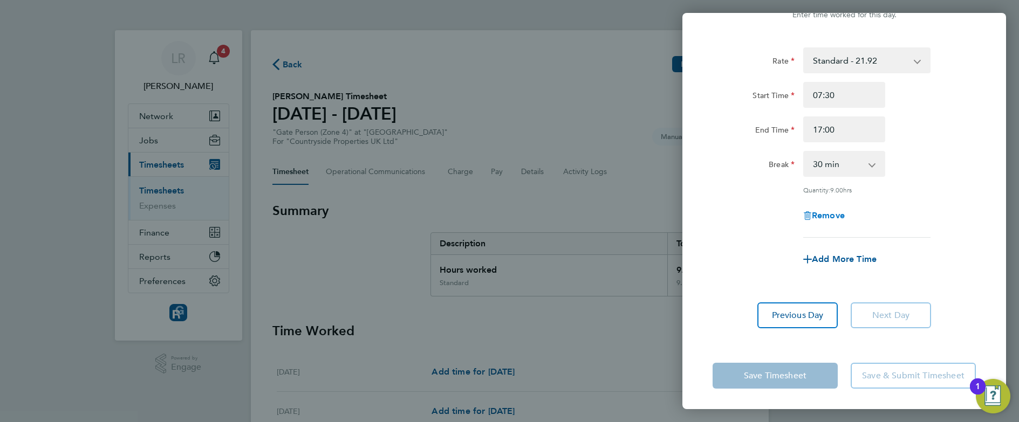
click at [827, 212] on span "Remove" at bounding box center [828, 215] width 33 height 10
select select "null"
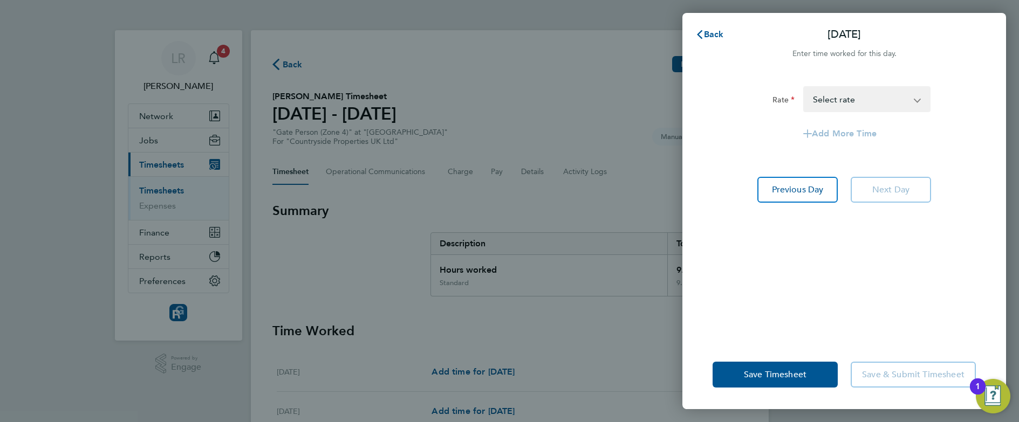
scroll to position [0, 0]
click at [758, 374] on span "Save Timesheet" at bounding box center [775, 375] width 63 height 11
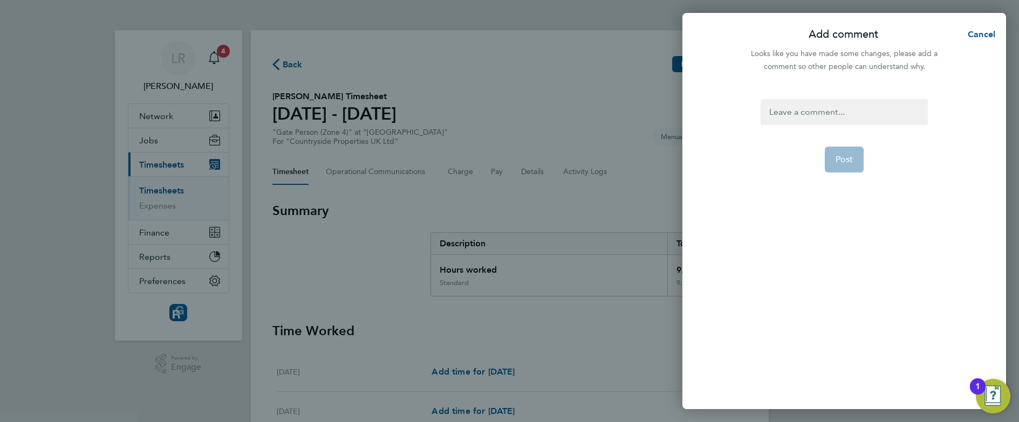
click at [806, 113] on div at bounding box center [844, 112] width 167 height 26
click at [822, 112] on div "added hours in wrong day" at bounding box center [844, 112] width 167 height 26
click at [844, 159] on span "Post" at bounding box center [845, 159] width 18 height 11
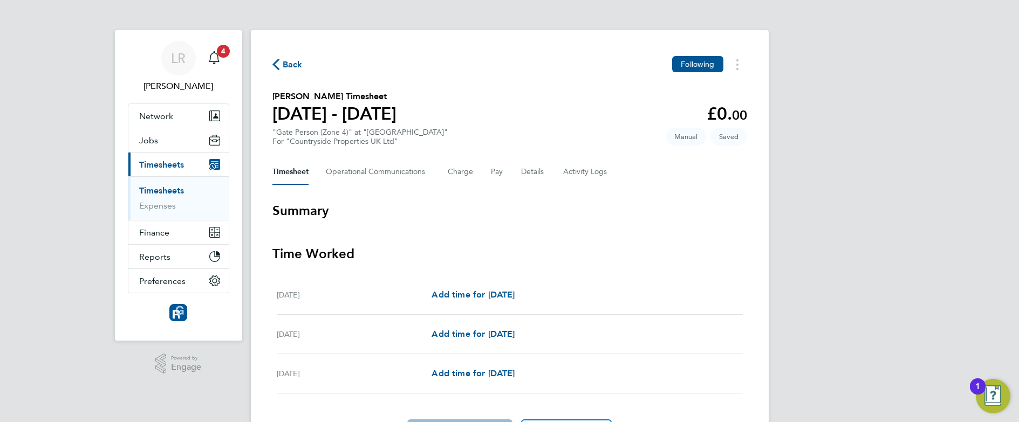
scroll to position [66, 0]
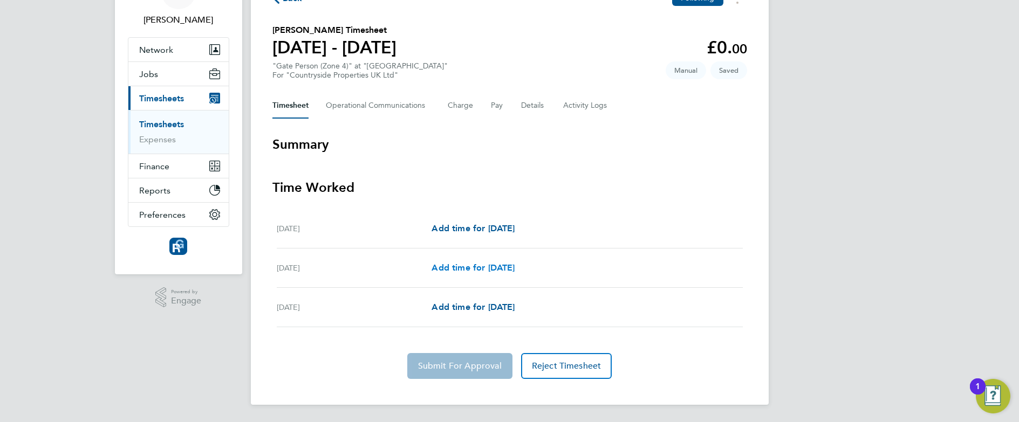
click at [459, 266] on span "Add time for Sat 27 Sep" at bounding box center [473, 268] width 83 height 10
select select "30"
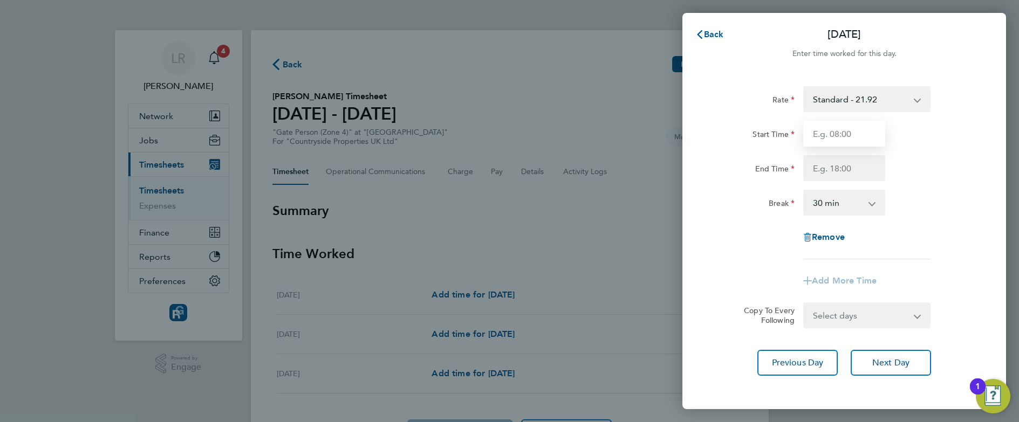
click at [843, 138] on input "Start Time" at bounding box center [844, 134] width 82 height 26
click at [831, 134] on input "07:00" at bounding box center [844, 134] width 82 height 26
type input "07:30"
click at [833, 174] on input "End Time" at bounding box center [844, 168] width 82 height 26
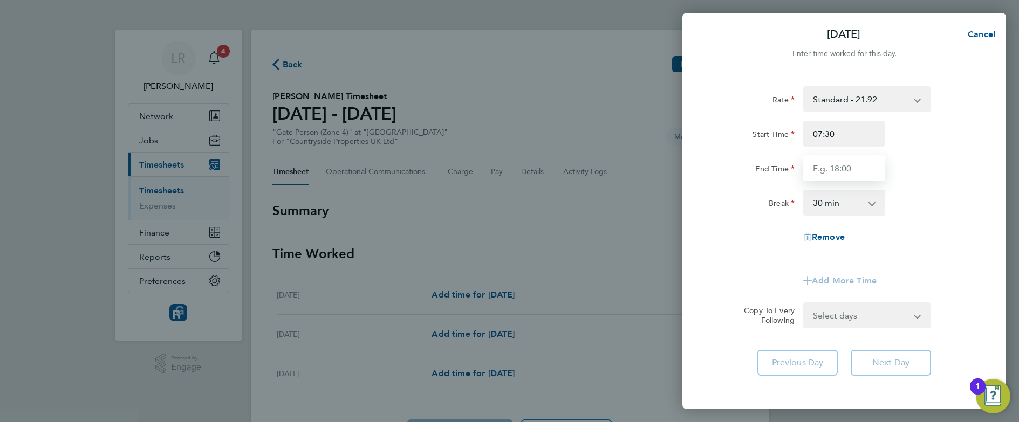
type input "17:00"
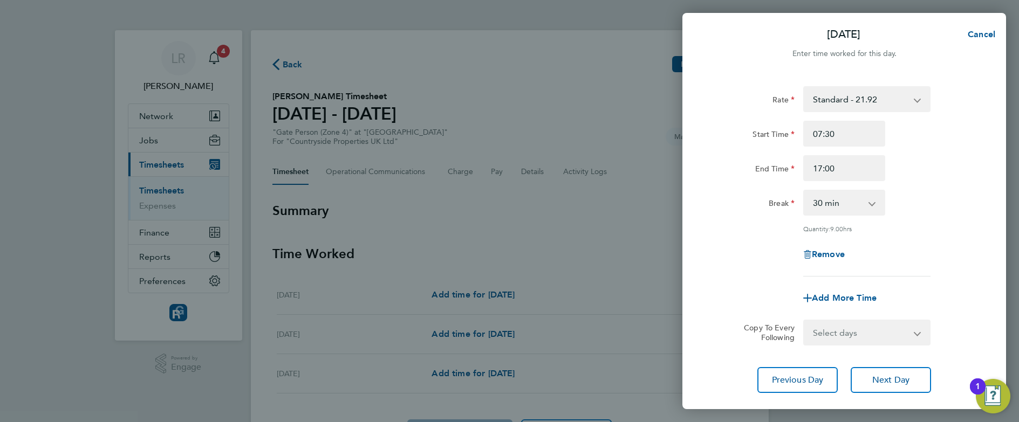
click at [734, 242] on div "Remove" at bounding box center [844, 255] width 272 height 26
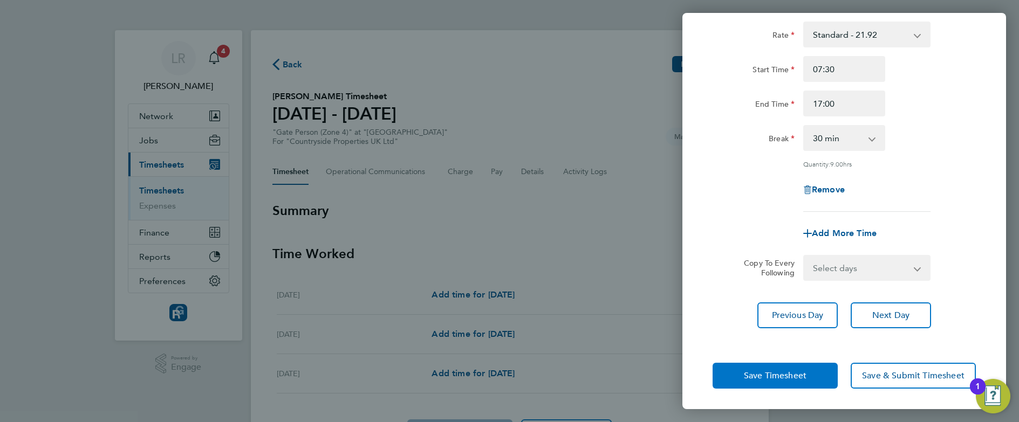
click at [751, 379] on span "Save Timesheet" at bounding box center [775, 376] width 63 height 11
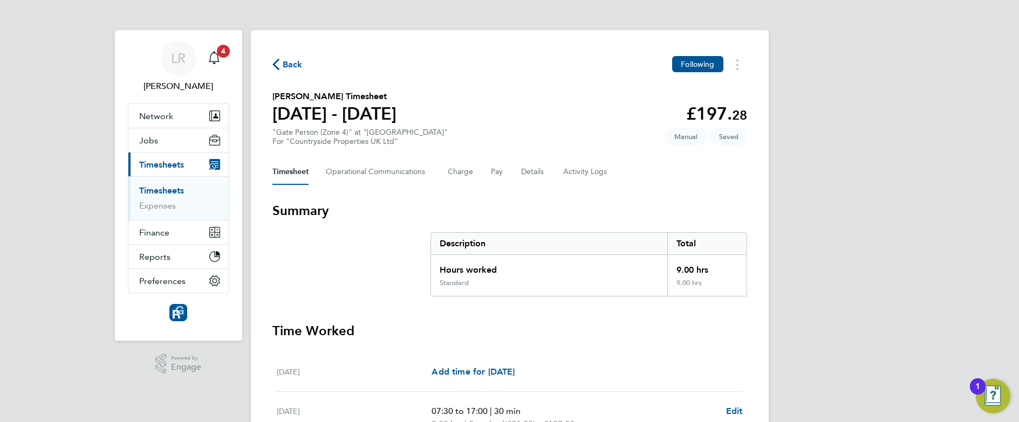
scroll to position [156, 0]
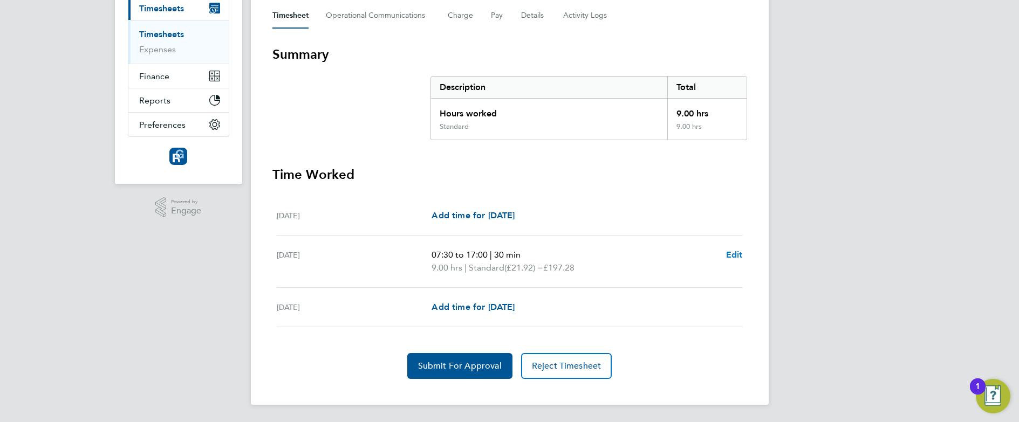
click at [737, 250] on span "Edit" at bounding box center [734, 255] width 17 height 10
select select "30"
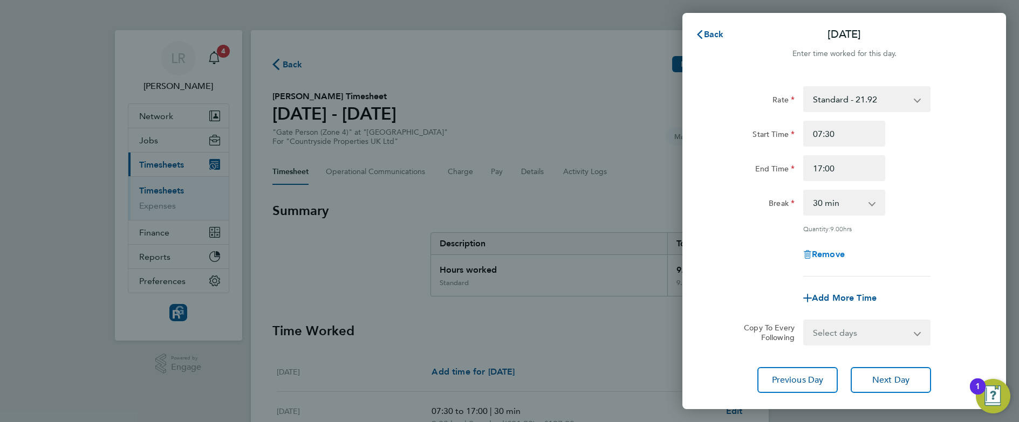
click at [816, 252] on span "Remove" at bounding box center [828, 254] width 33 height 10
select select "null"
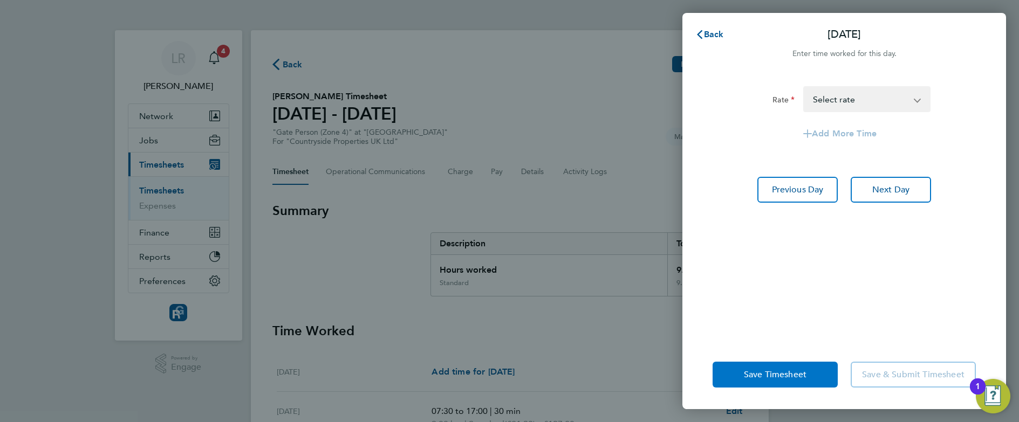
click at [736, 369] on button "Save Timesheet" at bounding box center [775, 375] width 125 height 26
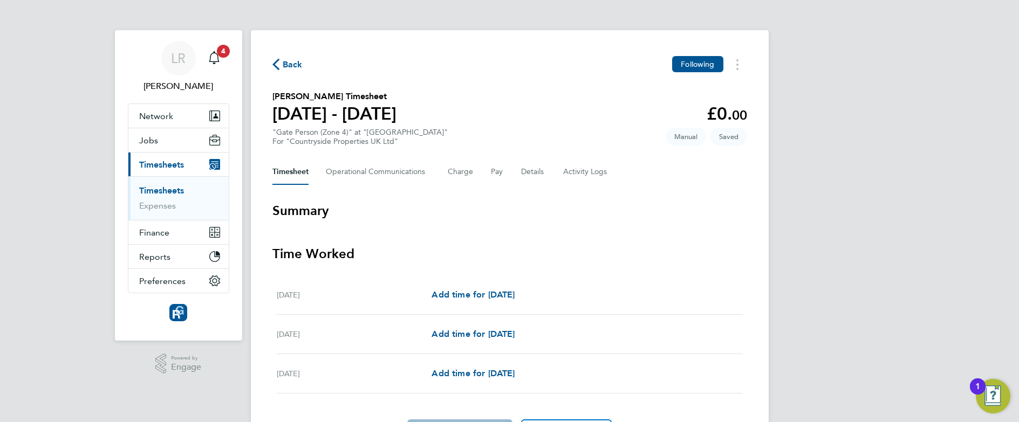
scroll to position [66, 0]
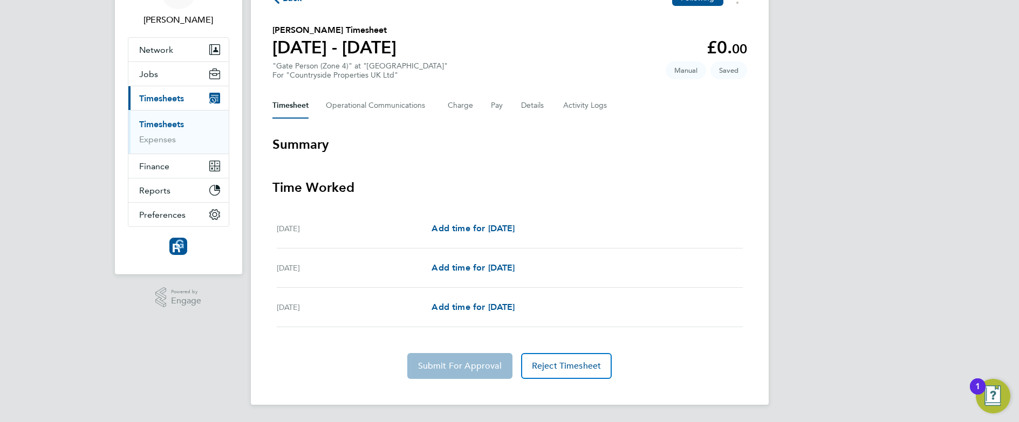
click at [473, 220] on div "Fri 26 Sep Add time for Fri 26 Sep Add time for Fri 26 Sep" at bounding box center [510, 228] width 466 height 39
click at [470, 231] on span "Add time for Fri 26 Sep" at bounding box center [473, 228] width 83 height 10
select select "30"
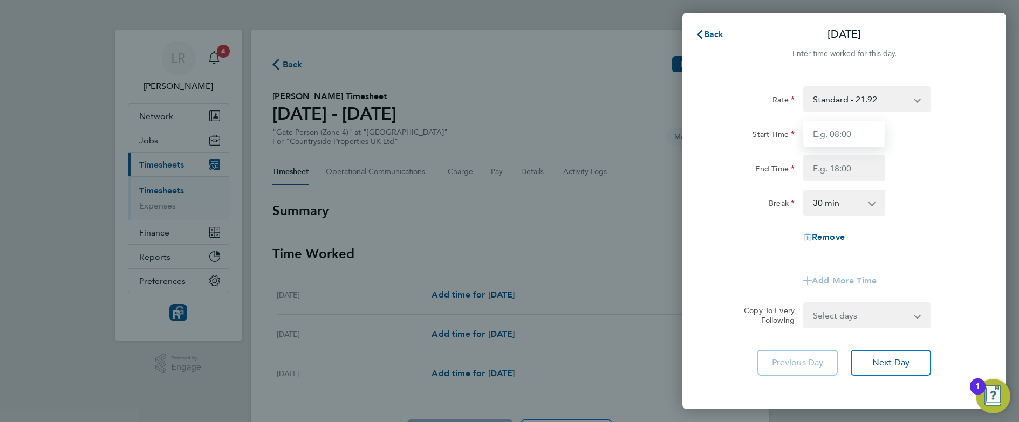
click at [878, 132] on input "Start Time" at bounding box center [844, 134] width 82 height 26
type input "07:30"
type input "17:00"
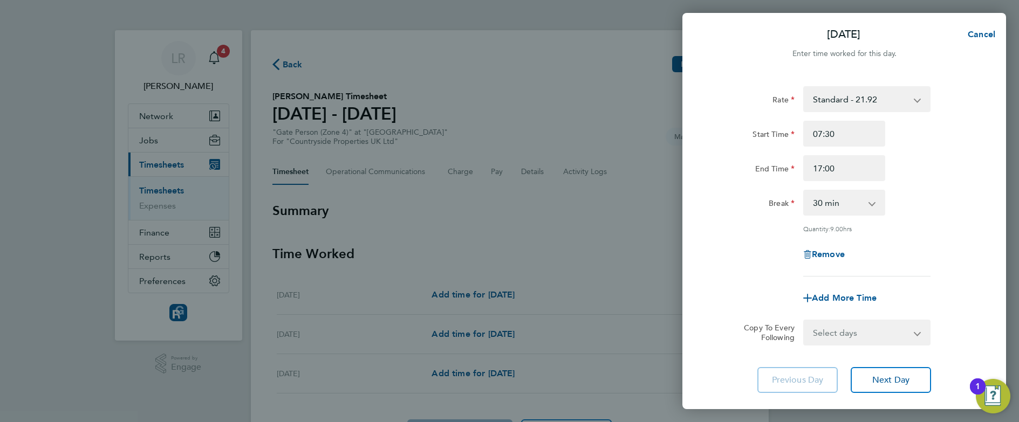
click at [702, 248] on div "Rate Standard - 21.92 Start Time 07:30 End Time 17:00 Break 0 min 15 min 30 min…" at bounding box center [845, 239] width 324 height 333
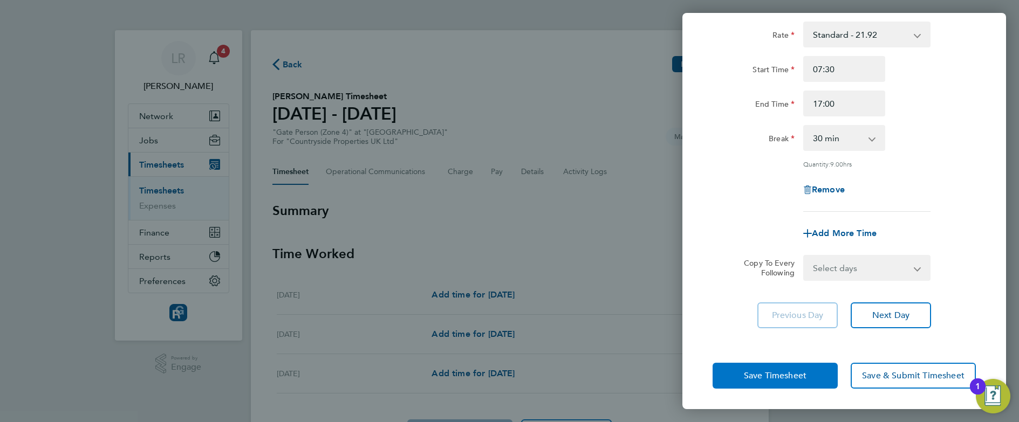
click at [753, 373] on span "Save Timesheet" at bounding box center [775, 376] width 63 height 11
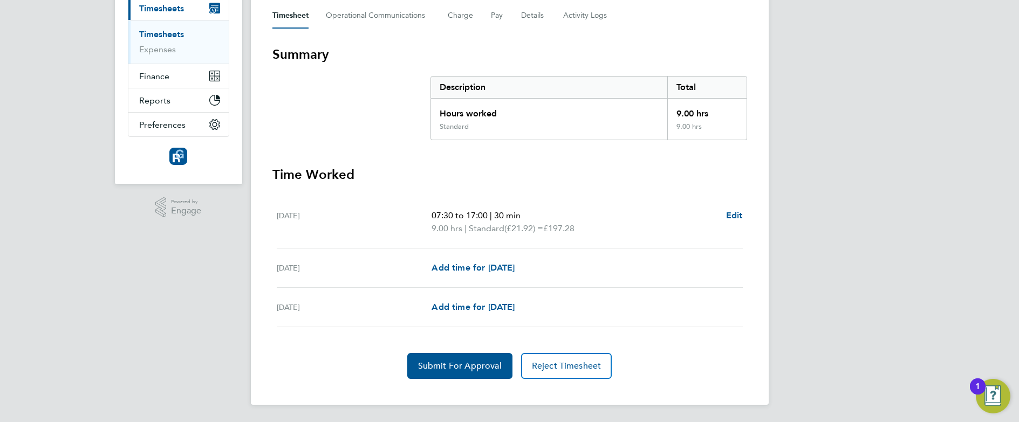
scroll to position [156, 0]
click at [462, 358] on button "Submit For Approval" at bounding box center [459, 367] width 105 height 26
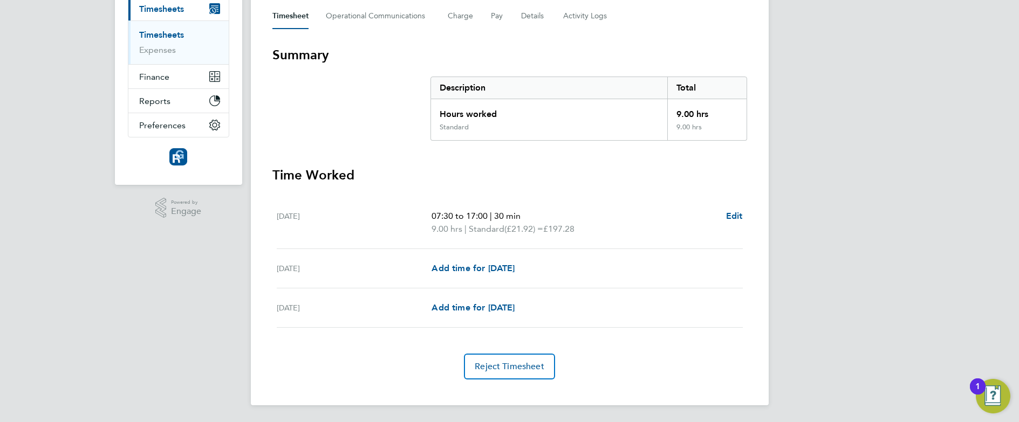
scroll to position [0, 0]
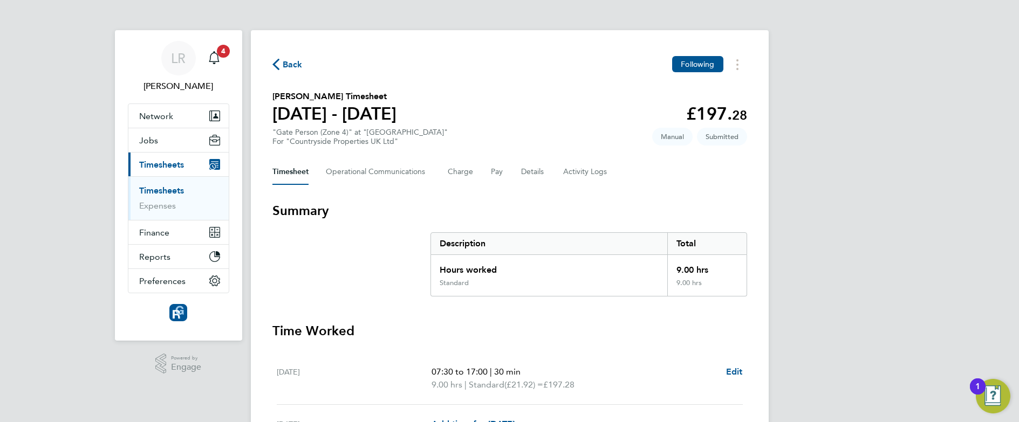
click at [282, 67] on span "Back" at bounding box center [287, 64] width 30 height 10
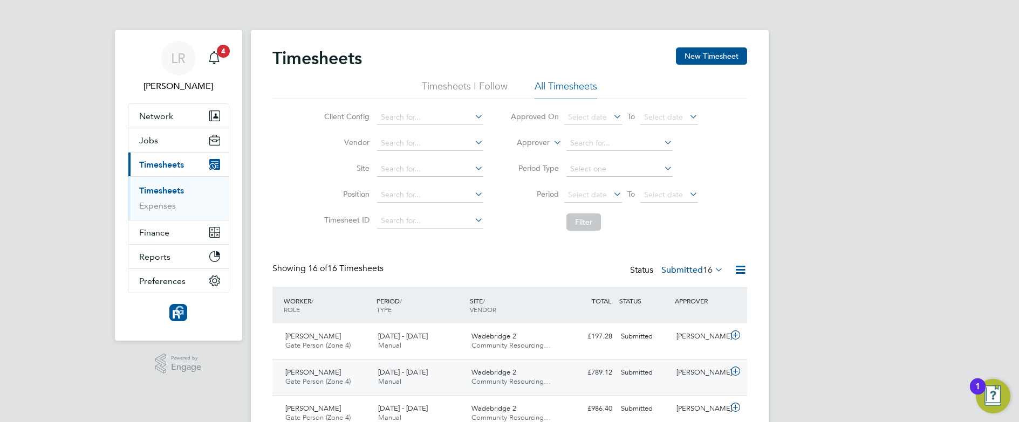
click at [565, 372] on div "£789.12 Submitted" at bounding box center [589, 373] width 56 height 18
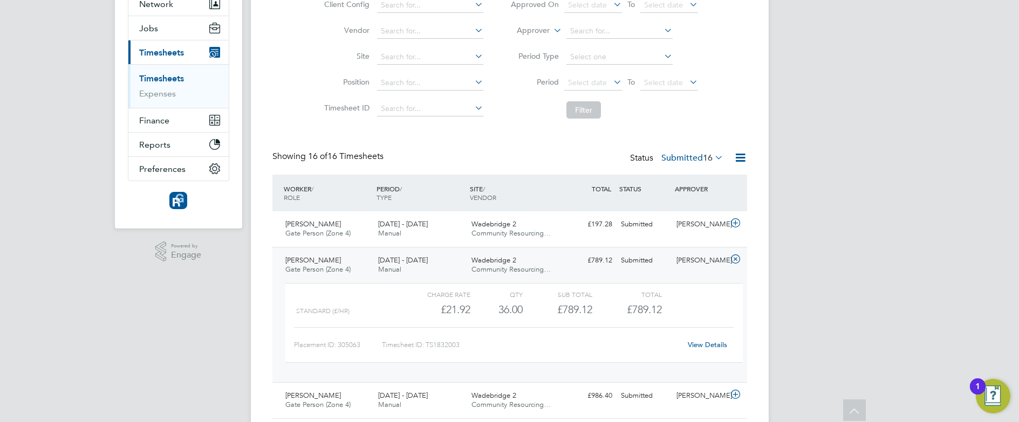
click at [529, 311] on div "£789.12" at bounding box center [558, 310] width 70 height 18
click at [497, 308] on div "36.00" at bounding box center [496, 310] width 52 height 18
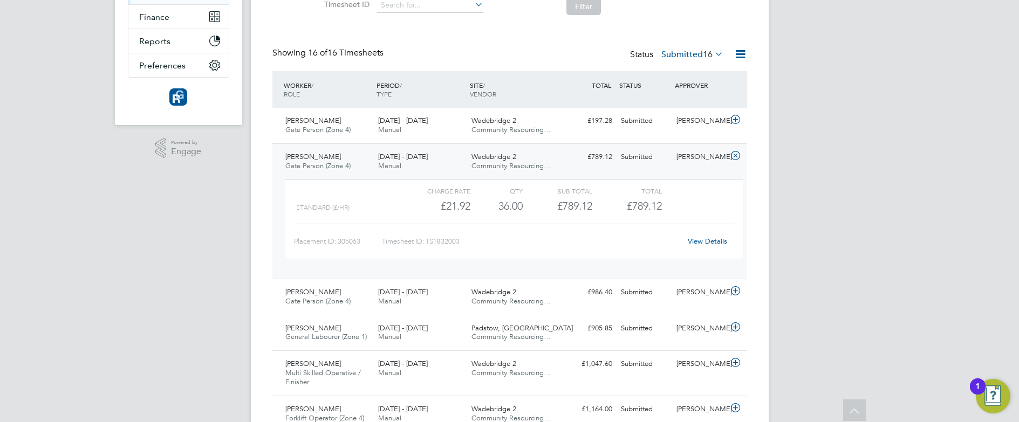
click at [704, 236] on div "View Details" at bounding box center [707, 241] width 53 height 17
click at [704, 242] on link "View Details" at bounding box center [707, 241] width 39 height 9
click at [449, 121] on div "22 - 28 Sep 2025 Manual" at bounding box center [420, 125] width 93 height 27
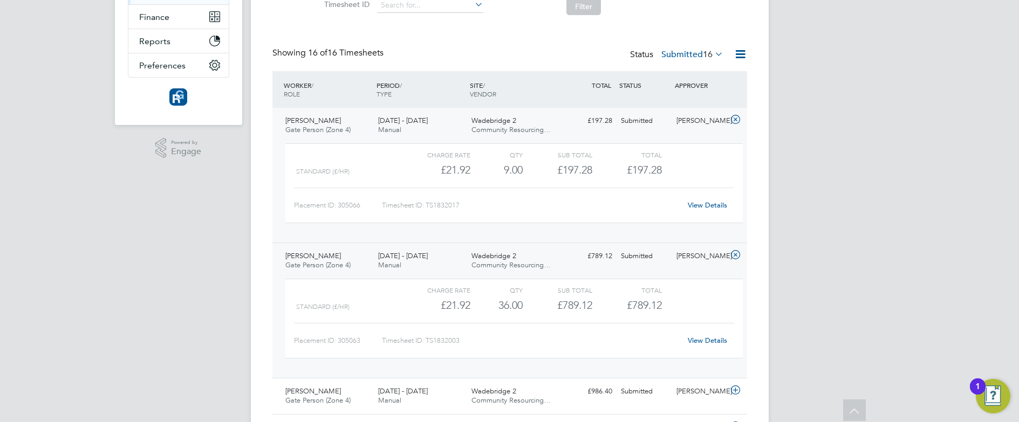
click at [489, 173] on div "9.00" at bounding box center [496, 170] width 52 height 18
click at [513, 164] on div "9.00" at bounding box center [496, 170] width 52 height 18
click at [601, 165] on div "£197.28" at bounding box center [627, 170] width 70 height 18
click at [573, 158] on div "Sub Total" at bounding box center [558, 154] width 70 height 13
click at [704, 202] on link "View Details" at bounding box center [707, 205] width 39 height 9
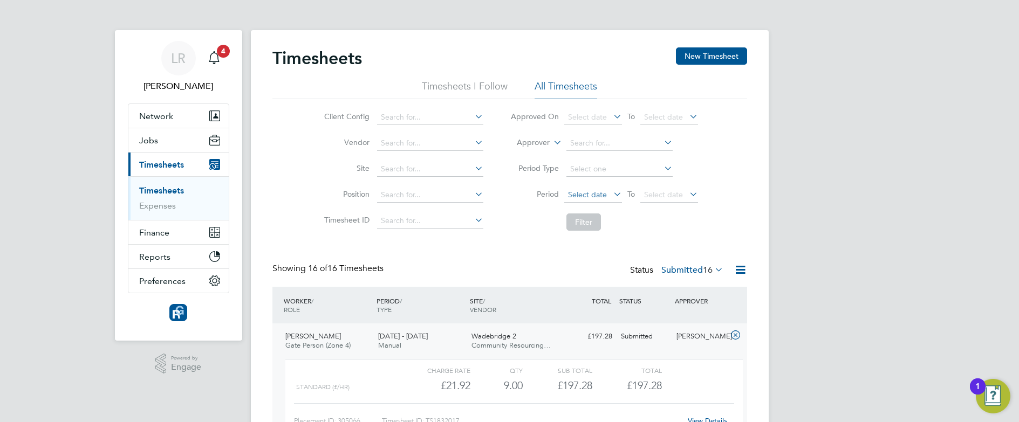
click at [575, 189] on span "Select date" at bounding box center [593, 195] width 58 height 15
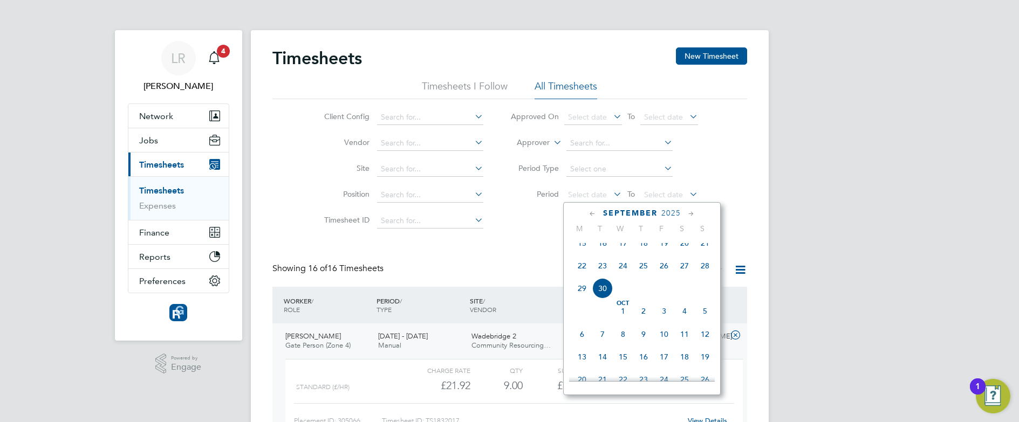
click at [580, 274] on span "22" at bounding box center [582, 266] width 21 height 21
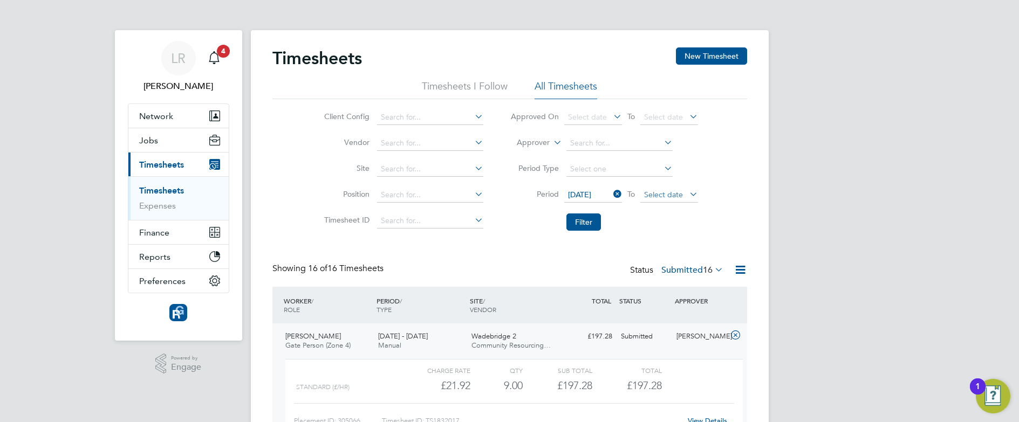
click at [654, 194] on span "Select date" at bounding box center [663, 195] width 39 height 10
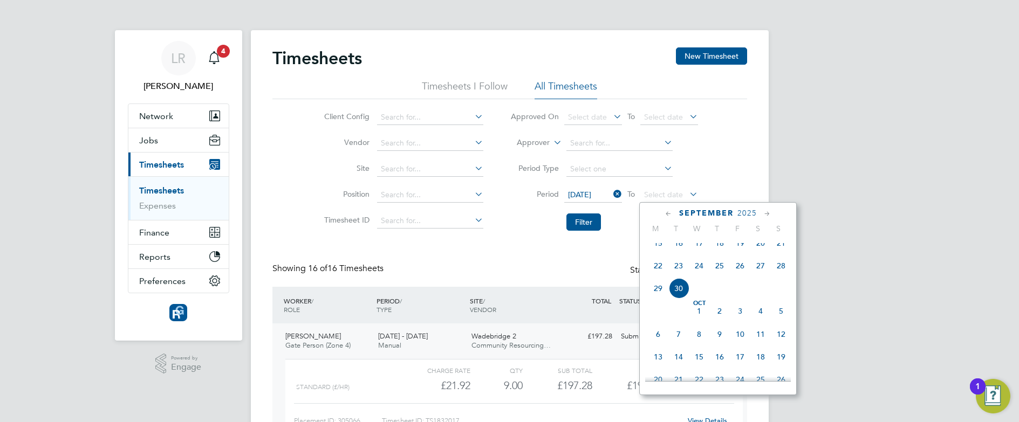
click at [775, 276] on span "28" at bounding box center [781, 266] width 21 height 21
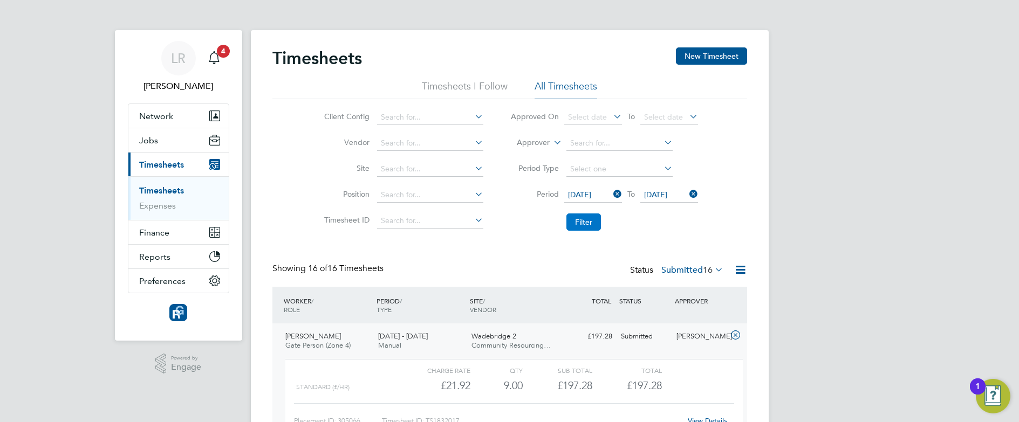
click at [577, 219] on button "Filter" at bounding box center [584, 222] width 35 height 17
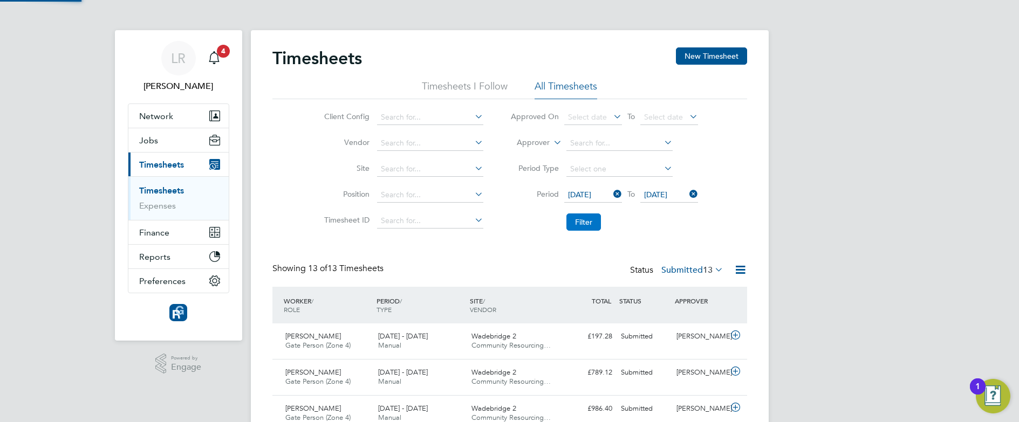
scroll to position [28, 94]
click at [586, 224] on button "Filter" at bounding box center [584, 222] width 35 height 17
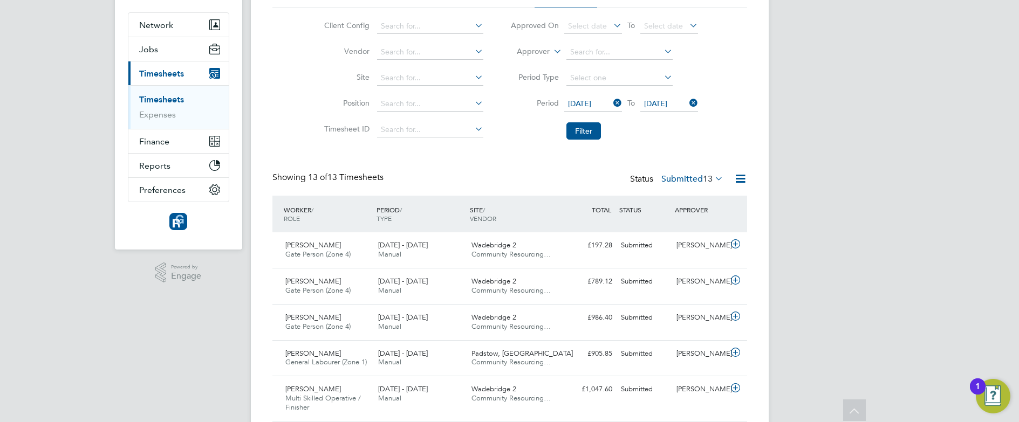
click at [686, 180] on label "Submitted 13" at bounding box center [692, 179] width 62 height 11
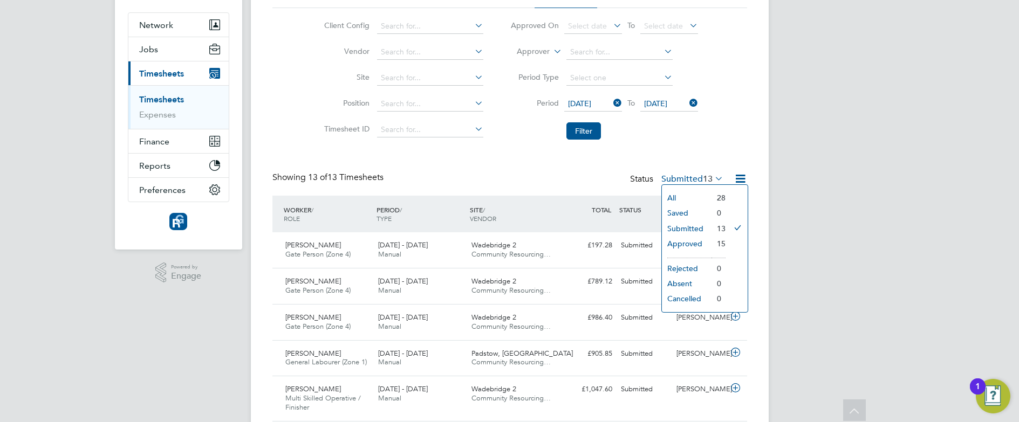
click at [685, 242] on li "Approved" at bounding box center [687, 243] width 50 height 15
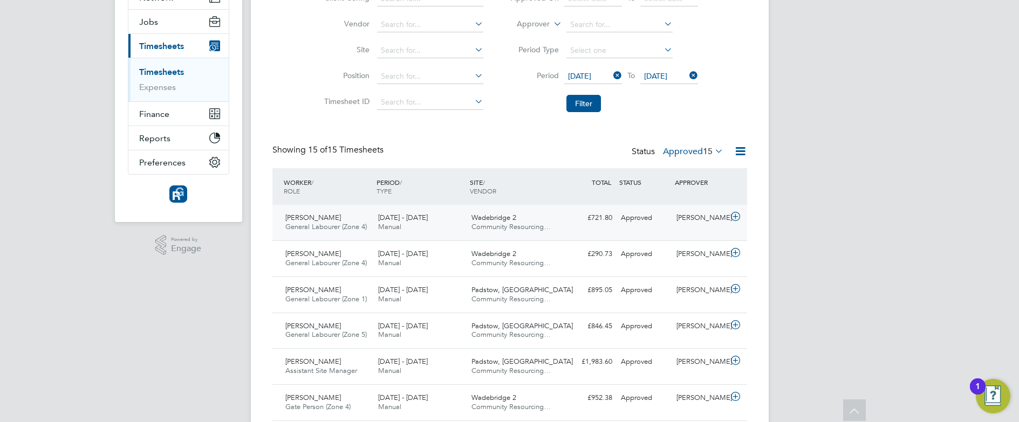
click at [563, 221] on div "£721.80 Approved" at bounding box center [589, 218] width 56 height 18
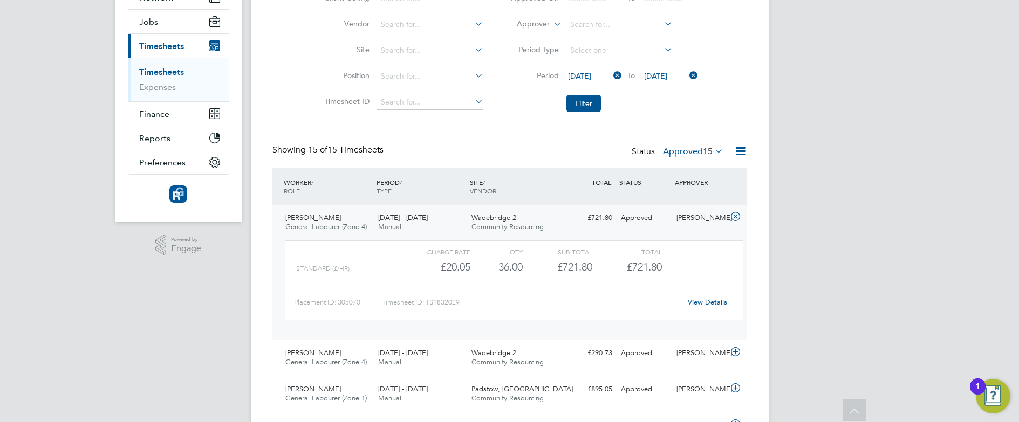
click at [559, 219] on div "Wadebridge 2 Community Resourcing…" at bounding box center [513, 222] width 93 height 27
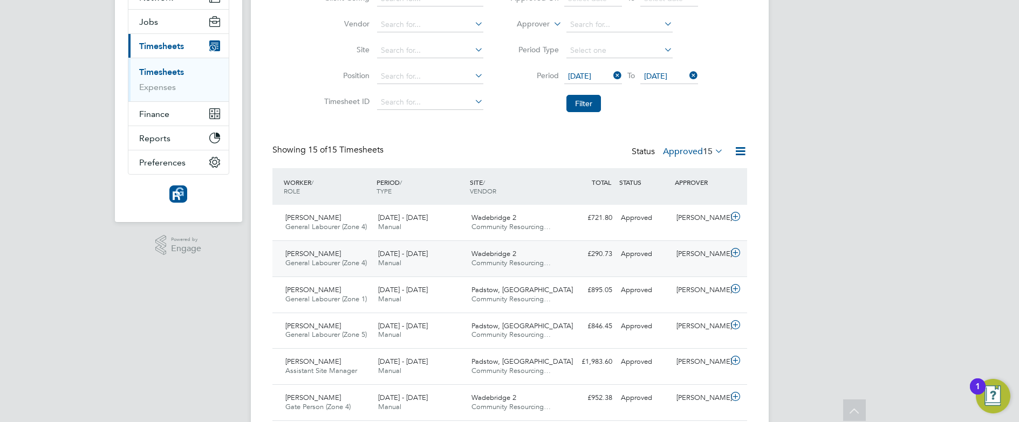
click at [545, 254] on div "Wadebridge 2 Community Resourcing…" at bounding box center [513, 258] width 93 height 27
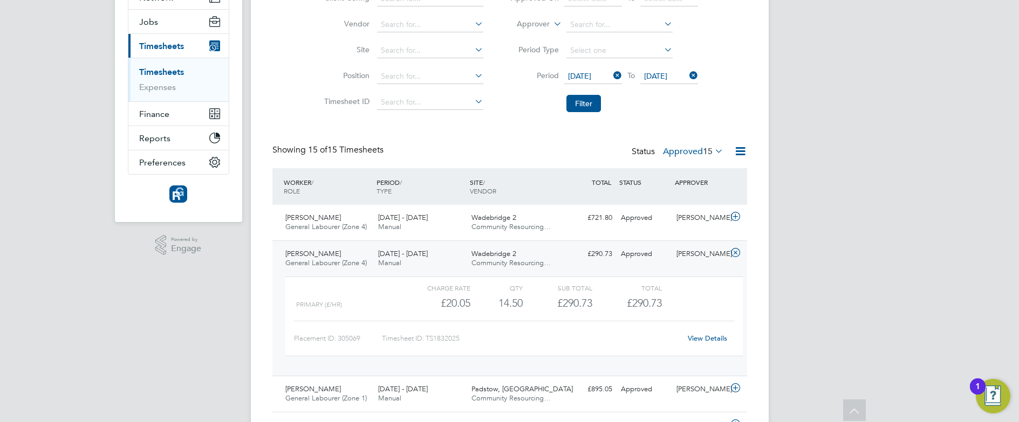
click at [718, 338] on link "View Details" at bounding box center [707, 338] width 39 height 9
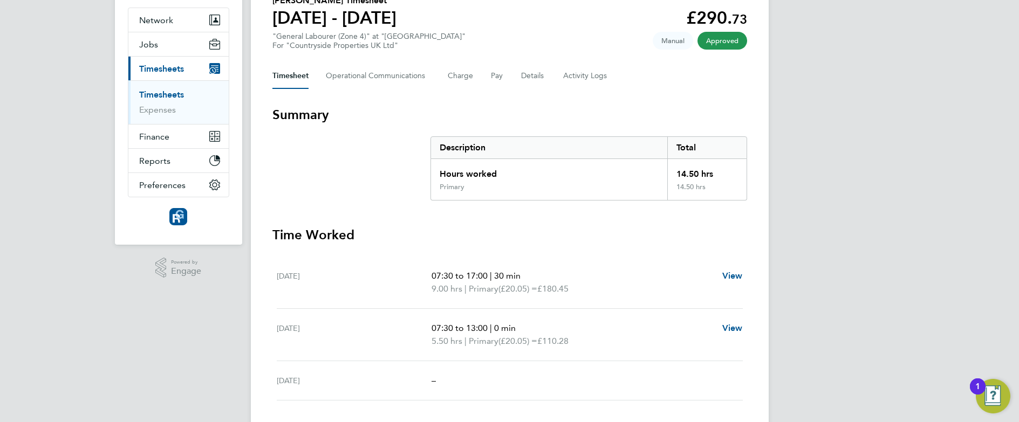
scroll to position [97, 0]
